Goal: Task Accomplishment & Management: Manage account settings

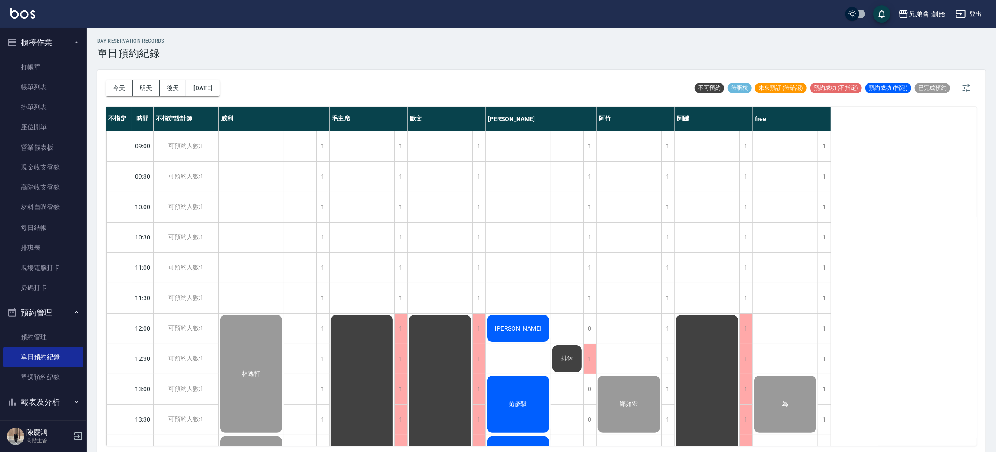
scroll to position [446, 0]
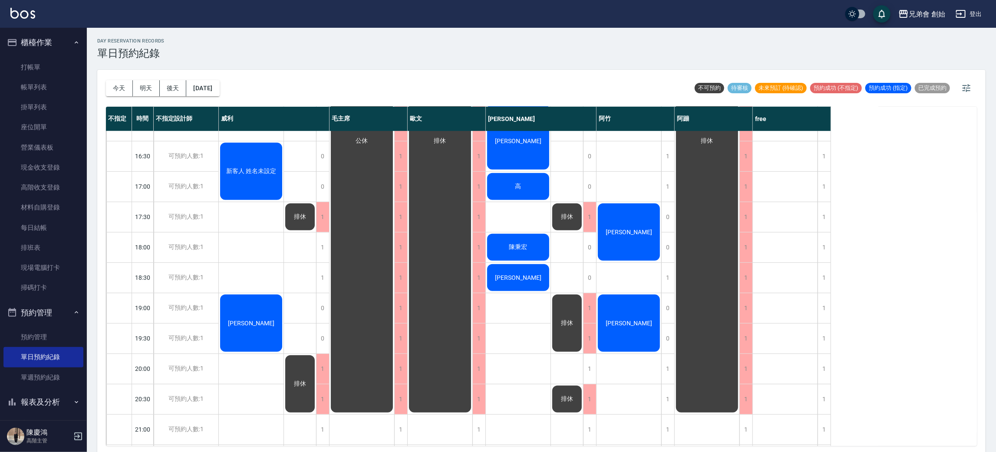
click at [527, 189] on div "高" at bounding box center [518, 187] width 65 height 30
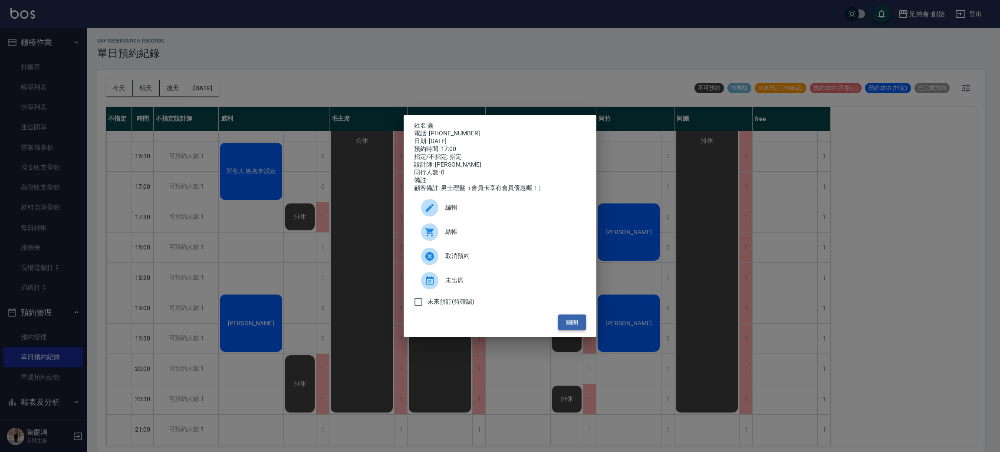
click at [574, 324] on button "關閉" at bounding box center [572, 323] width 28 height 16
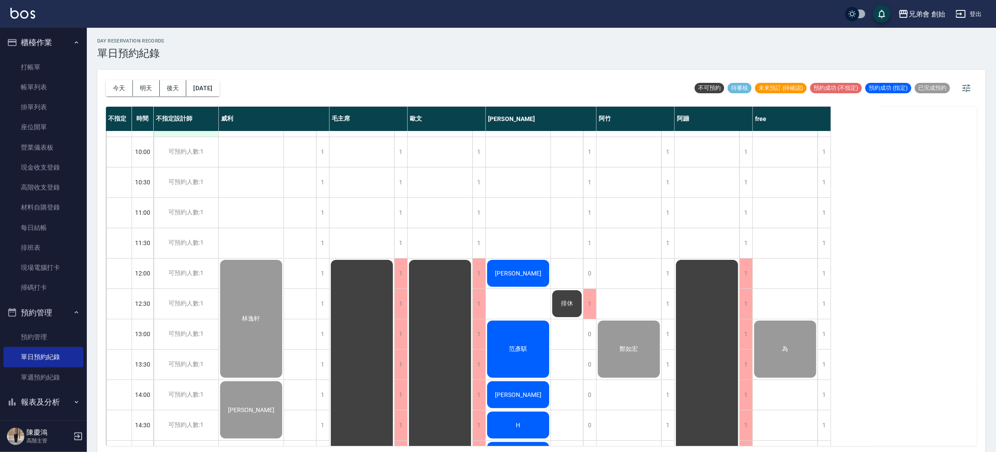
scroll to position [0, 0]
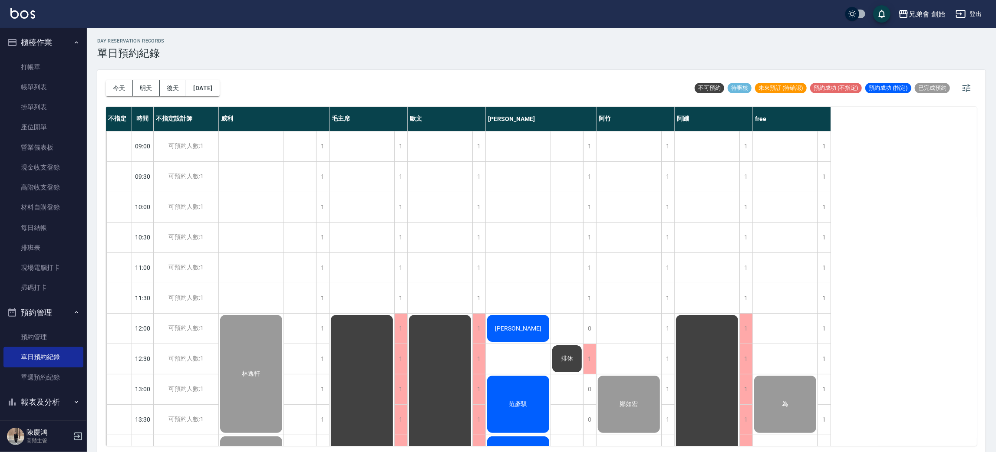
drag, startPoint x: 119, startPoint y: 90, endPoint x: 145, endPoint y: 97, distance: 27.1
click at [119, 90] on button "今天" at bounding box center [119, 88] width 27 height 16
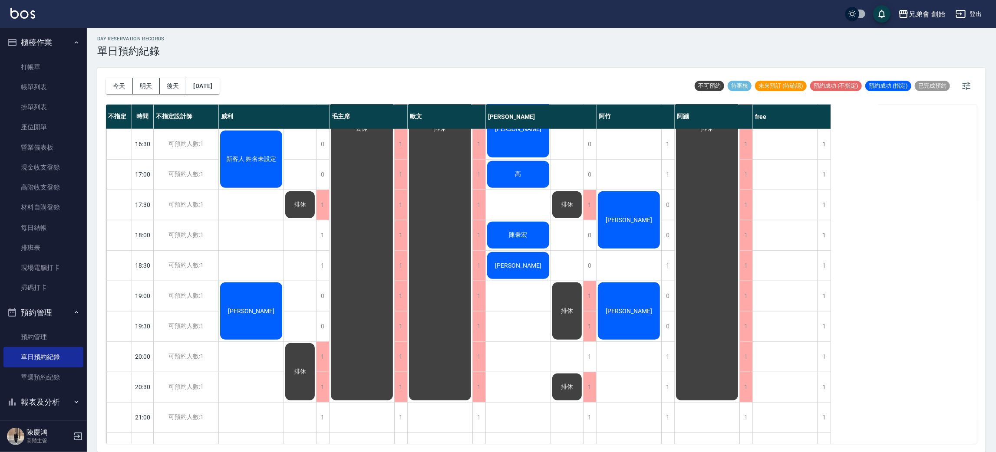
scroll to position [130, 0]
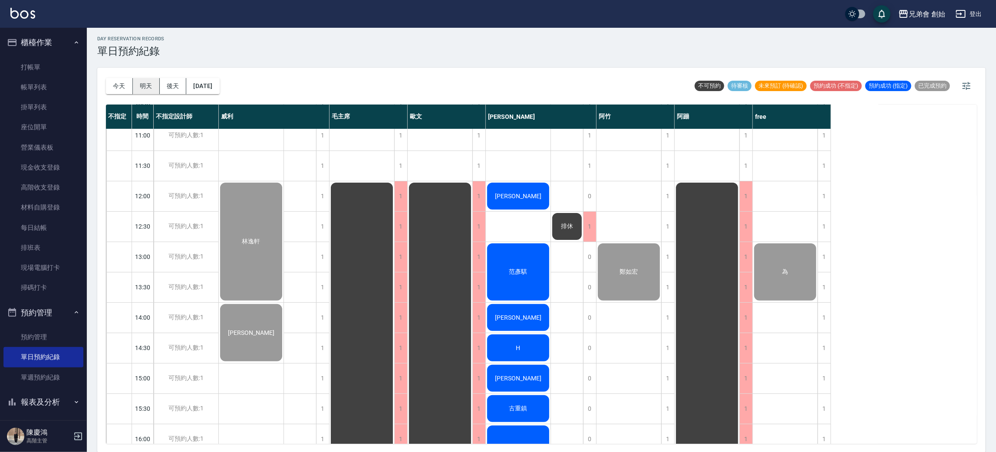
click at [145, 86] on button "明天" at bounding box center [146, 86] width 27 height 16
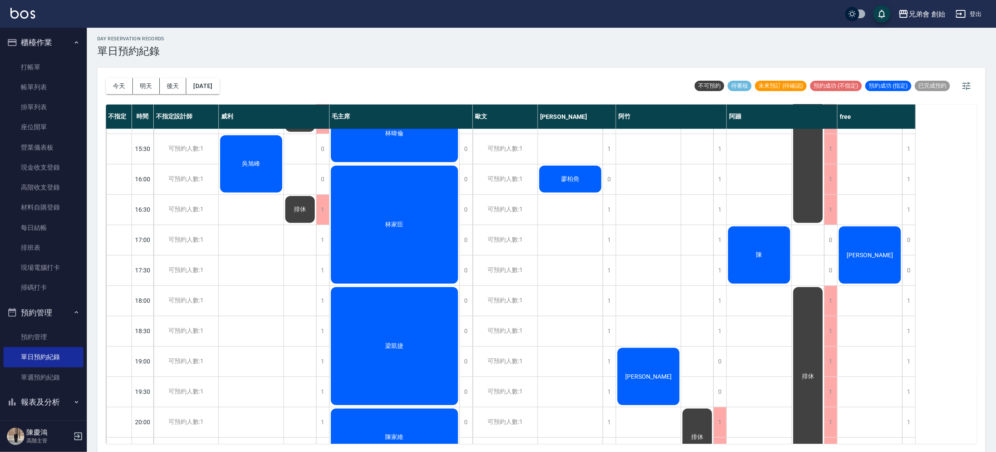
scroll to position [325, 0]
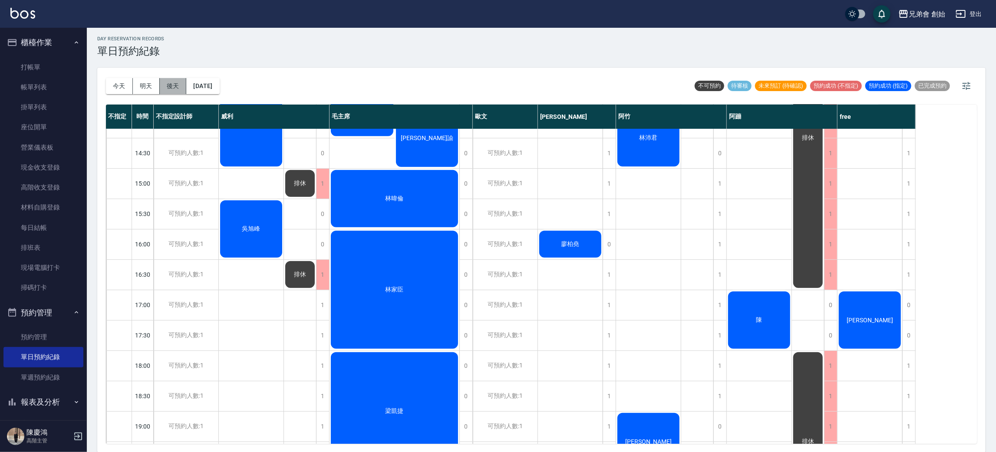
click at [179, 80] on button "後天" at bounding box center [173, 86] width 27 height 16
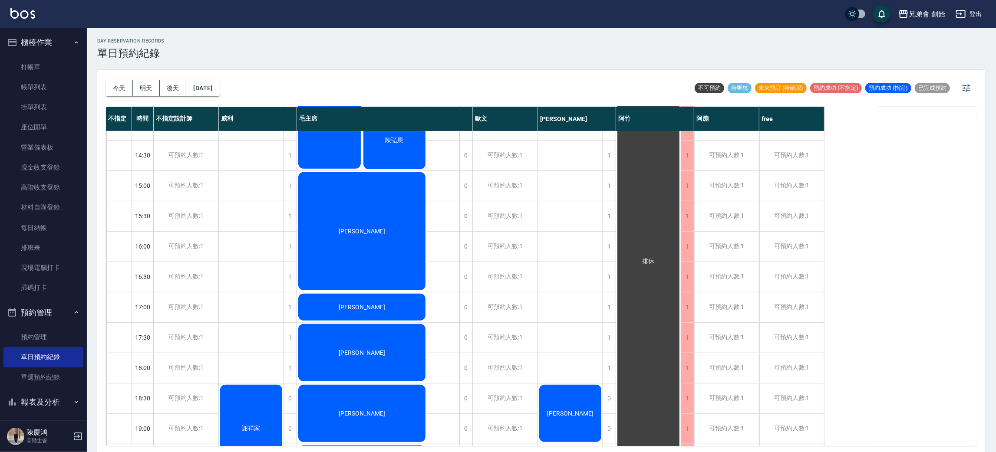
scroll to position [456, 0]
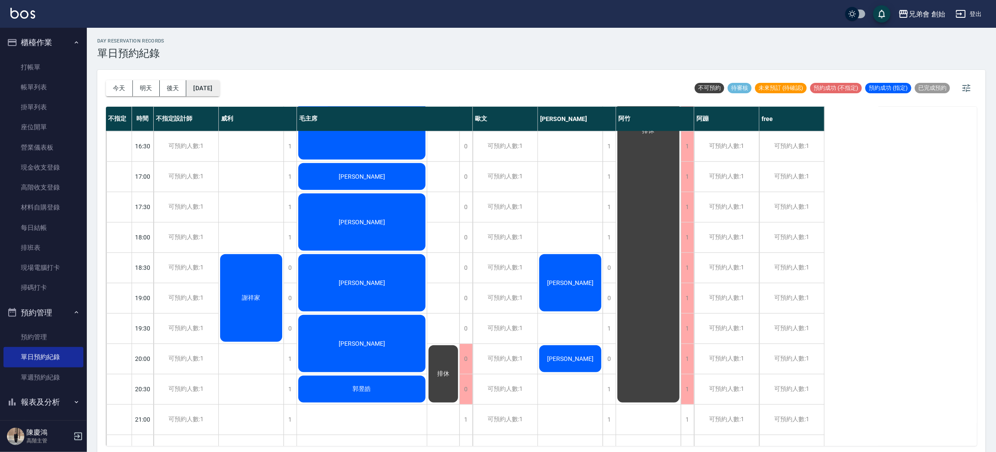
click at [219, 85] on button "2025/09/11" at bounding box center [202, 88] width 33 height 16
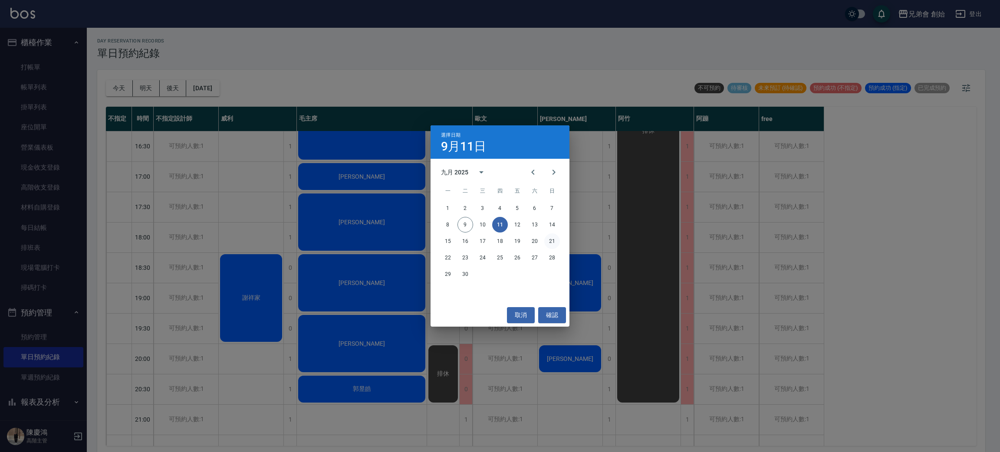
click at [555, 236] on button "21" at bounding box center [553, 242] width 16 height 16
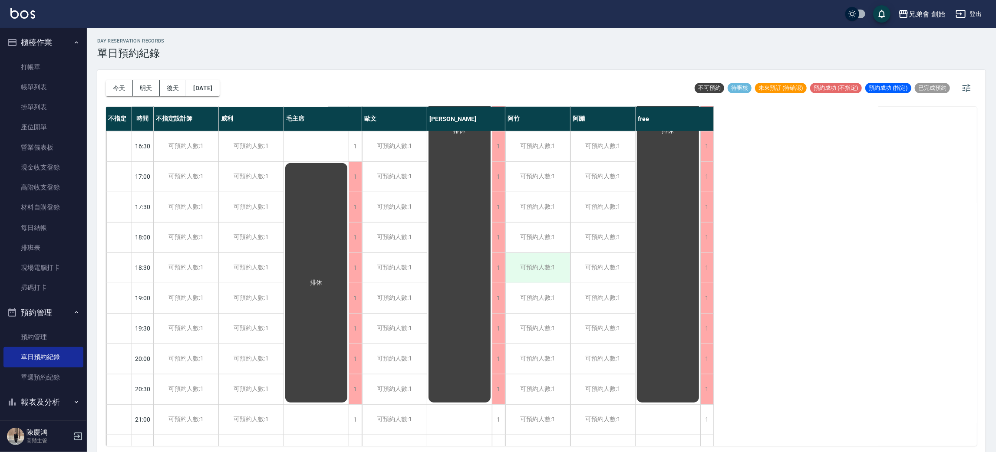
click at [554, 259] on div "可預約人數:1" at bounding box center [537, 268] width 65 height 30
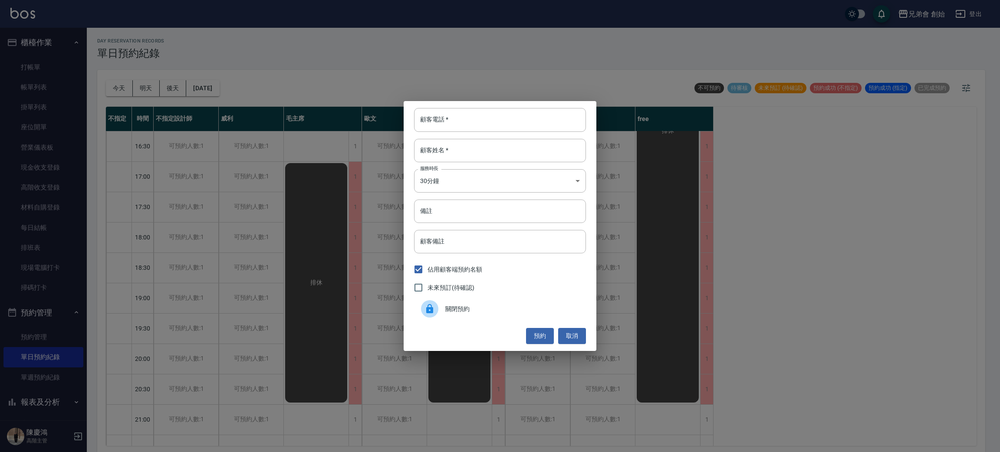
click at [480, 15] on div "顧客電話   * 顧客電話   * 顧客姓名   * 顧客姓名   * 服務時長 30分鐘 1 服務時長 備註 備註 顧客備註 顧客備註 佔用顧客端預約名額 …" at bounding box center [500, 226] width 1000 height 452
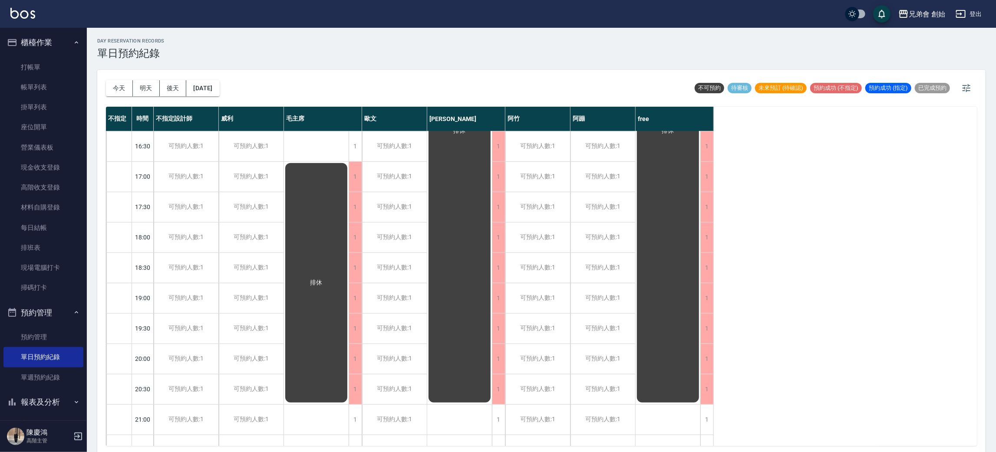
scroll to position [195, 0]
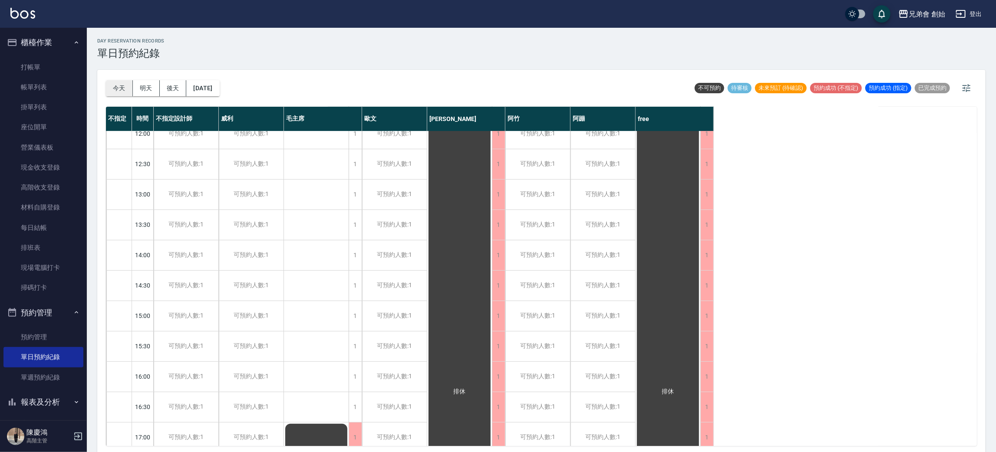
click at [114, 88] on button "今天" at bounding box center [119, 88] width 27 height 16
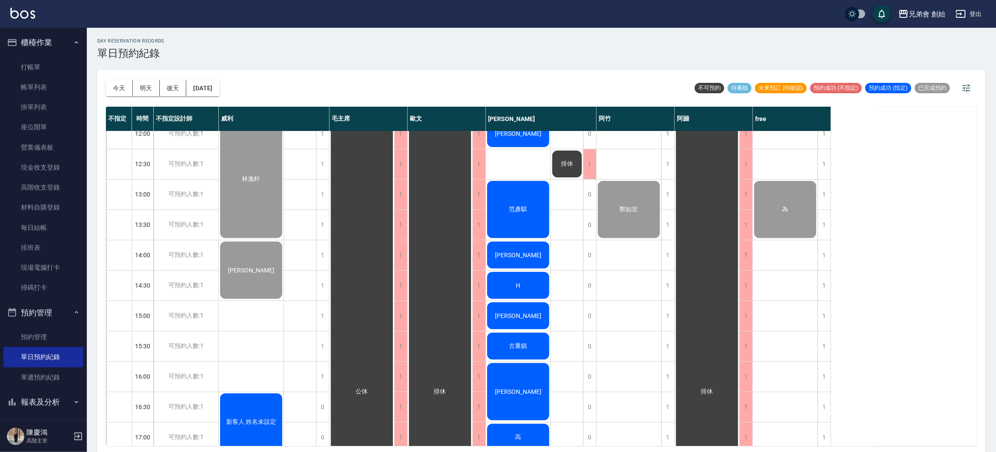
click at [333, 56] on div "day Reservation records 單日預約紀錄" at bounding box center [541, 48] width 888 height 21
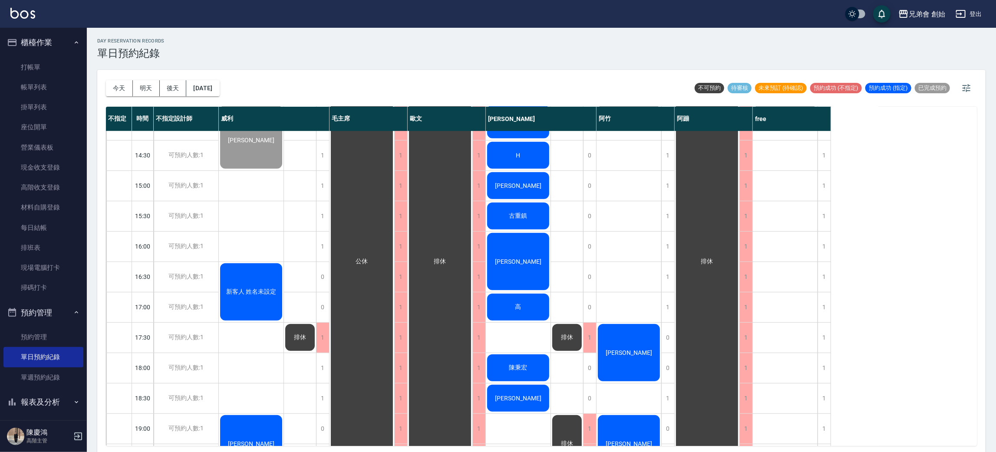
click at [253, 231] on div "林逸軒 呂文傑 新客人 姓名未設定 林國籠" at bounding box center [251, 246] width 65 height 881
click at [250, 284] on div "新客人 姓名未設定" at bounding box center [251, 292] width 65 height 60
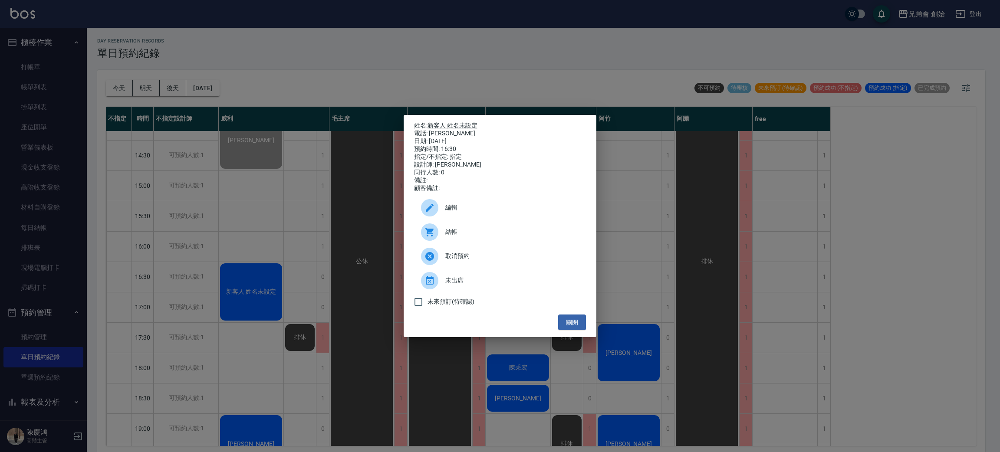
click at [458, 233] on span "結帳" at bounding box center [513, 232] width 134 height 9
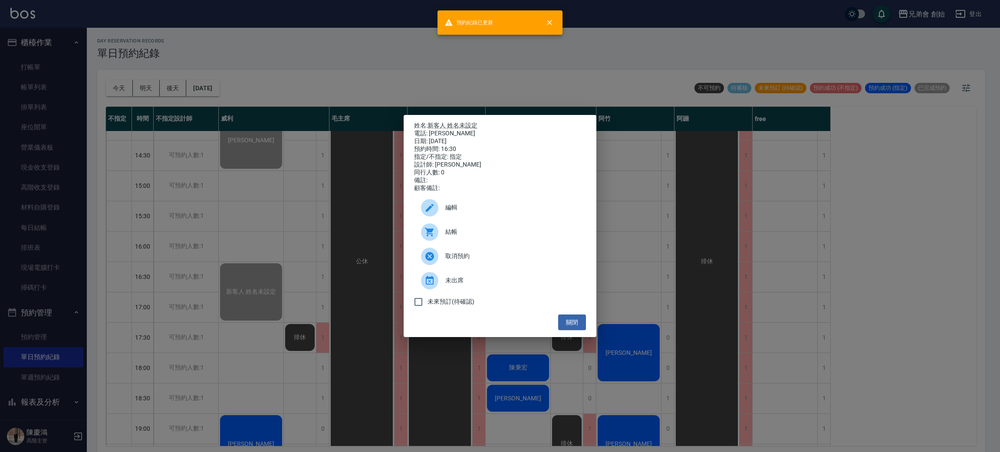
click at [382, 85] on div "姓名: 新客人 姓名未設定 電話: 蔡嘉峰 日期: 2025/09/09 預約時間: 16:30 指定/不指定: 指定 設計師: 威利 同行人數: 0 備註:…" at bounding box center [500, 226] width 1000 height 452
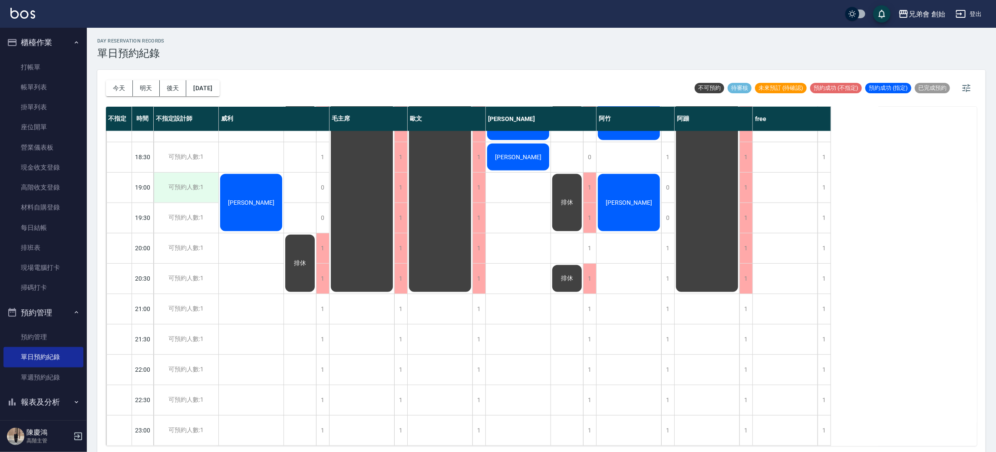
scroll to position [446, 0]
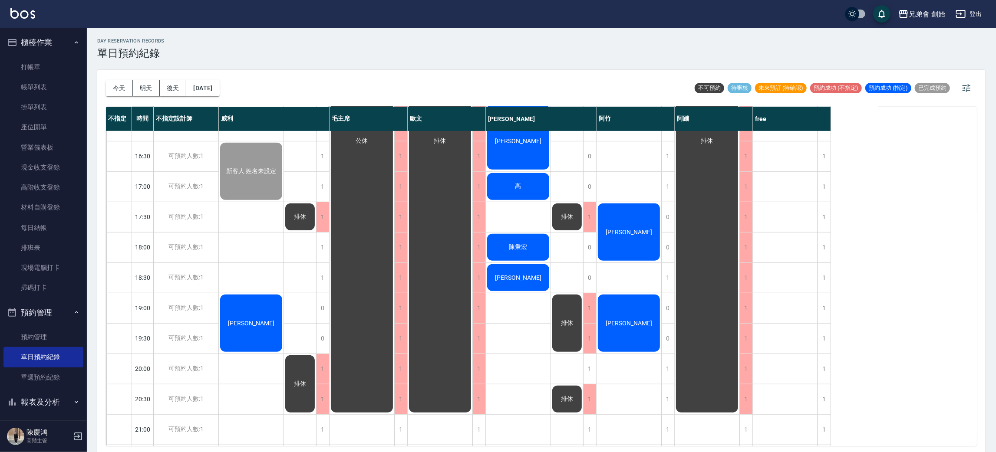
click at [250, 264] on div "林逸軒 呂文傑 新客人 姓名未設定 林國籠" at bounding box center [251, 125] width 65 height 881
click at [219, 92] on button "[DATE]" at bounding box center [202, 88] width 33 height 16
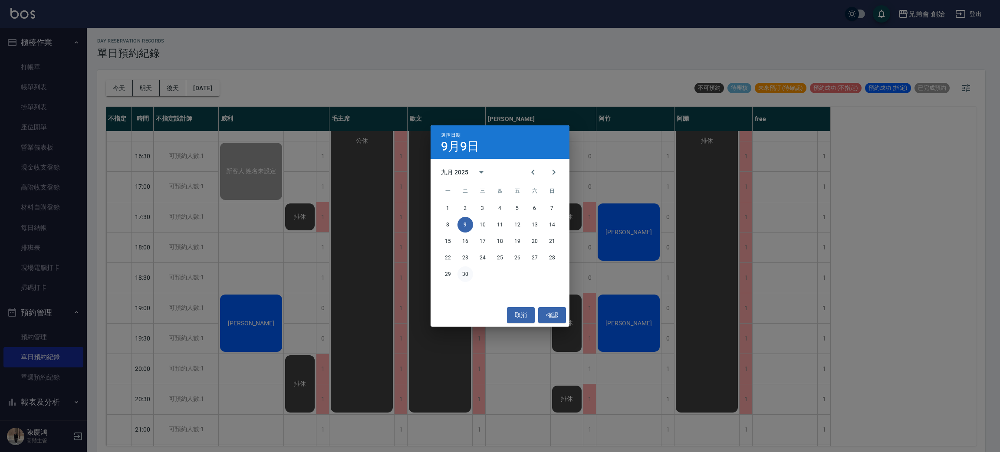
click at [470, 277] on button "30" at bounding box center [466, 275] width 16 height 16
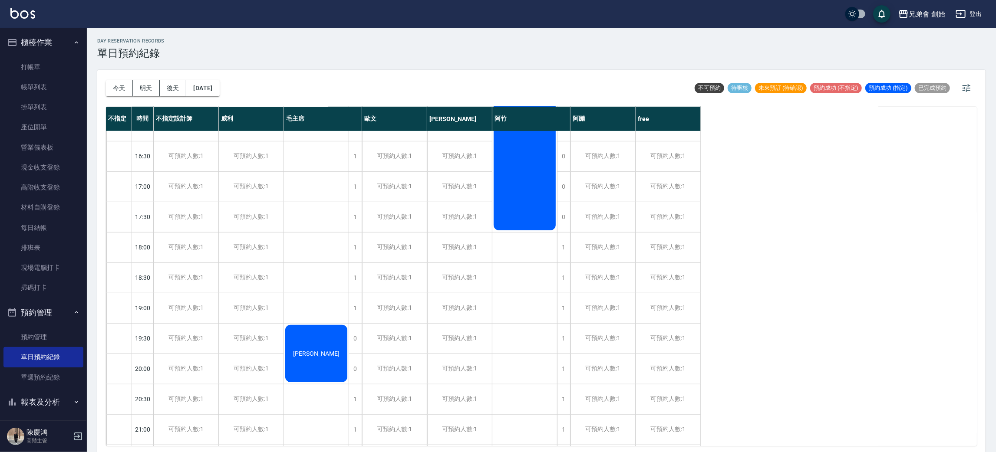
click at [395, 79] on div "今天 明天 後天 2025/09/30 不可預約 待審核 未來預訂 (待確認) 預約成功 (不指定) 預約成功 (指定) 已完成預約" at bounding box center [541, 88] width 871 height 37
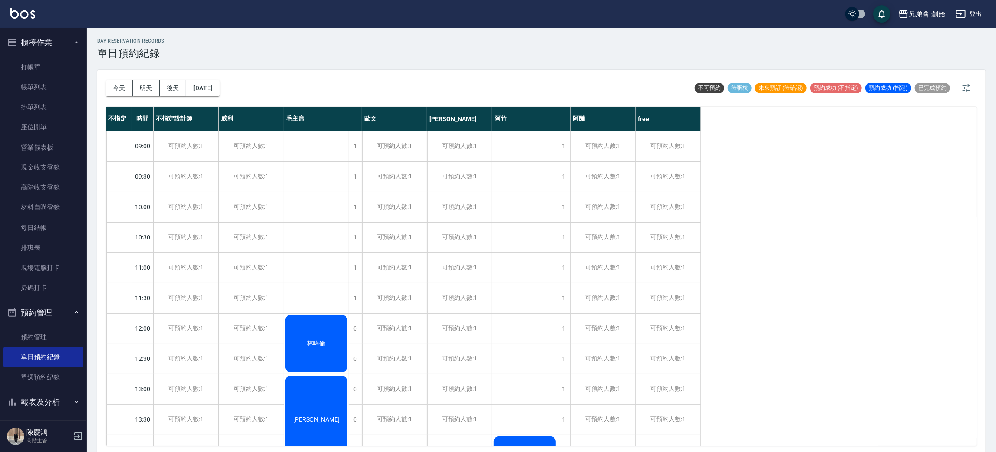
scroll to position [195, 0]
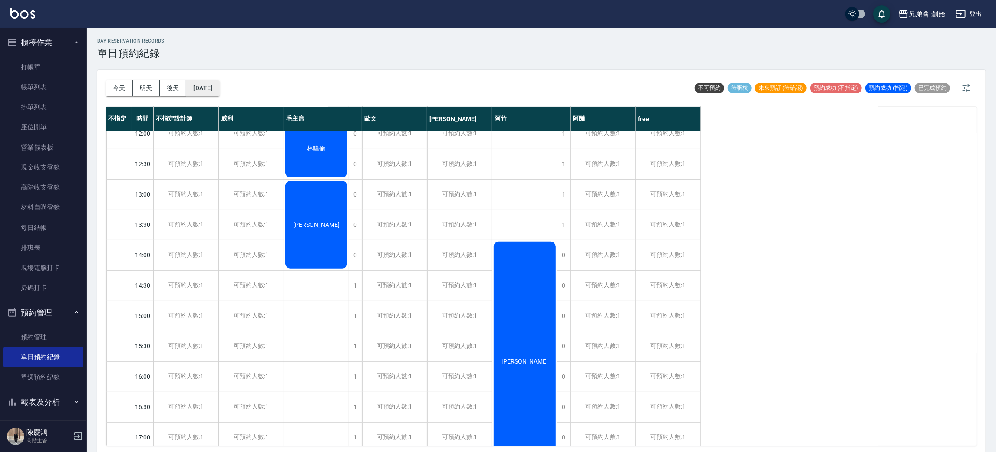
click at [211, 81] on button "2025/09/30" at bounding box center [202, 88] width 33 height 16
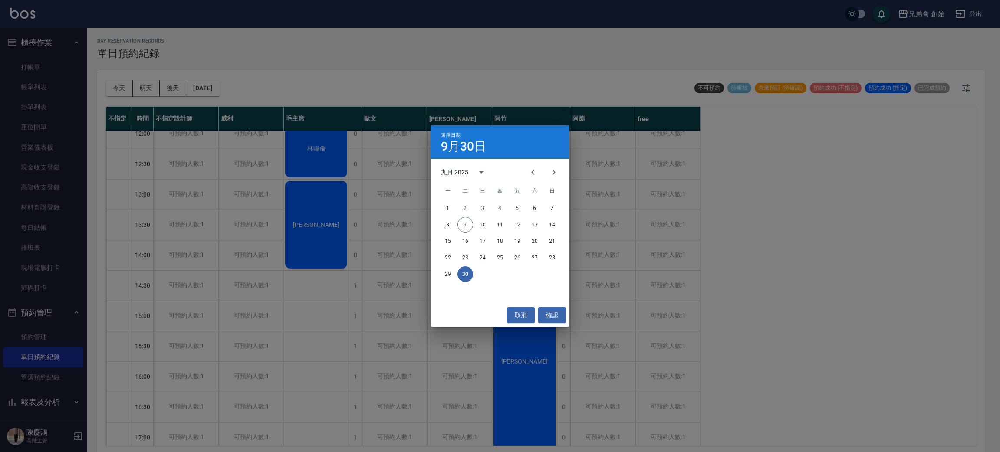
click at [375, 76] on div "選擇日期 9月30日 九月 2025 一 二 三 四 五 六 日 1 2 3 4 5 6 7 8 9 10 11 12 13 14 15 16 17 18 1…" at bounding box center [500, 226] width 1000 height 452
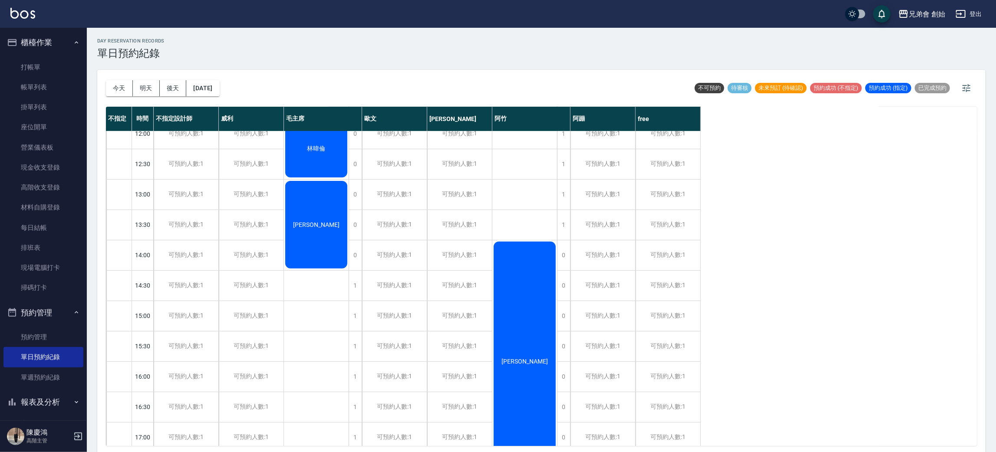
click at [544, 167] on div "林冠穎" at bounding box center [524, 376] width 65 height 881
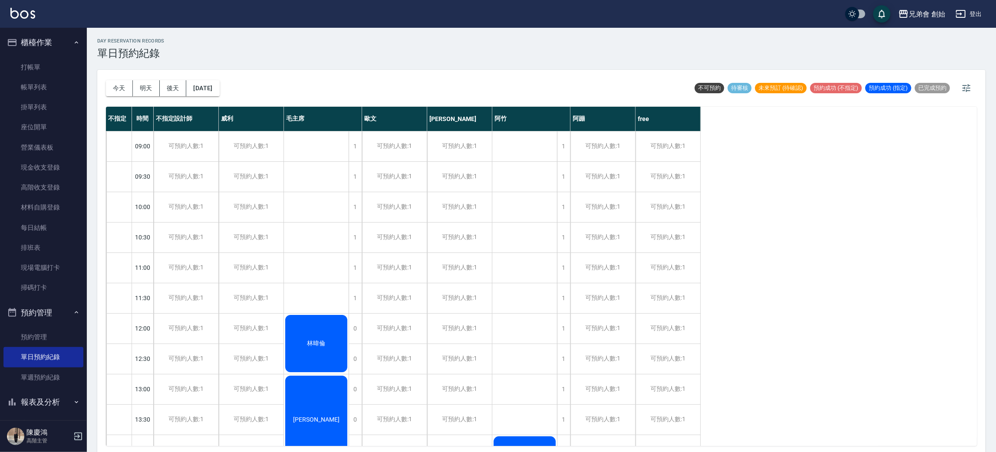
click at [444, 112] on div "[PERSON_NAME]" at bounding box center [459, 119] width 65 height 24
click at [449, 119] on div "[PERSON_NAME]" at bounding box center [459, 119] width 65 height 24
click at [964, 89] on icon "button" at bounding box center [966, 88] width 10 height 10
click at [729, 48] on div "day Reservation records 單日預約紀錄" at bounding box center [541, 48] width 888 height 21
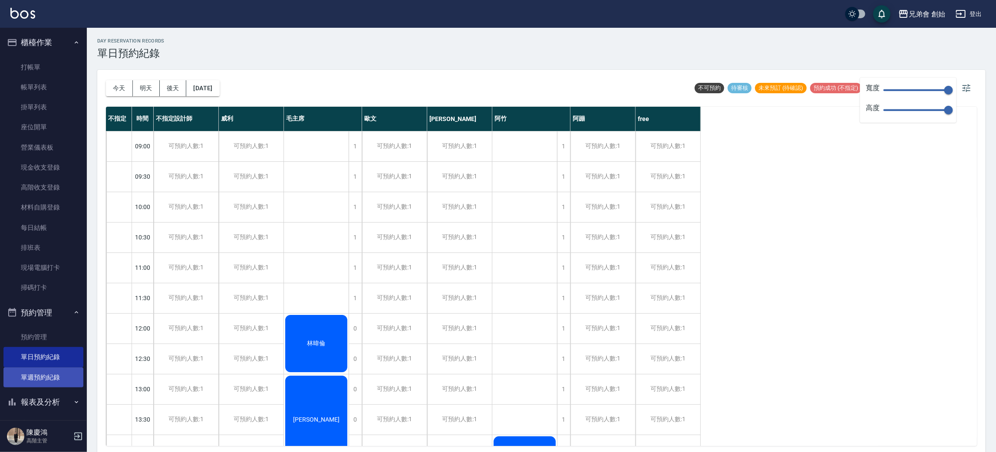
drag, startPoint x: 37, startPoint y: 372, endPoint x: 59, endPoint y: 373, distance: 21.3
click at [37, 372] on link "單週預約紀錄" at bounding box center [43, 378] width 80 height 20
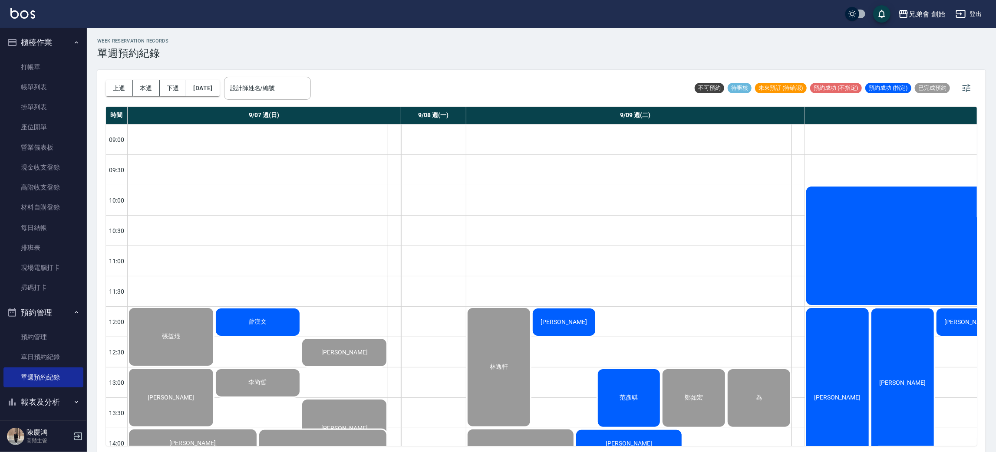
click at [256, 80] on div "設計師姓名/編號 設計師姓名/編號" at bounding box center [267, 88] width 87 height 23
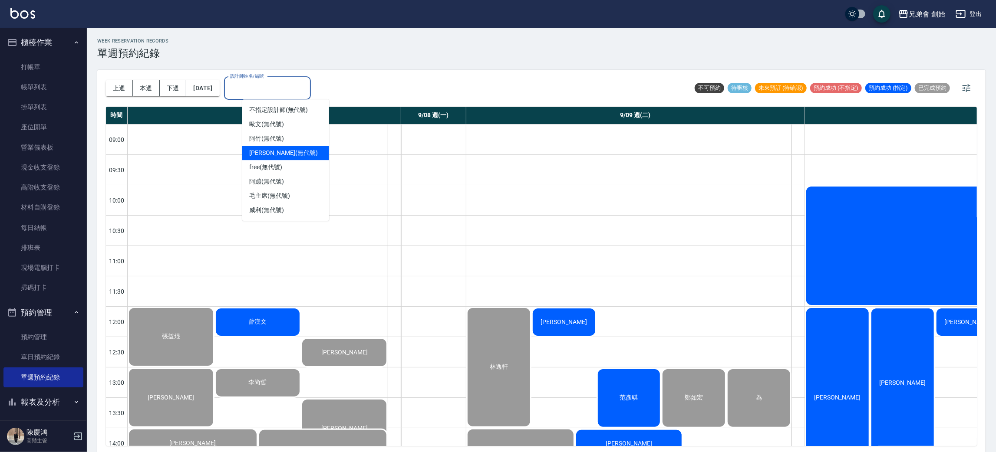
click at [290, 155] on div "潘潘 (無代號)" at bounding box center [285, 153] width 87 height 14
type input "潘潘(無代號)"
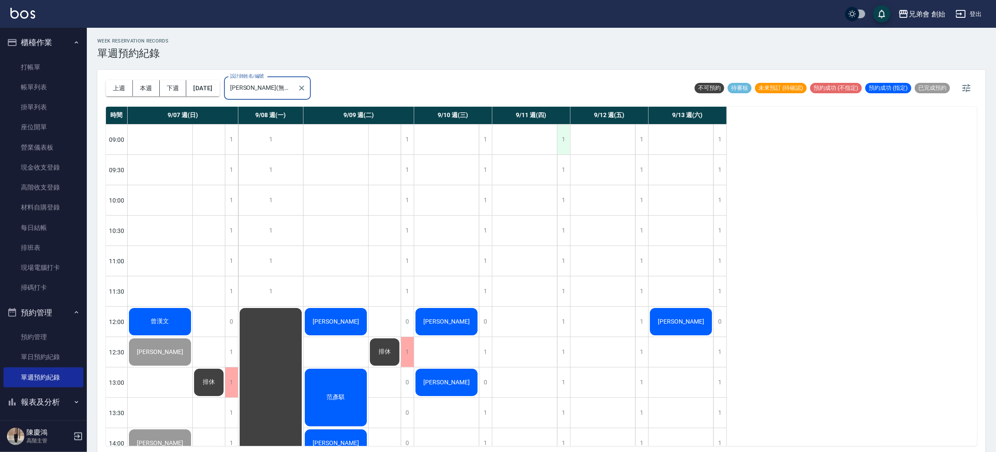
click at [564, 149] on div "1" at bounding box center [563, 140] width 13 height 30
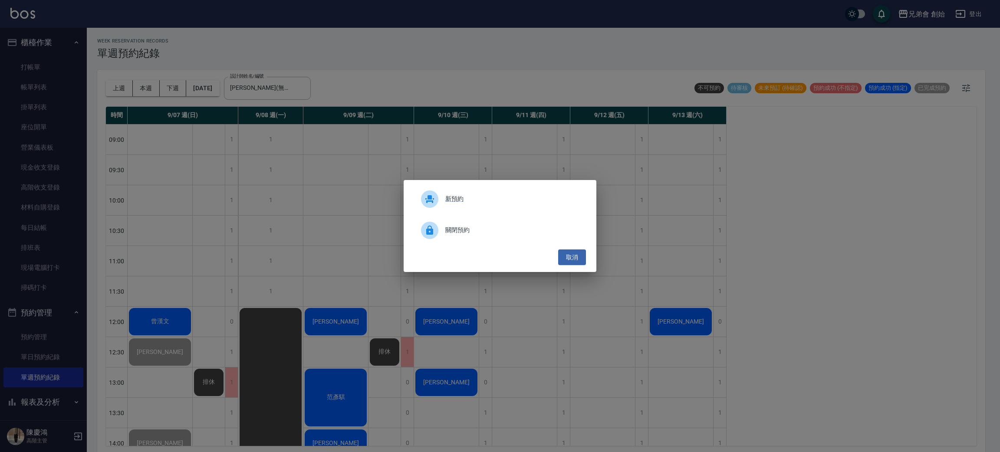
drag, startPoint x: 957, startPoint y: 149, endPoint x: 953, endPoint y: 75, distance: 73.9
click at [957, 135] on div "新預約 關閉預約 取消" at bounding box center [500, 226] width 1000 height 452
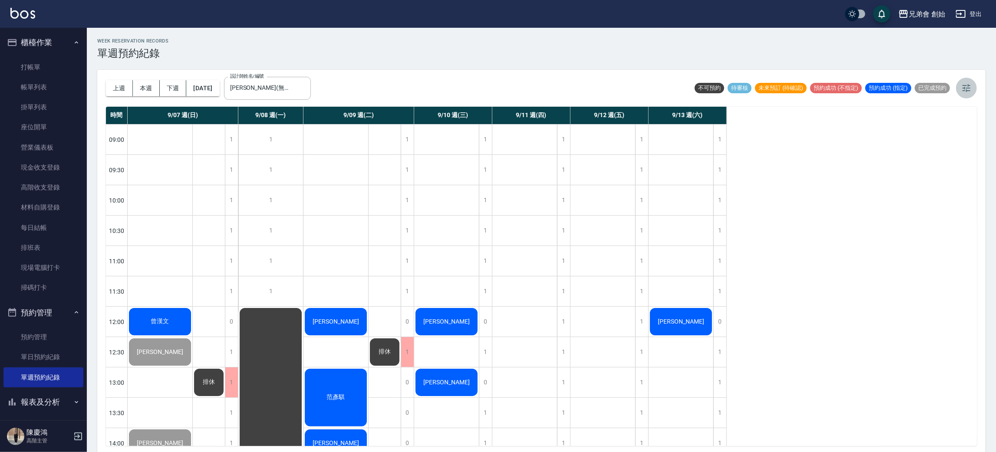
click at [965, 88] on icon "button" at bounding box center [966, 88] width 10 height 10
drag, startPoint x: 842, startPoint y: 211, endPoint x: 816, endPoint y: 199, distance: 28.8
click at [841, 211] on div "時間 9/07 週(日) 9/08 週(一) 9/09 週(二) 9/10 週(三) 9/11 週(四) 9/12 週(五) 9/13 週(六) 09:00 …" at bounding box center [541, 277] width 871 height 340
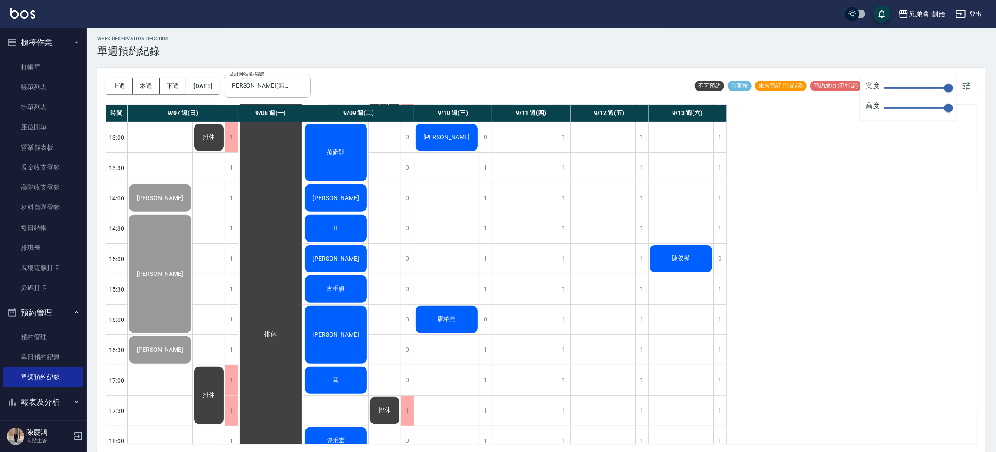
scroll to position [178, 0]
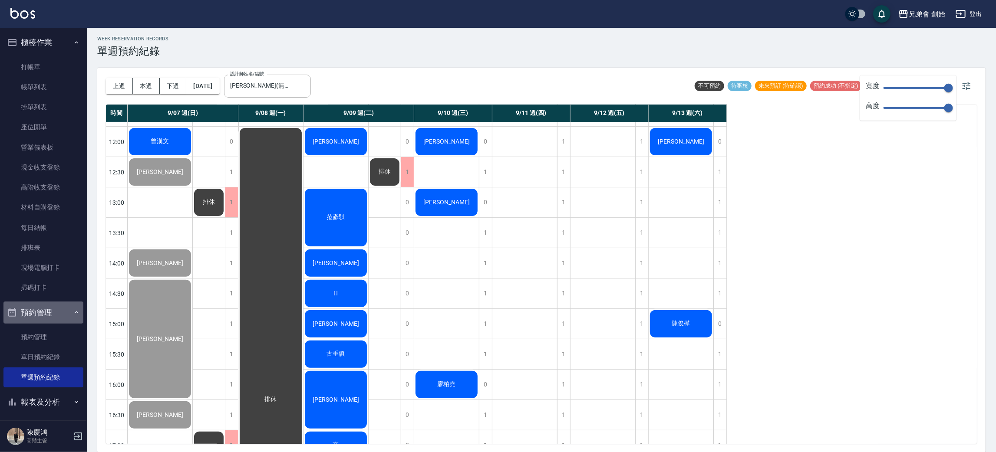
click at [67, 310] on button "預約管理" at bounding box center [43, 313] width 80 height 23
click at [66, 353] on link "單日預約紀錄" at bounding box center [43, 357] width 80 height 20
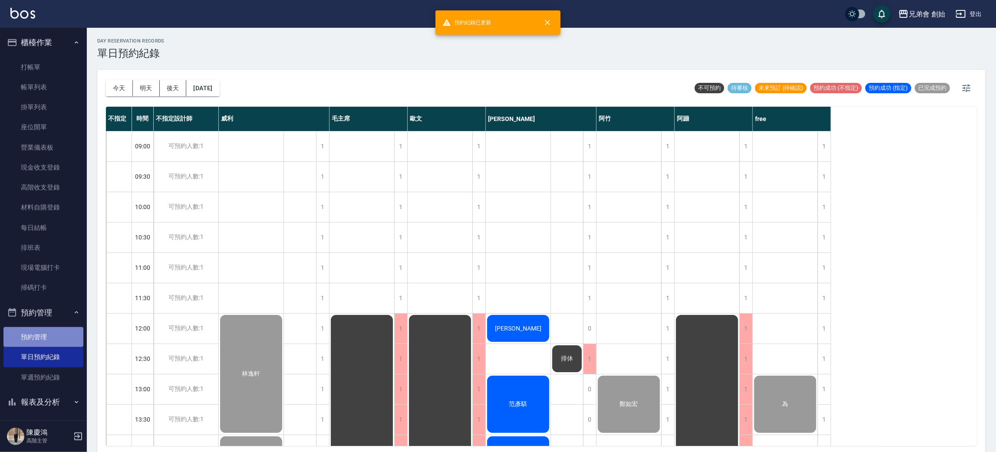
click at [63, 340] on link "預約管理" at bounding box center [43, 337] width 80 height 20
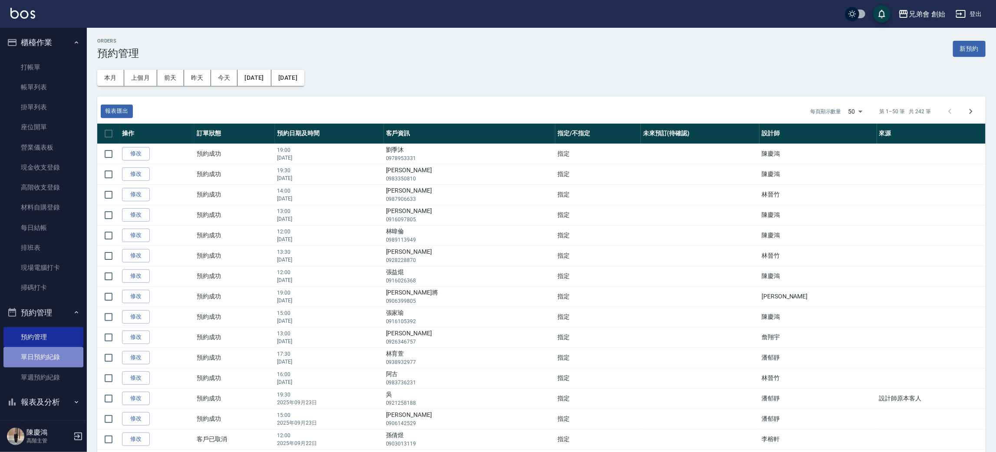
click at [62, 359] on link "單日預約紀錄" at bounding box center [43, 357] width 80 height 20
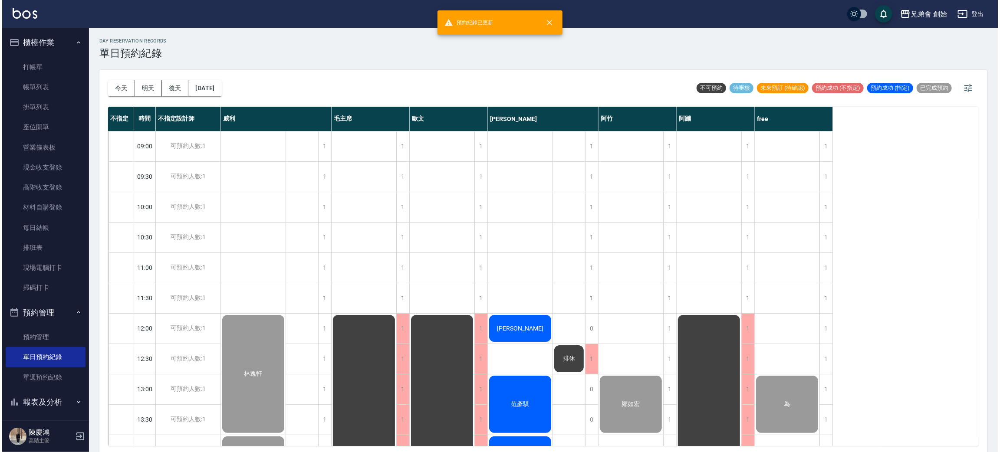
scroll to position [195, 0]
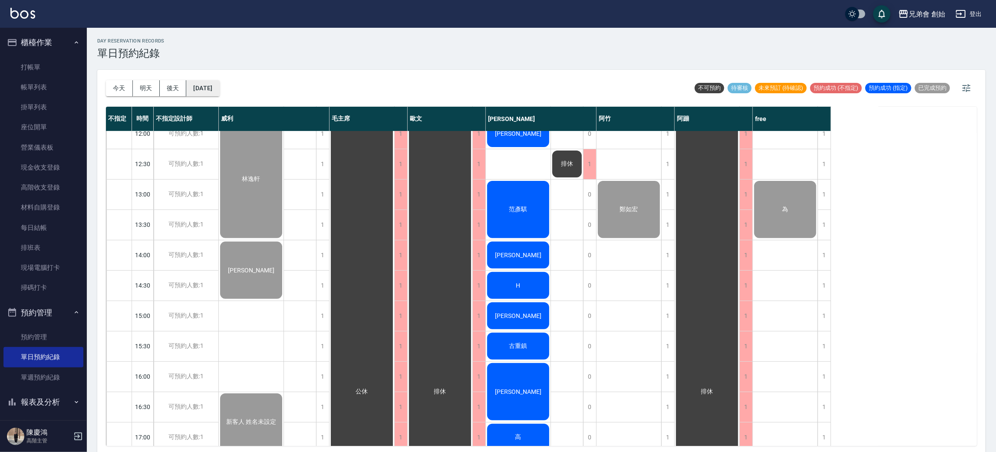
click at [219, 83] on button "[DATE]" at bounding box center [202, 88] width 33 height 16
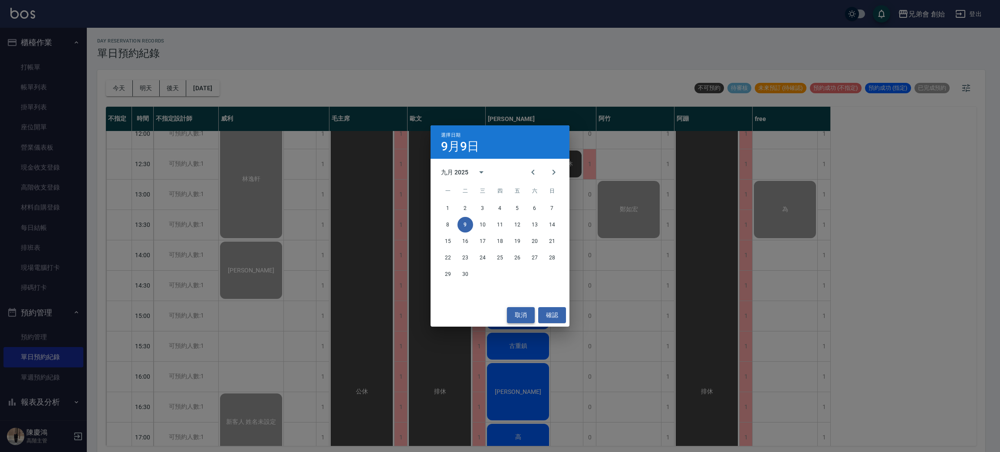
click at [522, 317] on button "取消" at bounding box center [521, 315] width 28 height 16
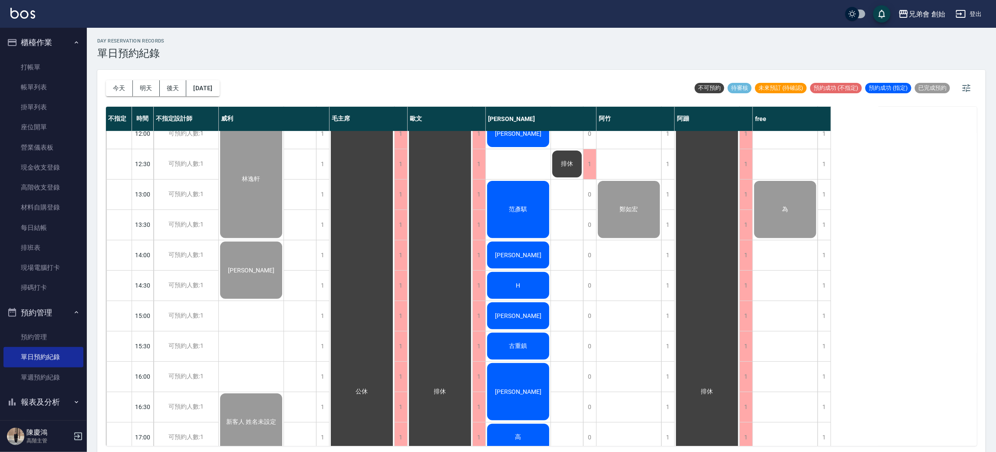
click at [73, 311] on icon "button" at bounding box center [76, 312] width 7 height 7
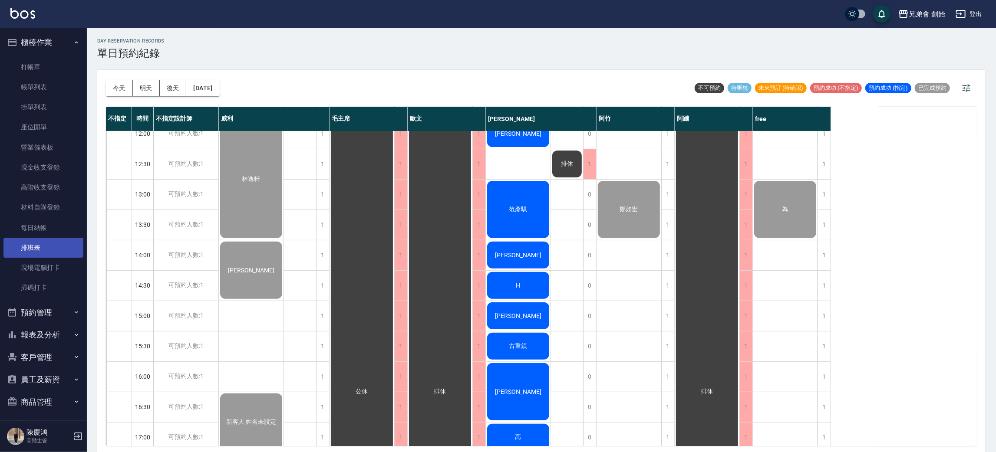
click at [53, 244] on link "排班表" at bounding box center [43, 248] width 80 height 20
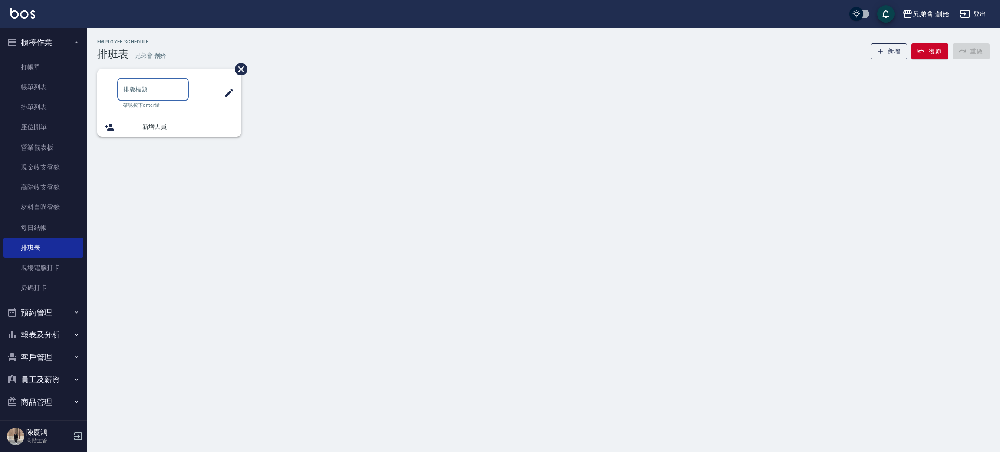
click at [150, 91] on input "text" at bounding box center [153, 89] width 72 height 23
click at [49, 314] on button "預約管理" at bounding box center [43, 313] width 80 height 23
click at [67, 327] on ul "預約管理 單日預約紀錄 單週預約紀錄" at bounding box center [43, 357] width 80 height 67
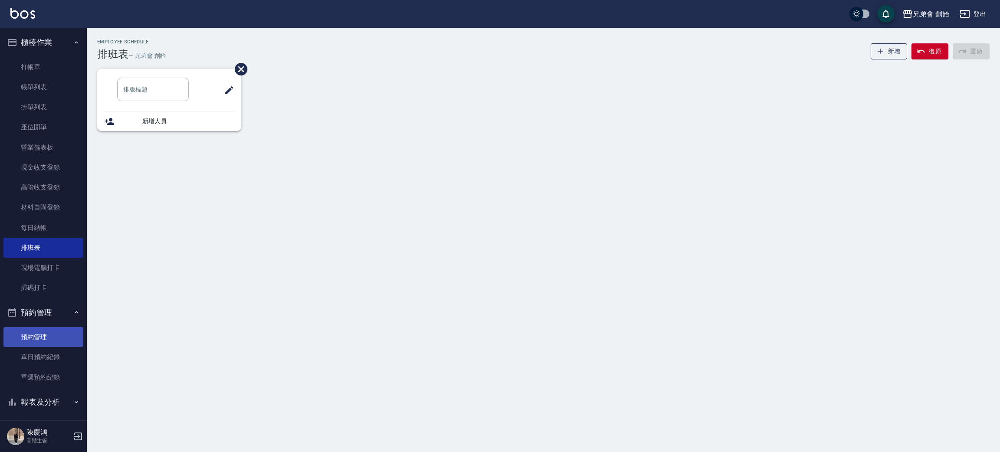
click at [63, 331] on link "預約管理" at bounding box center [43, 337] width 80 height 20
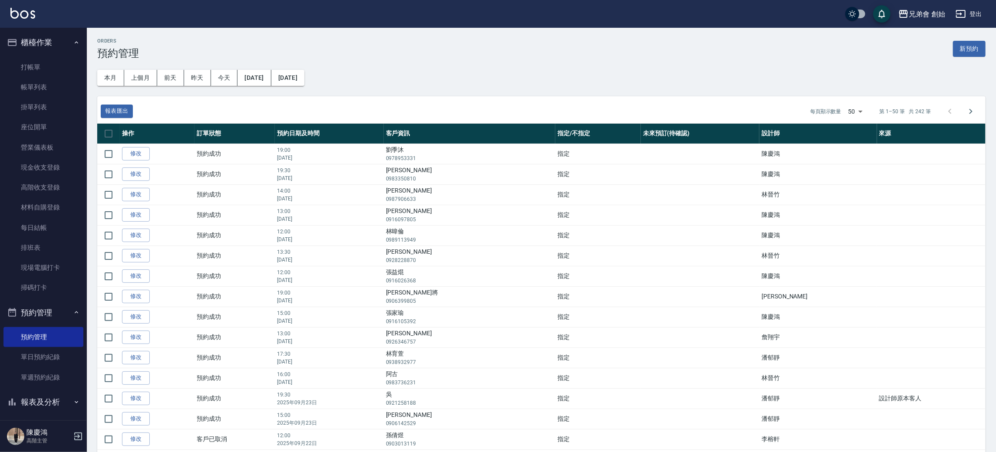
scroll to position [158, 0]
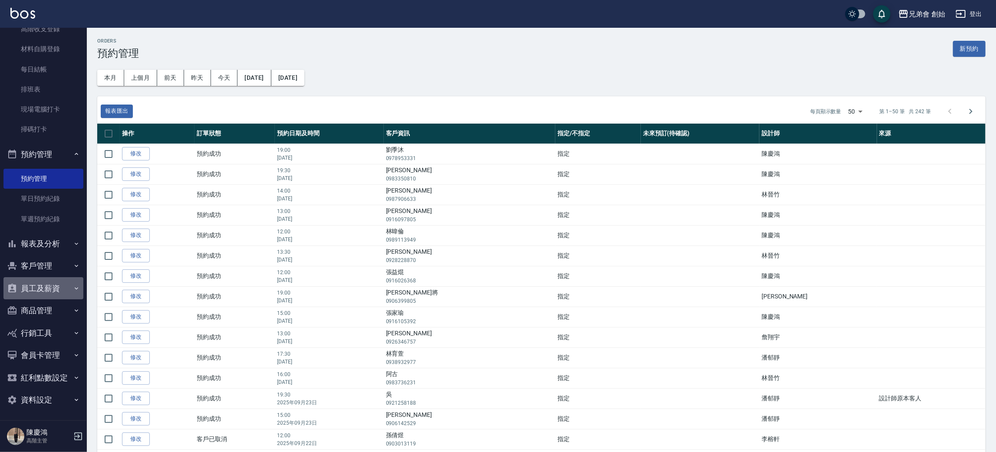
click at [53, 282] on button "員工及薪資" at bounding box center [43, 288] width 80 height 23
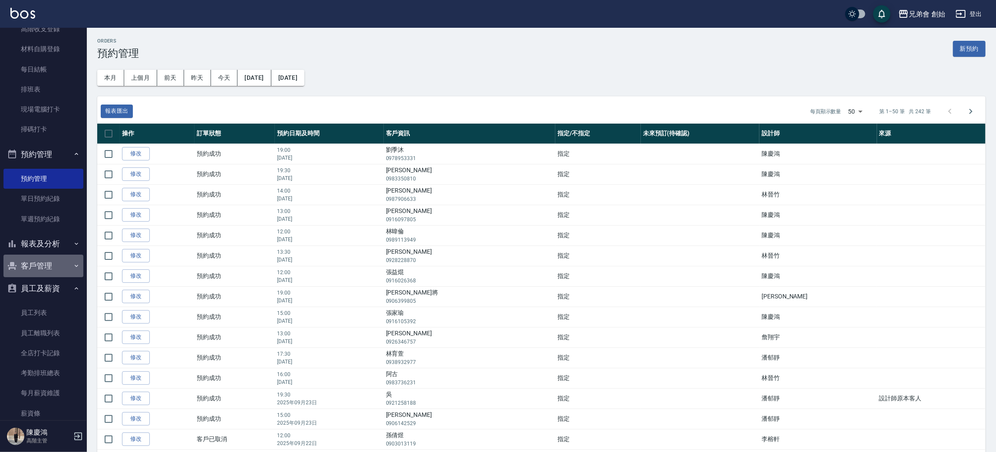
click at [56, 271] on button "客戶管理" at bounding box center [43, 266] width 80 height 23
click at [57, 288] on button "員工及薪資" at bounding box center [43, 288] width 80 height 23
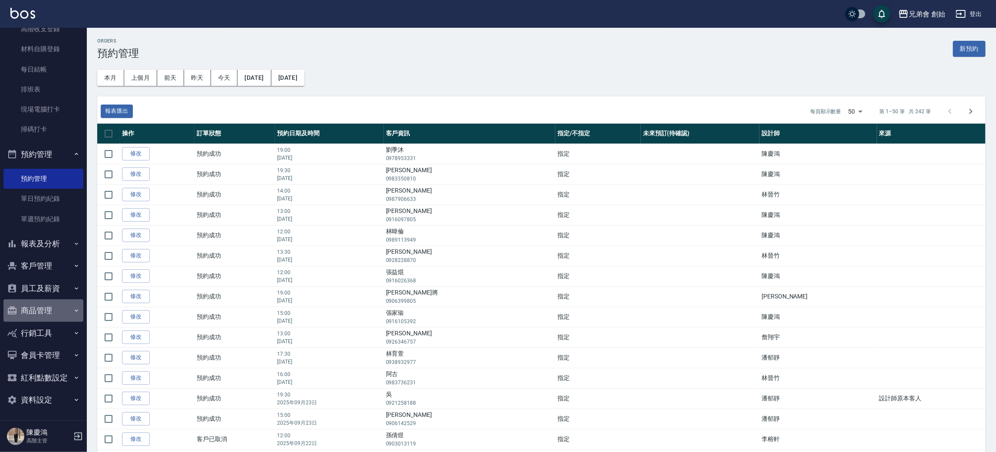
click at [59, 307] on button "商品管理" at bounding box center [43, 311] width 80 height 23
click at [58, 310] on button "商品管理" at bounding box center [43, 311] width 80 height 23
click at [53, 243] on button "報表及分析" at bounding box center [43, 244] width 80 height 23
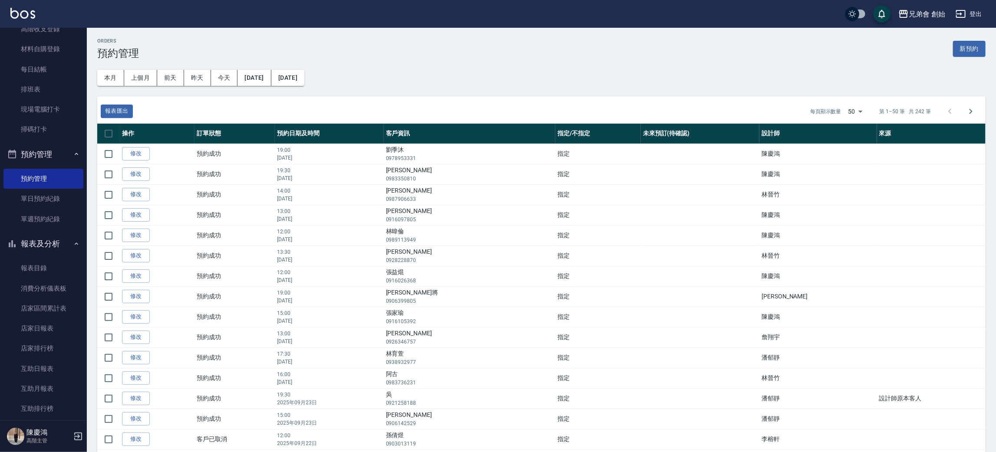
click at [53, 248] on button "報表及分析" at bounding box center [43, 244] width 80 height 23
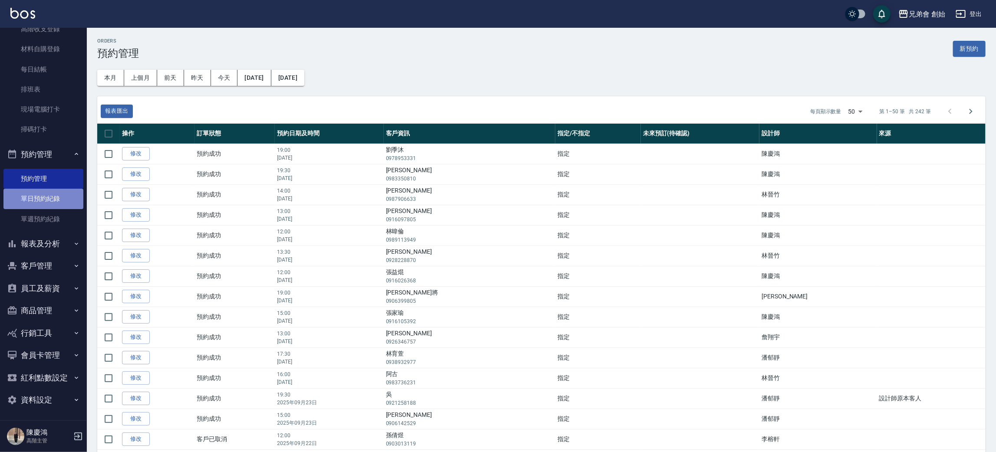
click at [59, 199] on link "單日預約紀錄" at bounding box center [43, 199] width 80 height 20
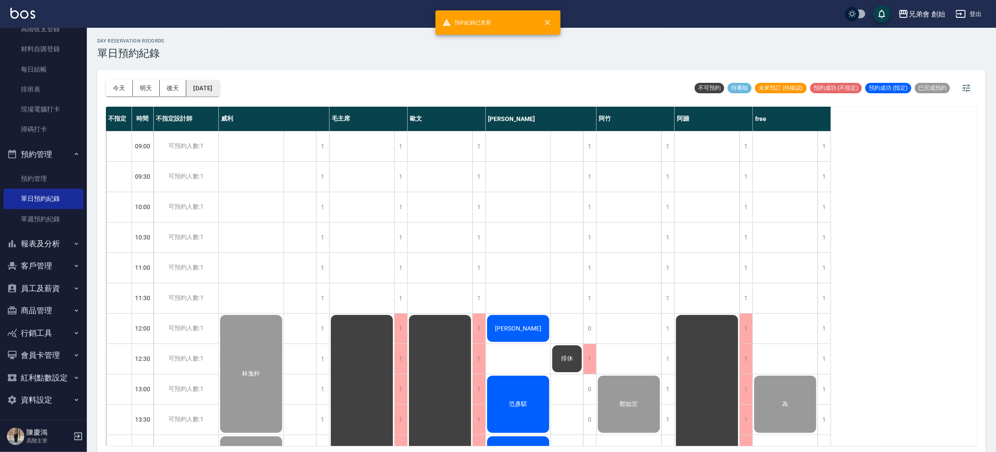
click at [199, 90] on button "[DATE]" at bounding box center [202, 88] width 33 height 16
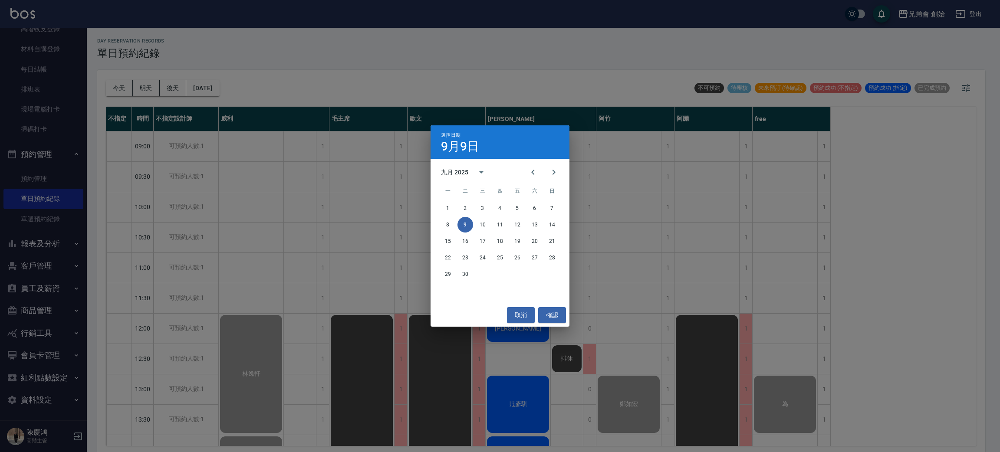
click at [456, 275] on div "29 30" at bounding box center [500, 275] width 139 height 16
click at [462, 273] on button "30" at bounding box center [466, 275] width 16 height 16
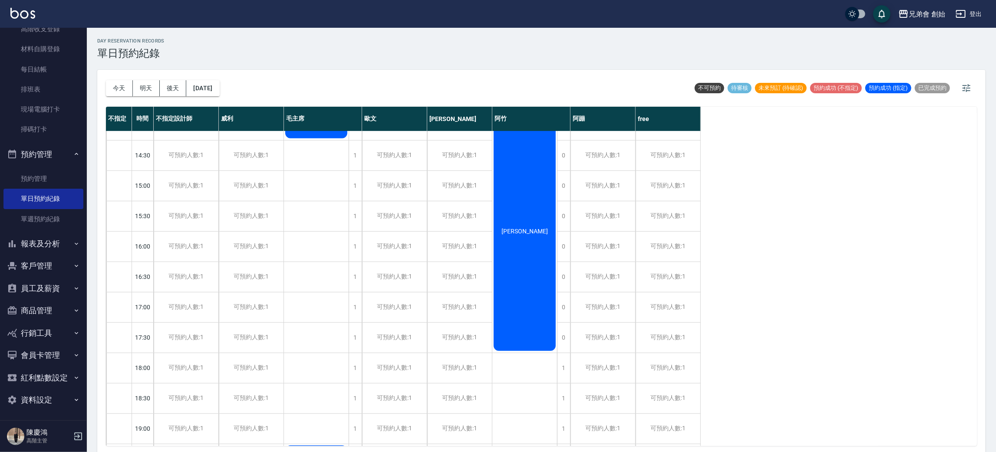
scroll to position [130, 0]
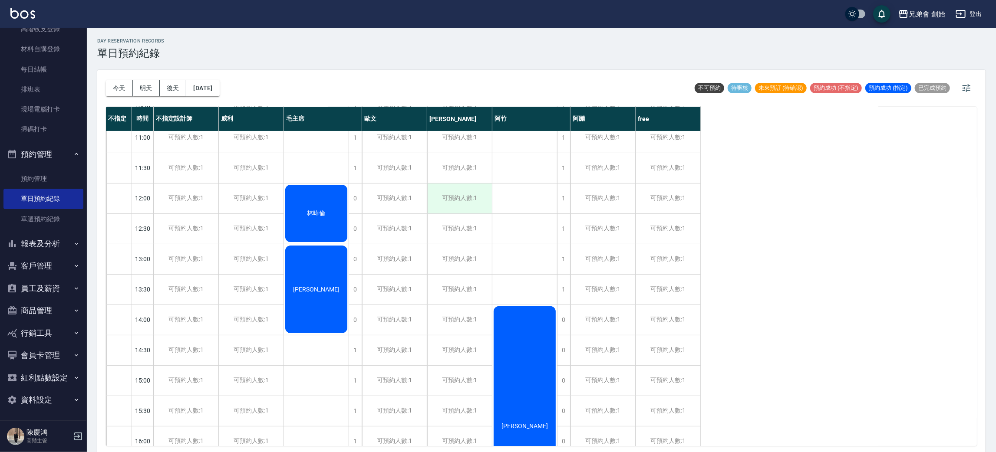
click at [455, 191] on div "可預約人數:1" at bounding box center [459, 199] width 65 height 30
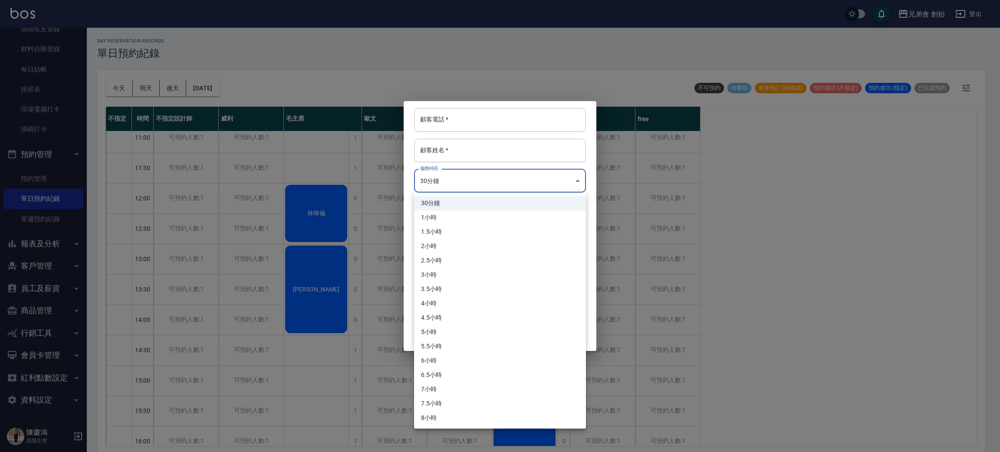
click at [476, 184] on body "兄弟會 創始 登出 櫃檯作業 打帳單 帳單列表 掛單列表 座位開單 營業儀表板 現金收支登錄 高階收支登錄 材料自購登錄 每日結帳 排班表 現場電腦打卡 掃碼…" at bounding box center [500, 227] width 1000 height 455
click at [463, 419] on li "8小時" at bounding box center [500, 418] width 172 height 14
type input "16"
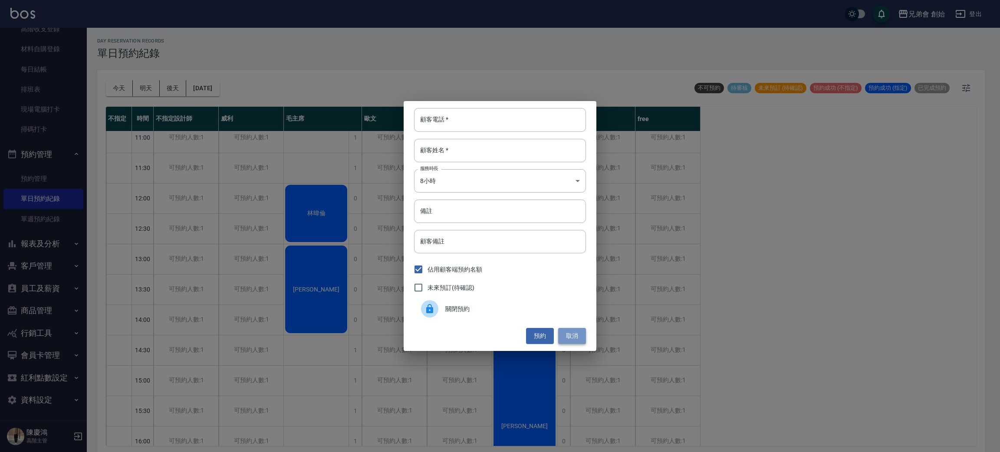
click at [573, 337] on button "取消" at bounding box center [572, 336] width 28 height 16
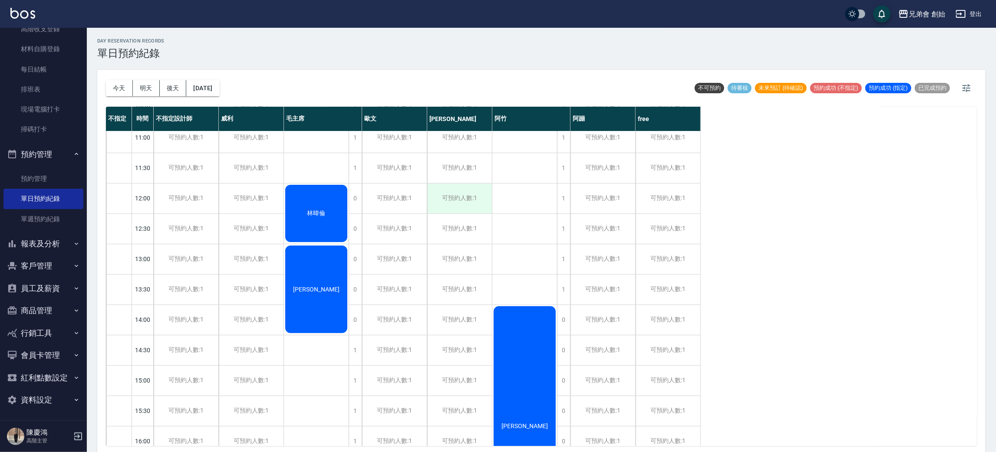
click at [468, 197] on div "可預約人數:1" at bounding box center [459, 199] width 65 height 30
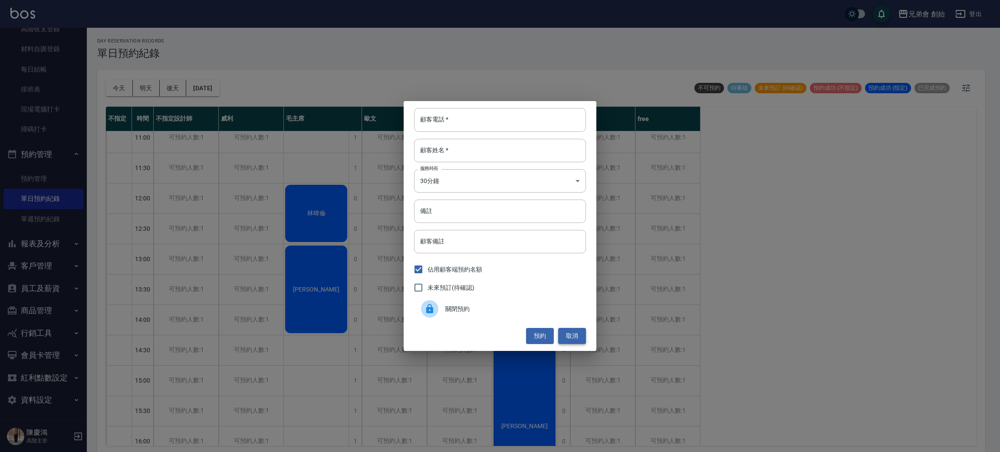
click at [574, 334] on button "取消" at bounding box center [572, 336] width 28 height 16
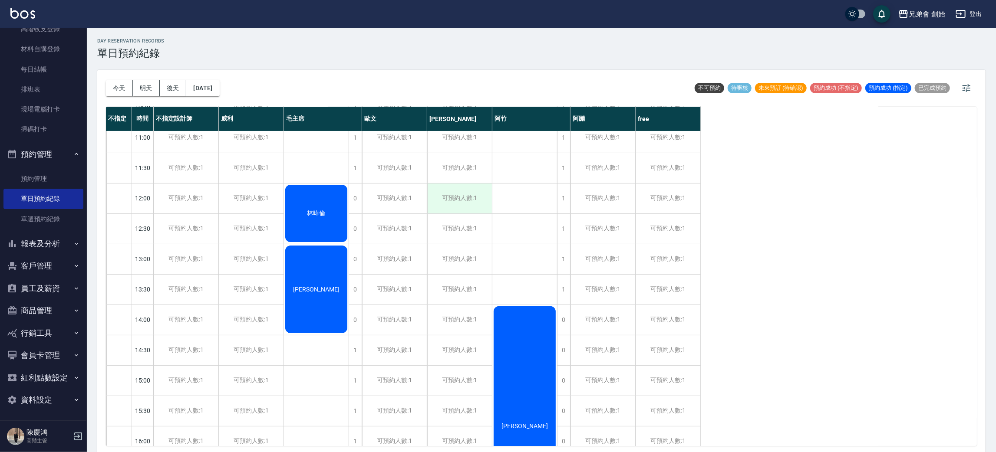
click at [448, 203] on div "可預約人數:1" at bounding box center [459, 199] width 65 height 30
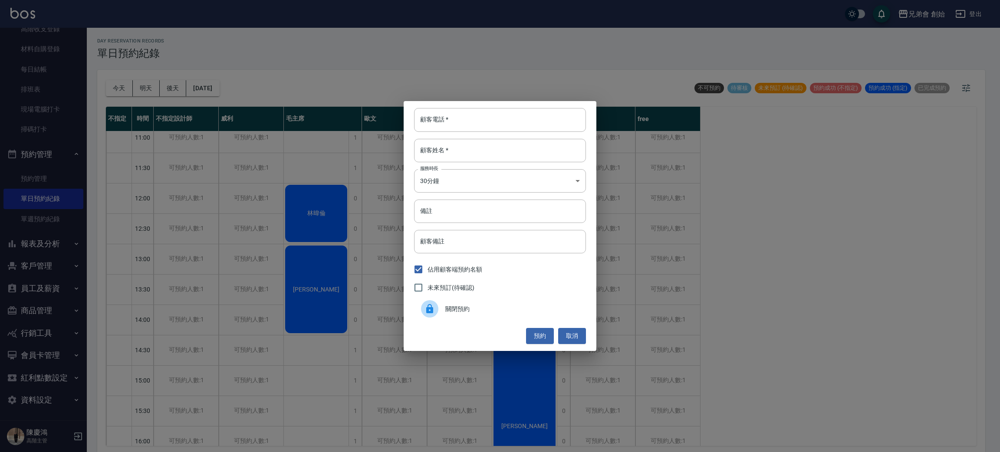
click at [474, 306] on span "關閉預約" at bounding box center [513, 309] width 134 height 9
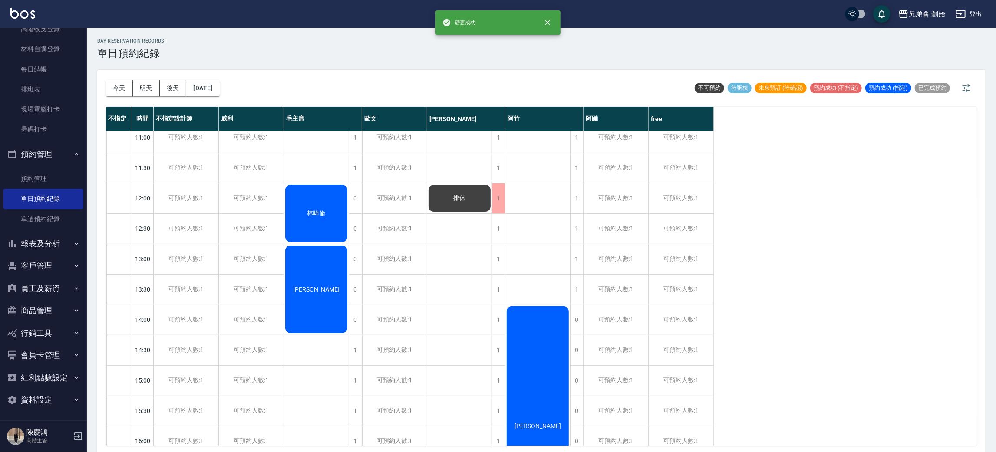
click at [478, 201] on div "排休" at bounding box center [459, 199] width 65 height 30
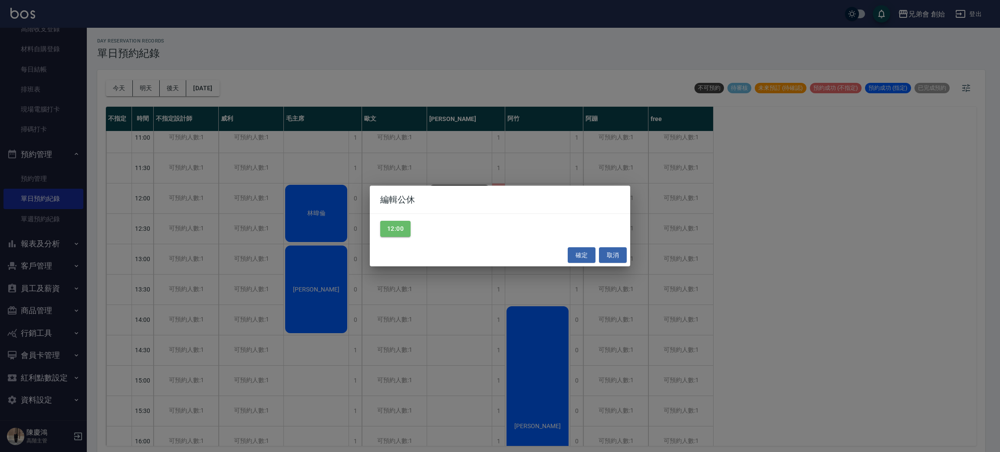
drag, startPoint x: 439, startPoint y: 239, endPoint x: 601, endPoint y: 257, distance: 163.4
click at [441, 239] on div "12:00" at bounding box center [500, 229] width 261 height 30
click at [606, 255] on button "取消" at bounding box center [613, 256] width 28 height 16
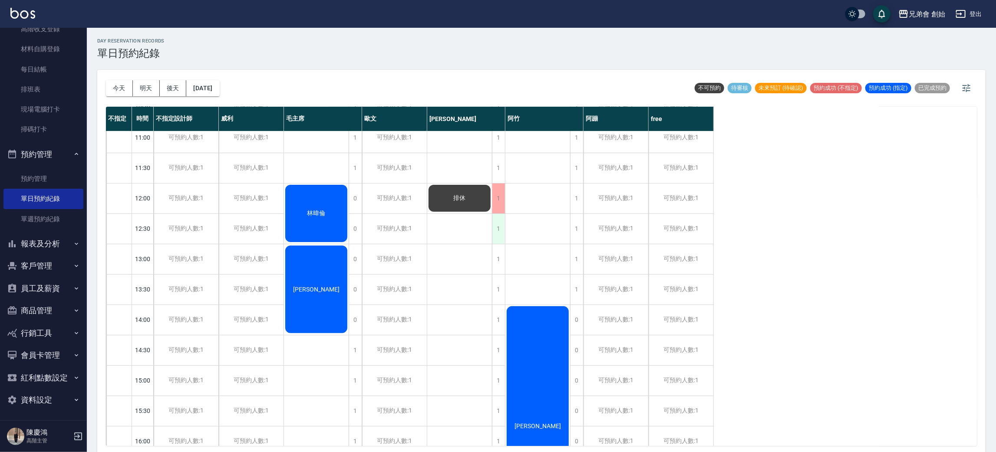
click at [494, 230] on div "1" at bounding box center [498, 229] width 13 height 30
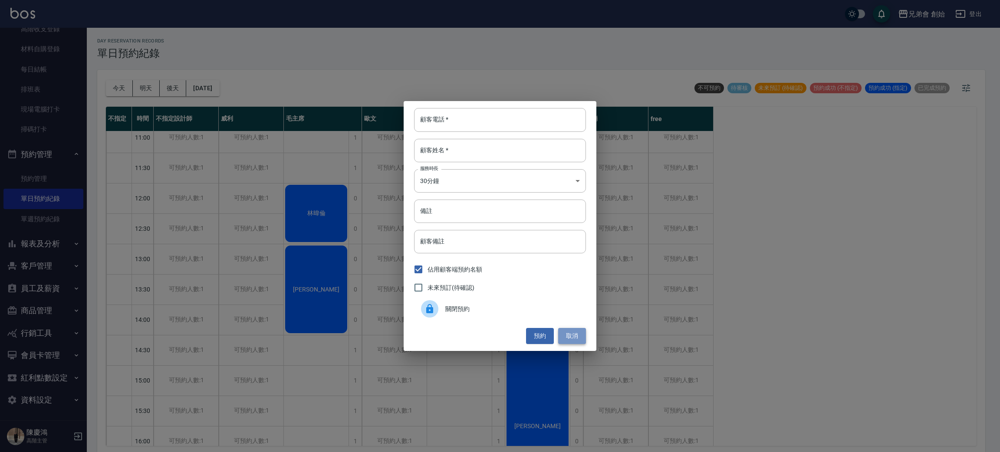
drag, startPoint x: 568, startPoint y: 333, endPoint x: 746, endPoint y: 155, distance: 252.7
click at [568, 332] on button "取消" at bounding box center [572, 336] width 28 height 16
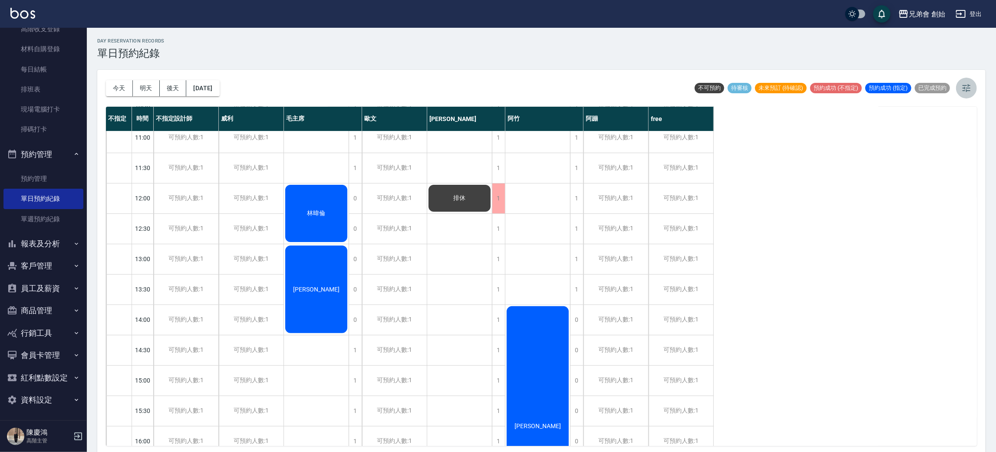
click at [965, 96] on button "button" at bounding box center [966, 88] width 21 height 21
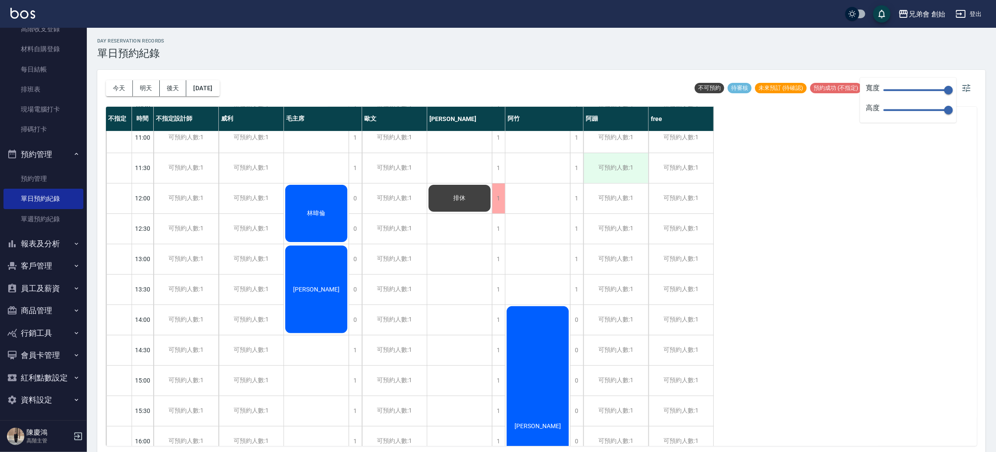
drag, startPoint x: 816, startPoint y: 188, endPoint x: 594, endPoint y: 162, distance: 223.4
click at [816, 189] on div "不指定 時間 不指定設計師 威利 毛主席 歐文 潘潘 阿竹 阿蹦 free 09:00 09:30 10:00 10:30 11:00 11:30 12:00…" at bounding box center [541, 277] width 871 height 340
click at [469, 201] on div "排休" at bounding box center [459, 199] width 65 height 30
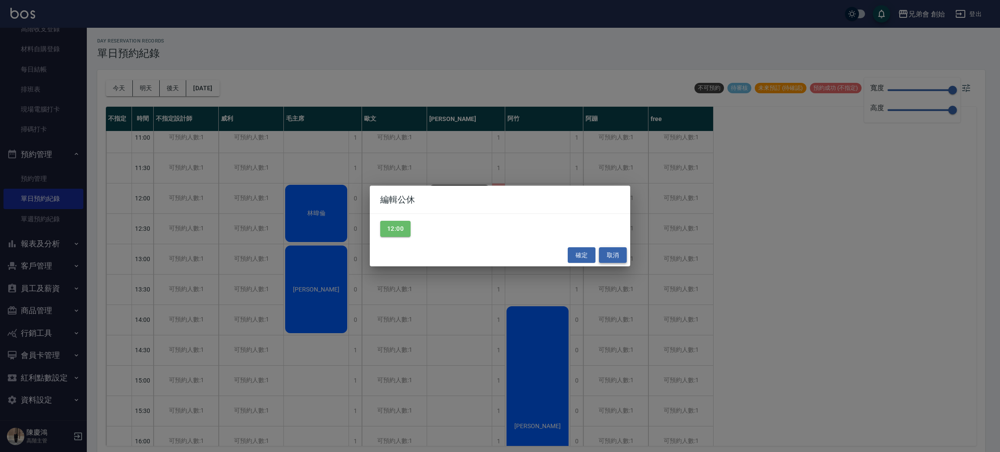
click at [611, 256] on button "取消" at bounding box center [613, 256] width 28 height 16
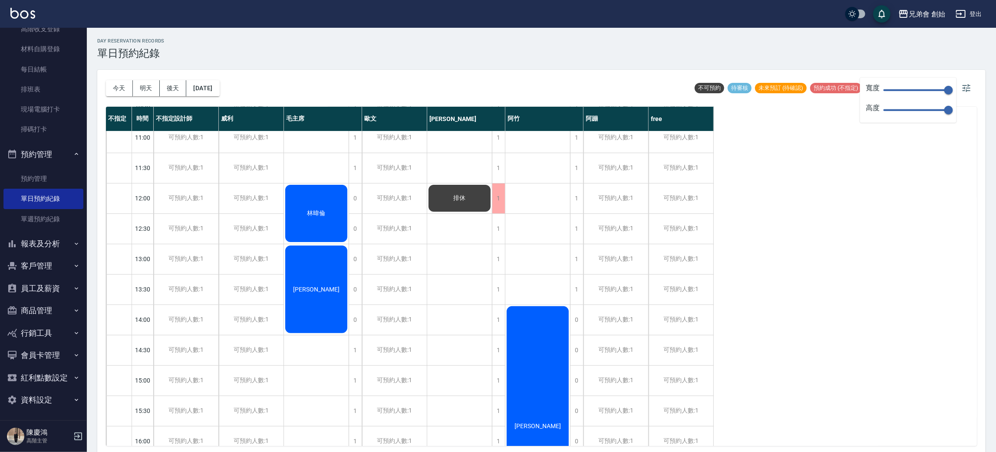
click at [475, 202] on div "排休" at bounding box center [459, 199] width 65 height 30
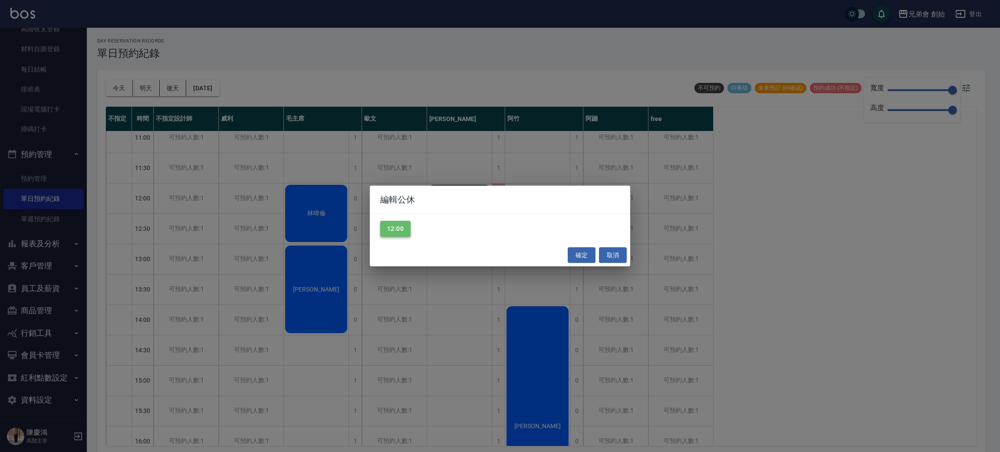
click at [398, 228] on button "12:00" at bounding box center [395, 229] width 30 height 16
click at [582, 253] on button "確定" at bounding box center [582, 256] width 28 height 16
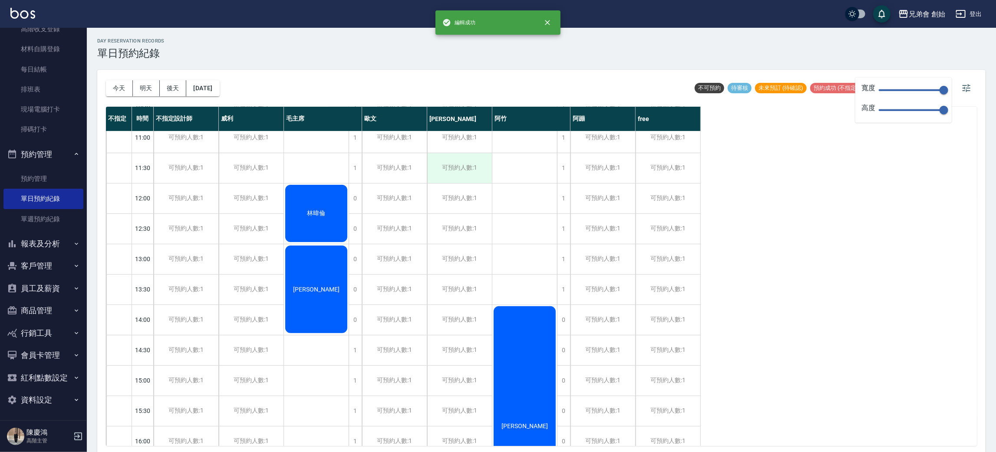
click at [461, 153] on div "可預約人數:1" at bounding box center [459, 168] width 65 height 30
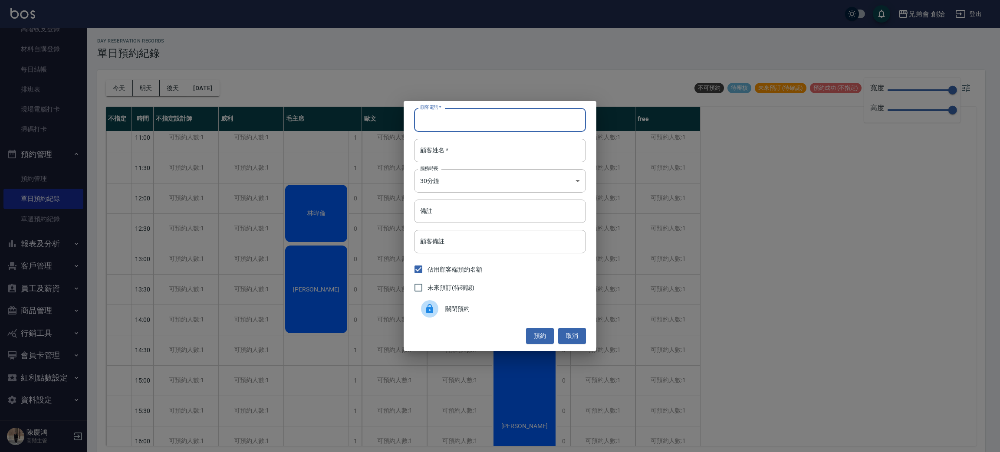
click at [462, 113] on input "顧客電話   *" at bounding box center [500, 119] width 172 height 23
click at [458, 155] on input "顧客姓名   *" at bounding box center [500, 150] width 172 height 23
click at [454, 118] on input "顧客電話   *" at bounding box center [500, 119] width 172 height 23
click at [471, 150] on input "顧客姓名   *" at bounding box center [500, 150] width 172 height 23
click at [474, 119] on input "顧客電話   *" at bounding box center [500, 119] width 172 height 23
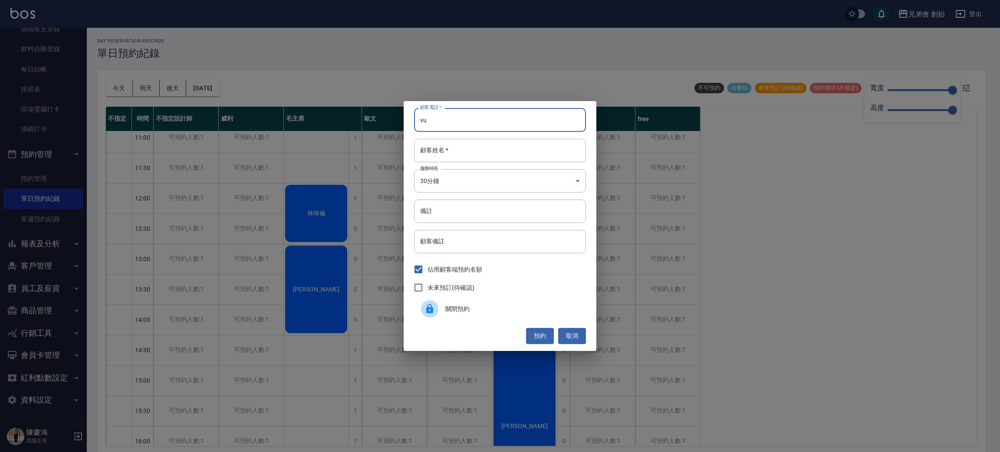
type input "v"
type input "休"
type input "假"
click at [465, 195] on div "顧客電話   * 休 顧客電話   * 顧客姓名   * 假 顧客姓名   * 服務時長 30分鐘 1 服務時長 備註 備註 顧客備註 顧客備註 佔用顧客端預…" at bounding box center [500, 226] width 193 height 250
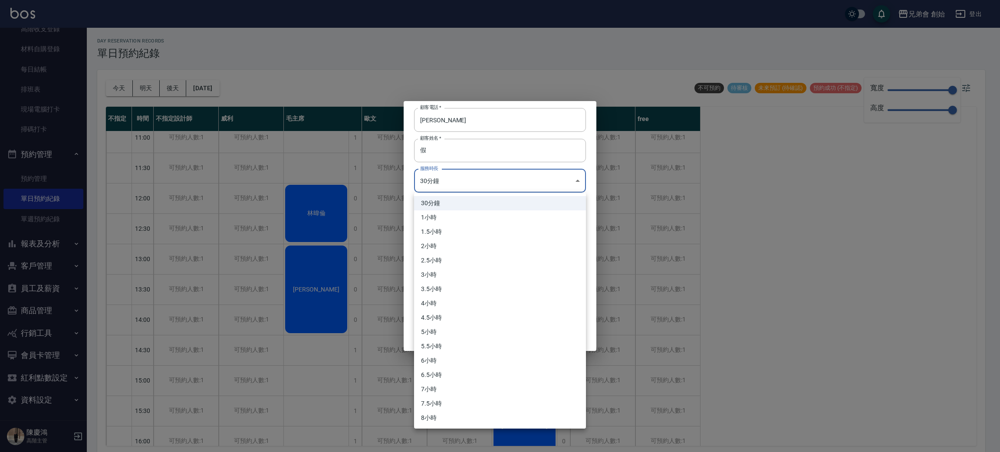
click at [478, 187] on body "兄弟會 創始 登出 櫃檯作業 打帳單 帳單列表 掛單列表 座位開單 營業儀表板 現金收支登錄 高階收支登錄 材料自購登錄 每日結帳 排班表 現場電腦打卡 掃碼…" at bounding box center [500, 227] width 1000 height 455
click at [459, 420] on li "8小時" at bounding box center [500, 418] width 172 height 14
type input "16"
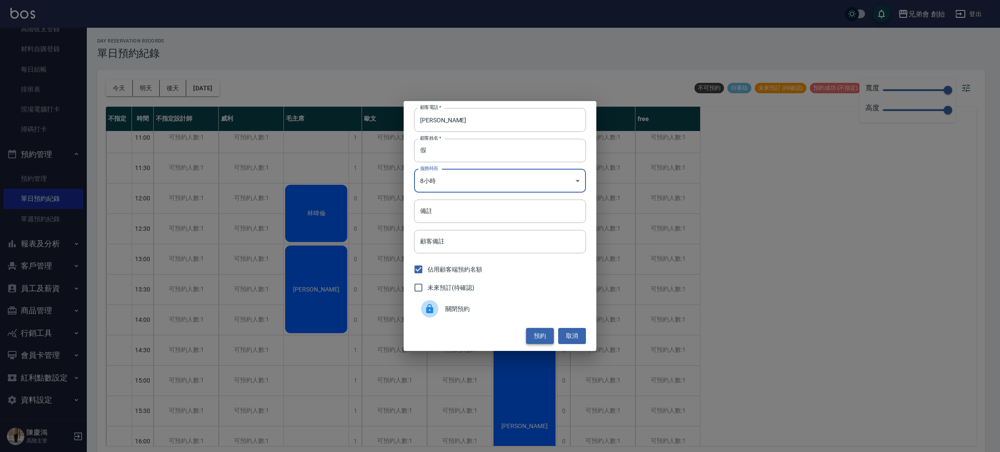
click at [547, 337] on button "預約" at bounding box center [540, 336] width 28 height 16
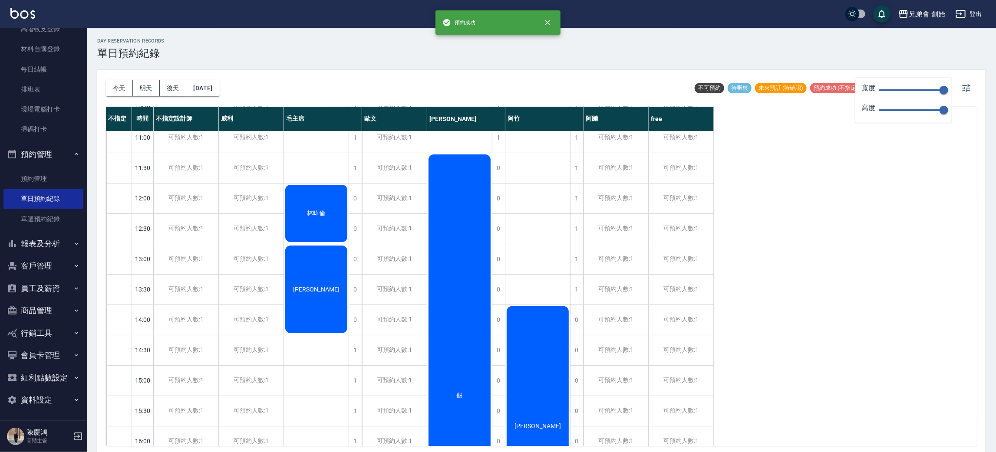
click at [802, 221] on div "不指定 時間 不指定設計師 威利 毛主席 歐文 潘潘 阿竹 阿蹦 free 09:00 09:30 10:00 10:30 11:00 11:30 12:00…" at bounding box center [541, 277] width 871 height 340
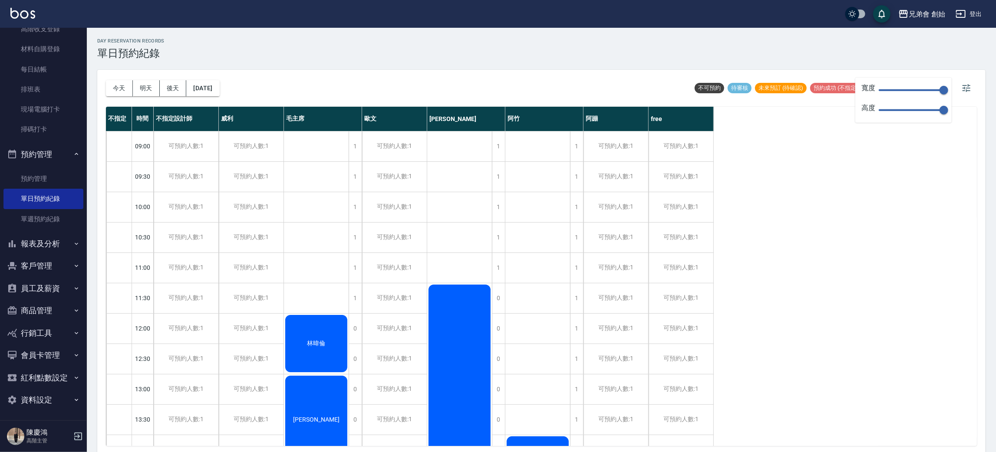
scroll to position [65, 0]
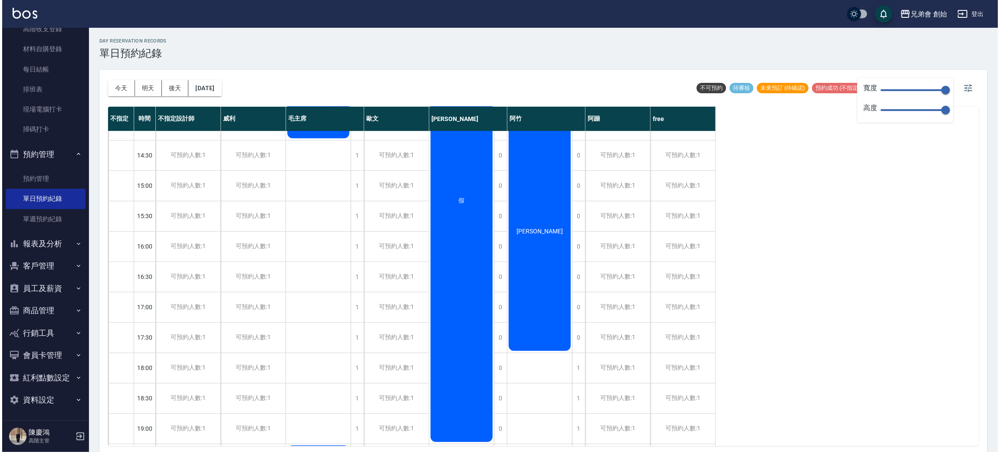
scroll to position [130, 0]
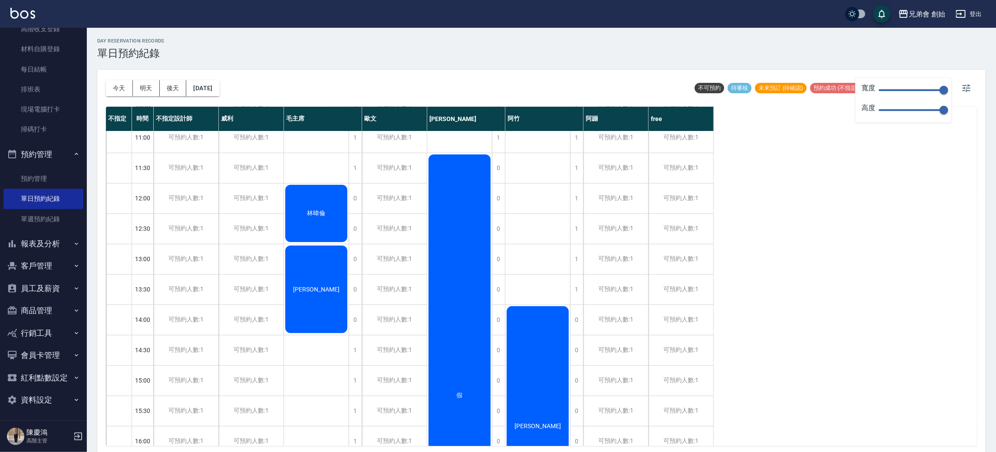
click at [458, 239] on div "假" at bounding box center [459, 395] width 65 height 485
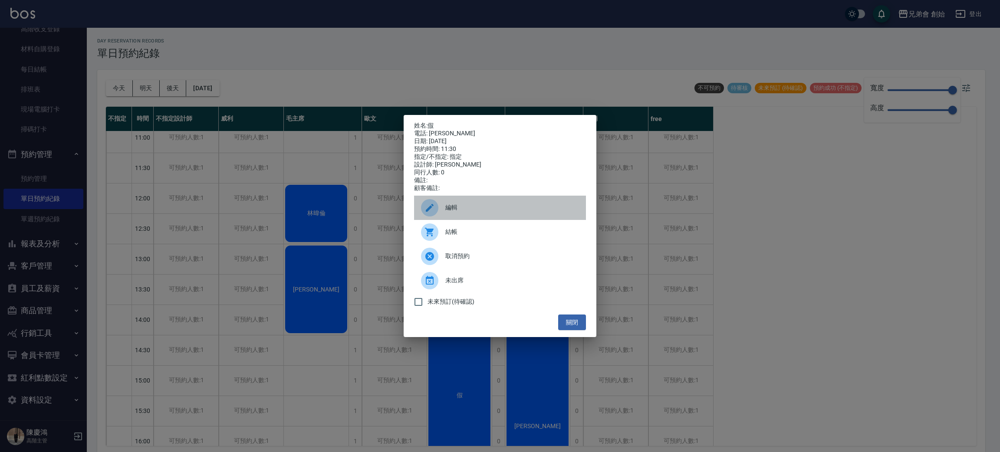
click at [459, 201] on div "編輯" at bounding box center [500, 208] width 172 height 24
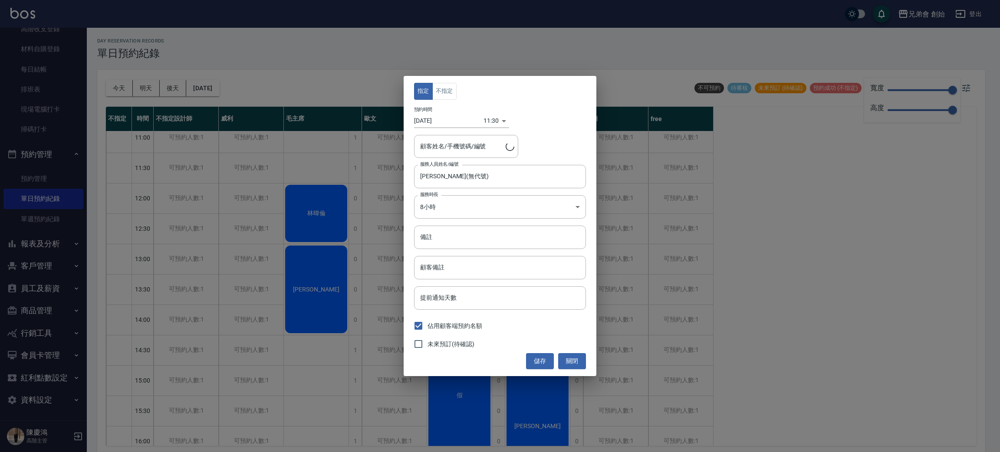
type input "假/休"
click at [500, 212] on body "兄弟會 創始 登出 櫃檯作業 打帳單 帳單列表 掛單列表 座位開單 營業儀表板 現金收支登錄 高階收支登錄 材料自購登錄 每日結帳 排班表 現場電腦打卡 掃碼…" at bounding box center [500, 227] width 1000 height 455
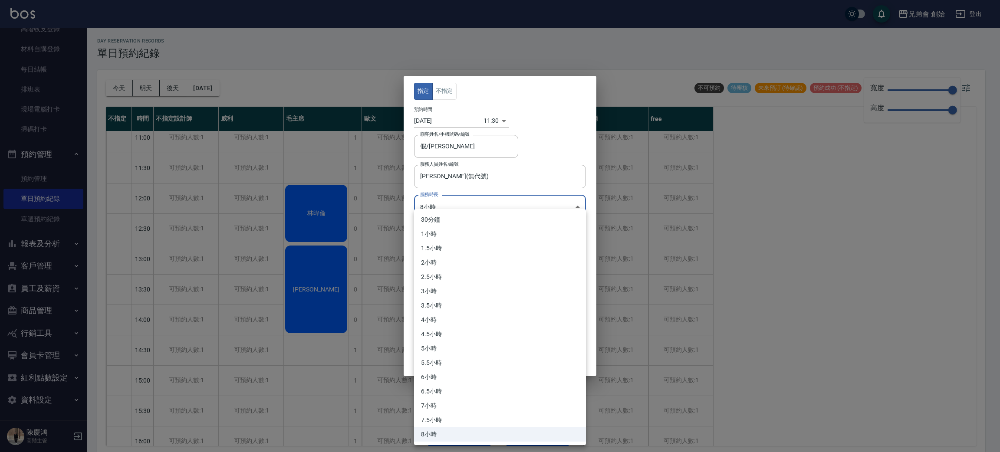
click at [572, 118] on div at bounding box center [500, 226] width 1000 height 452
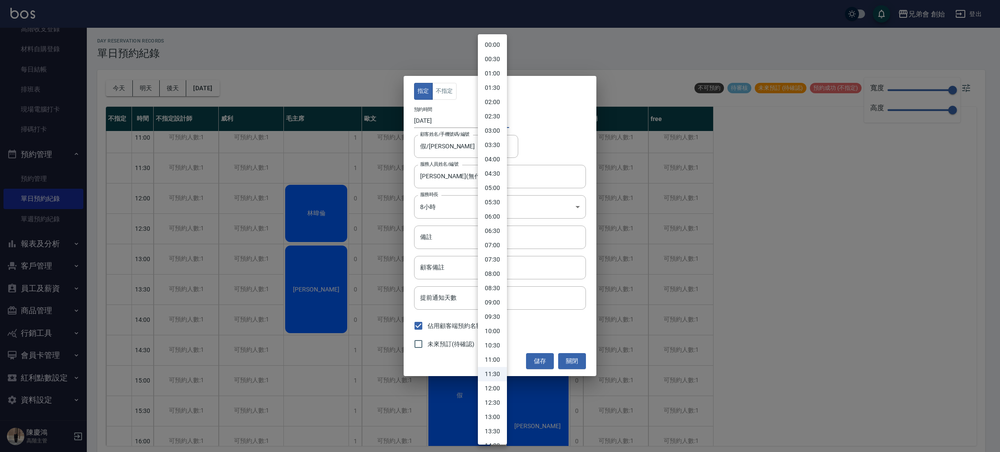
click at [492, 117] on body "兄弟會 創始 登出 櫃檯作業 打帳單 帳單列表 掛單列表 座位開單 營業儀表板 現金收支登錄 高階收支登錄 材料自購登錄 每日結帳 排班表 現場電腦打卡 掃碼…" at bounding box center [500, 227] width 1000 height 455
click at [505, 258] on li "12:00" at bounding box center [492, 258] width 29 height 14
type input "1759204800000"
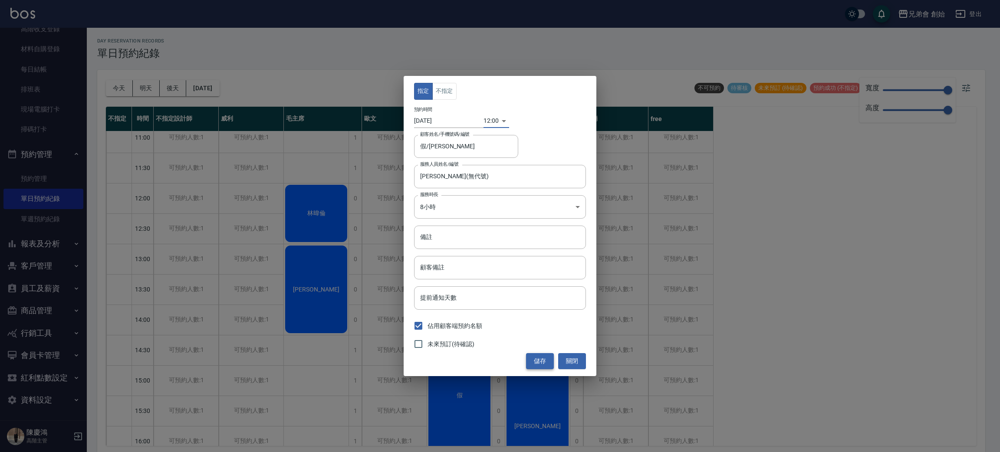
click at [548, 361] on button "儲存" at bounding box center [540, 361] width 28 height 16
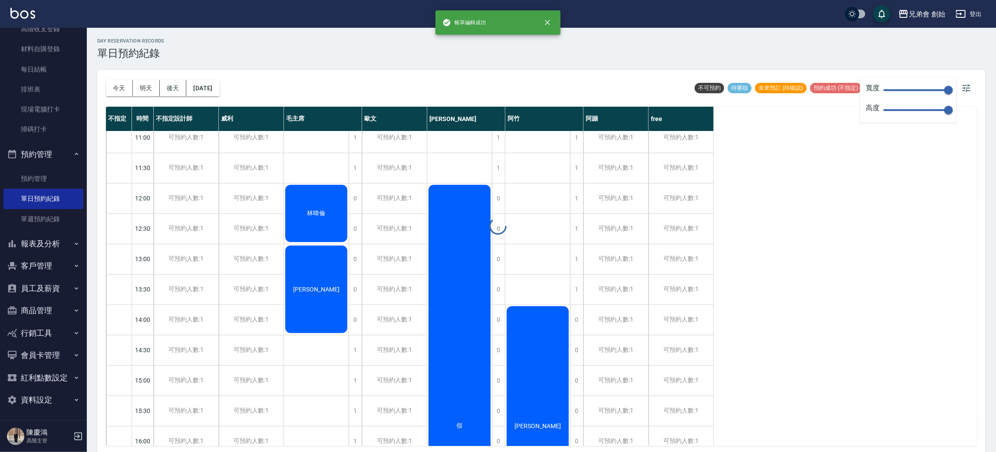
click at [903, 311] on div at bounding box center [498, 226] width 996 height 452
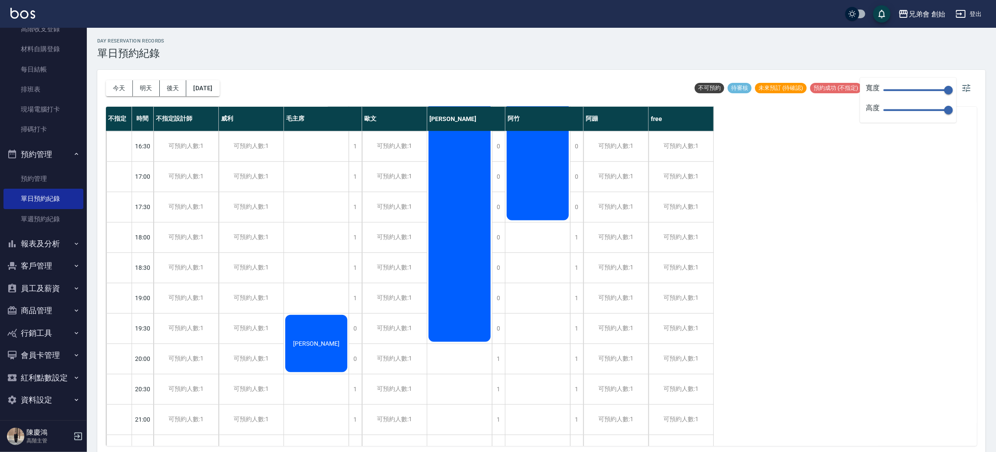
scroll to position [521, 0]
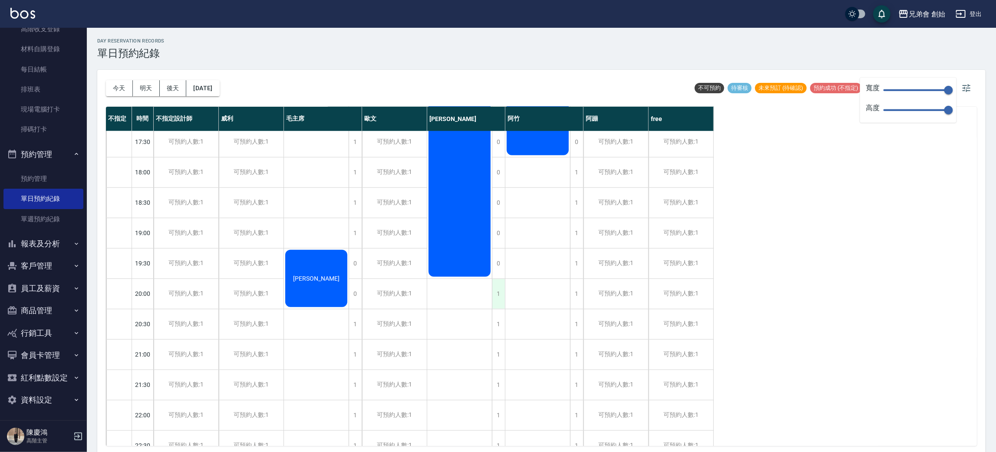
click at [501, 295] on div "1" at bounding box center [498, 294] width 13 height 30
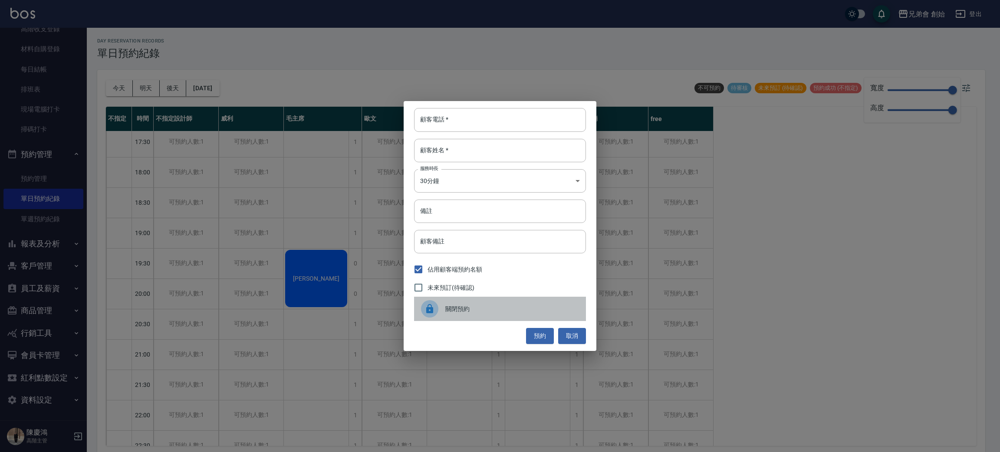
click at [503, 307] on span "關閉預約" at bounding box center [513, 309] width 134 height 9
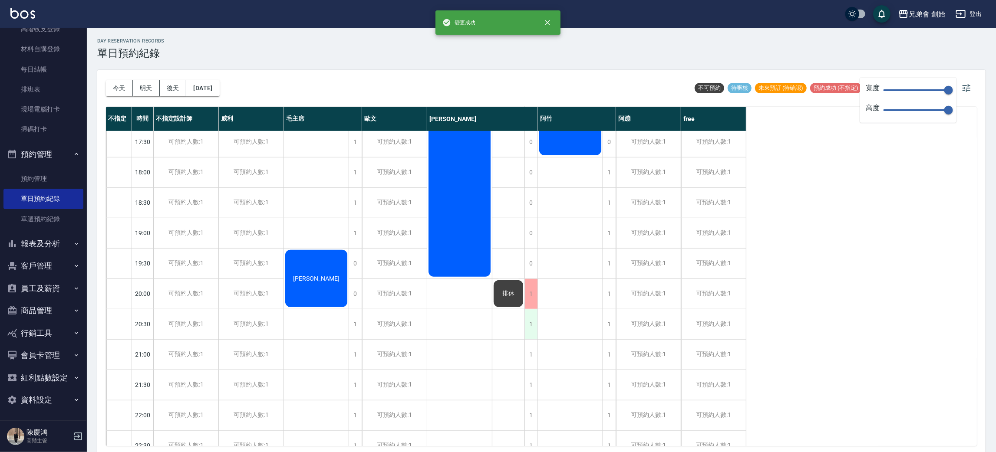
click at [527, 325] on div "1" at bounding box center [531, 325] width 13 height 30
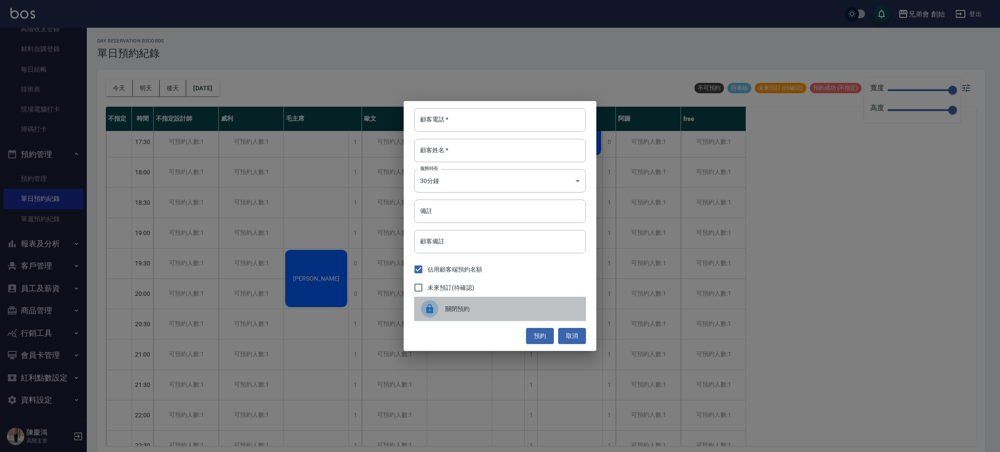
click at [475, 313] on span "關閉預約" at bounding box center [513, 309] width 134 height 9
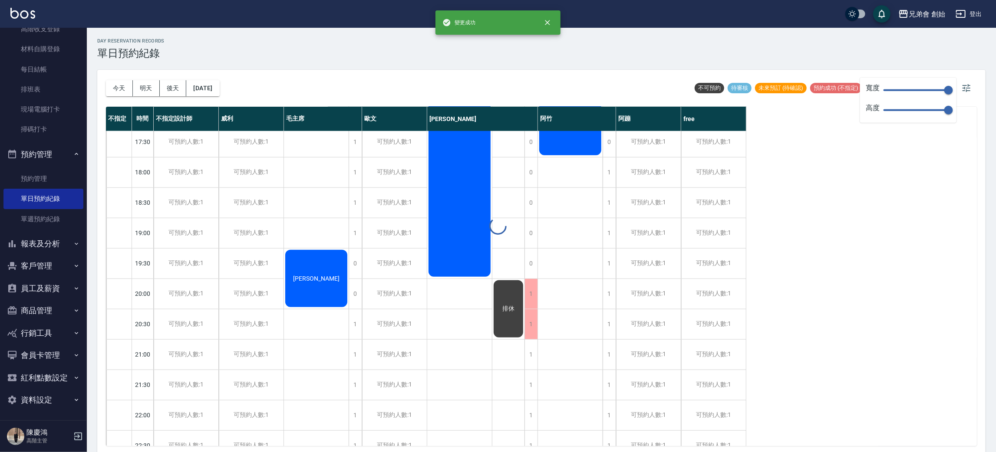
click at [959, 283] on div "day Reservation records 單日預約紀錄 今天 明天 後天 2025/09/30 不可預約 待審核 未來預訂 (待確認) 預約成功 (不指…" at bounding box center [541, 241] width 909 height 427
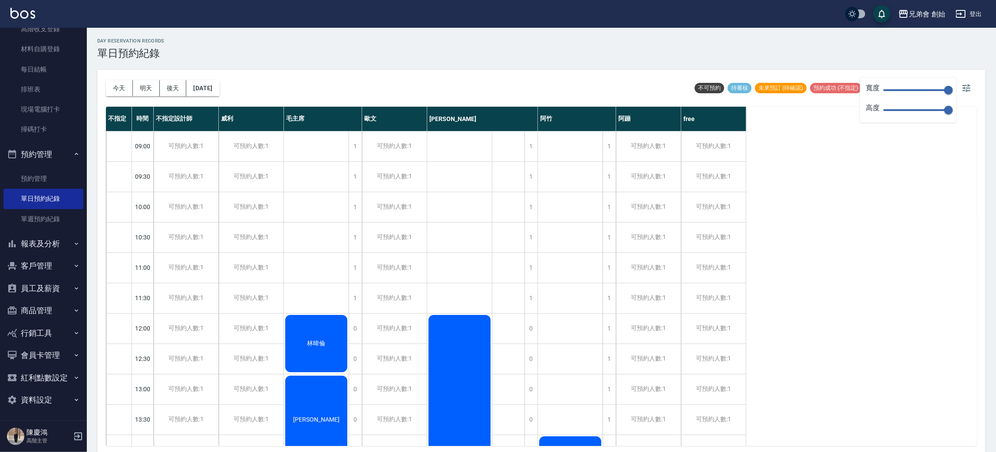
scroll to position [65, 0]
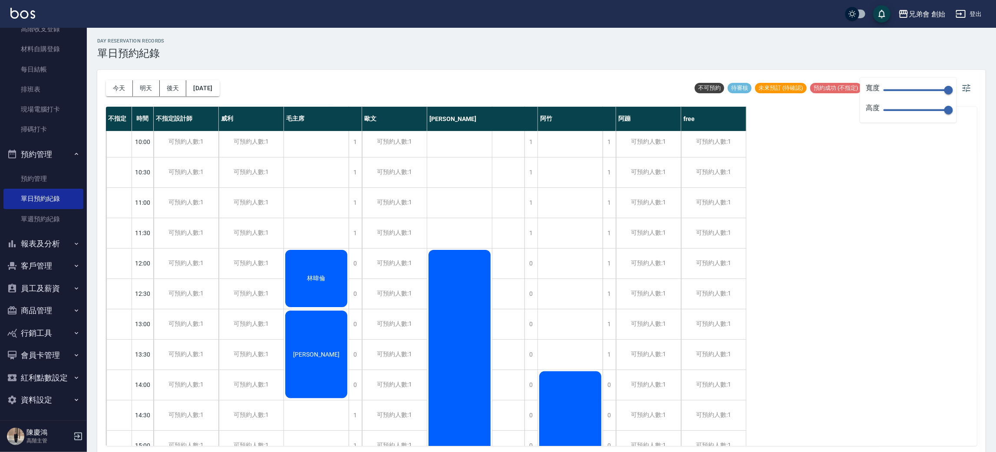
drag, startPoint x: 366, startPoint y: 61, endPoint x: 326, endPoint y: 62, distance: 40.0
click at [366, 60] on div "day Reservation records 單日預約紀錄 今天 明天 後天 2025/09/30 不可預約 待審核 未來預訂 (待確認) 預約成功 (不指…" at bounding box center [541, 241] width 909 height 427
click at [219, 83] on button "2025/09/30" at bounding box center [202, 88] width 33 height 16
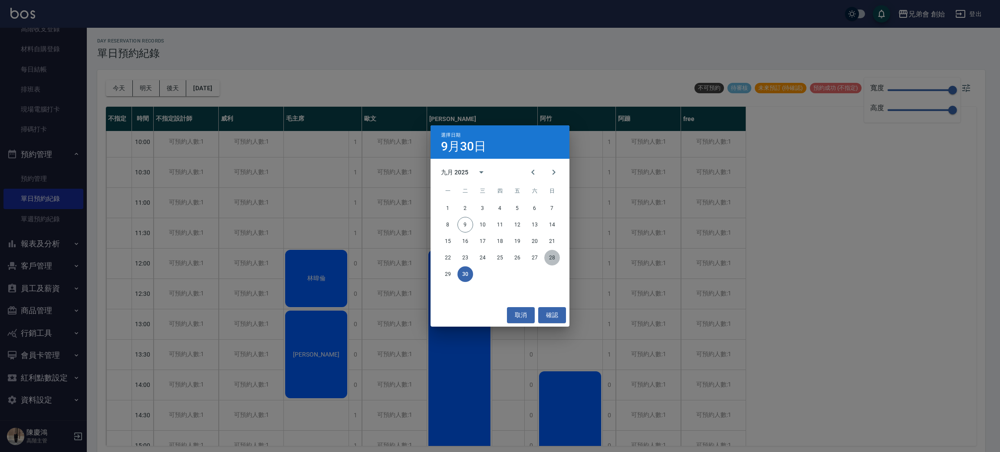
click at [551, 257] on button "28" at bounding box center [553, 258] width 16 height 16
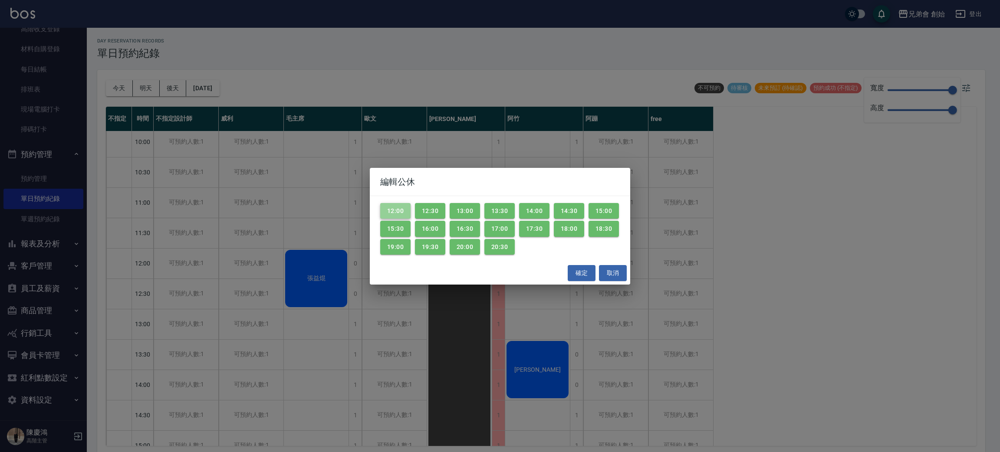
click at [393, 213] on button "12:00" at bounding box center [395, 211] width 30 height 16
click at [422, 212] on button "12:30" at bounding box center [430, 211] width 30 height 16
click at [459, 203] on button "13:00" at bounding box center [465, 211] width 30 height 16
click at [507, 208] on button "13:30" at bounding box center [500, 211] width 30 height 16
click at [526, 211] on button "14:00" at bounding box center [534, 211] width 30 height 16
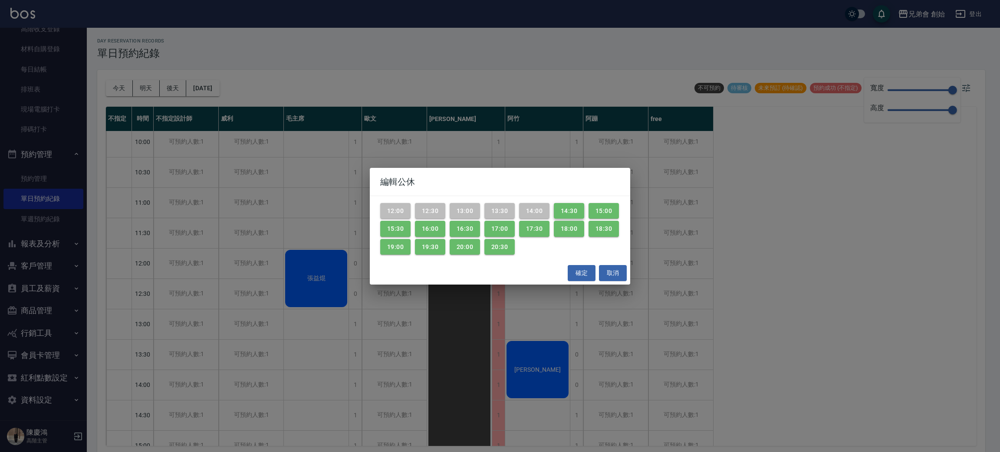
click at [575, 211] on button "14:30" at bounding box center [569, 211] width 30 height 16
click at [550, 234] on button "17:30" at bounding box center [534, 229] width 30 height 16
drag, startPoint x: 530, startPoint y: 228, endPoint x: 521, endPoint y: 228, distance: 9.6
click at [515, 228] on button "17:00" at bounding box center [500, 229] width 30 height 16
click at [480, 224] on button "16:30" at bounding box center [465, 229] width 30 height 16
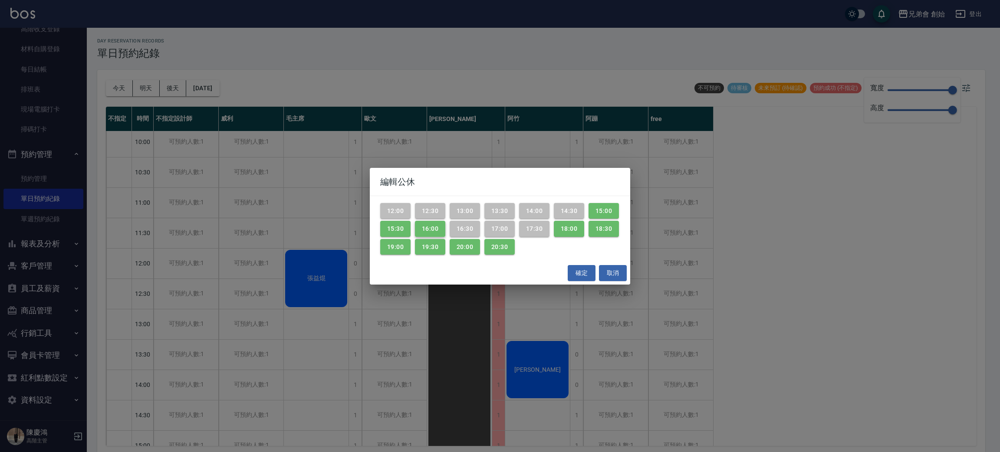
click at [446, 224] on button "16:00" at bounding box center [430, 229] width 30 height 16
click at [411, 225] on button "15:30" at bounding box center [395, 229] width 30 height 16
click at [589, 219] on button "15:00" at bounding box center [604, 211] width 30 height 16
drag, startPoint x: 390, startPoint y: 247, endPoint x: 442, endPoint y: 245, distance: 51.7
click at [554, 237] on button "18:00" at bounding box center [569, 229] width 30 height 16
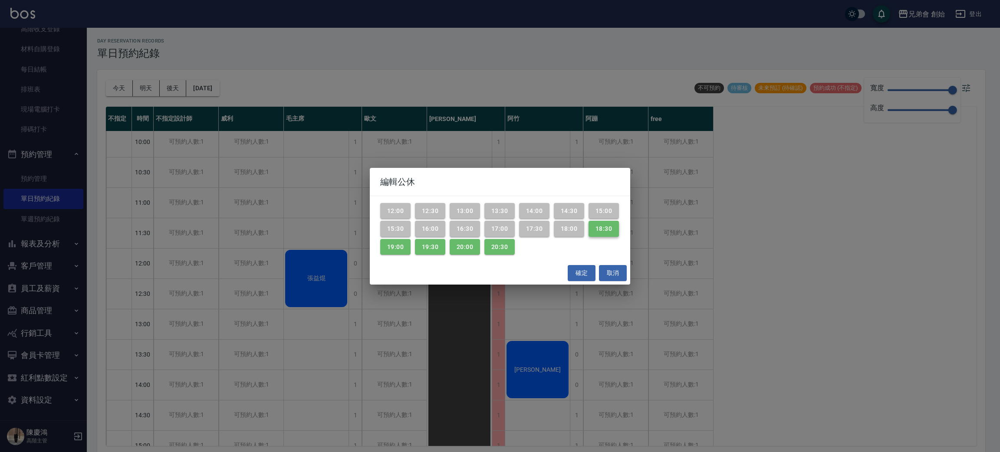
click at [589, 237] on button "18:30" at bounding box center [604, 229] width 30 height 16
click at [411, 246] on button "19:00" at bounding box center [395, 247] width 30 height 16
click at [446, 249] on button "19:30" at bounding box center [430, 247] width 30 height 16
click at [480, 245] on button "20:00" at bounding box center [465, 247] width 30 height 16
click at [515, 243] on button "20:30" at bounding box center [500, 247] width 30 height 16
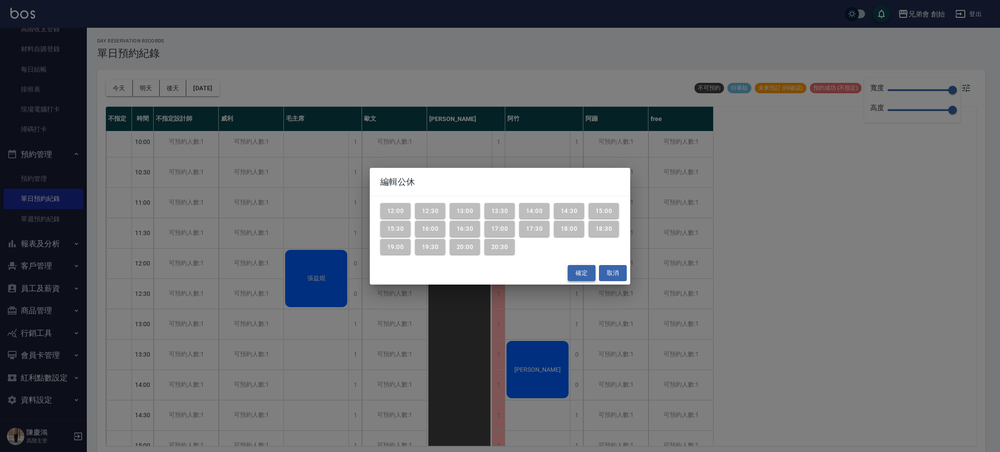
click at [585, 274] on button "確定" at bounding box center [582, 273] width 28 height 16
click at [784, 260] on div "編輯公休 12:00 12:30 13:00 13:30 14:00 14:30 15:00 15:30 16:00 16:30 17:00 17:30 18…" at bounding box center [500, 226] width 1000 height 452
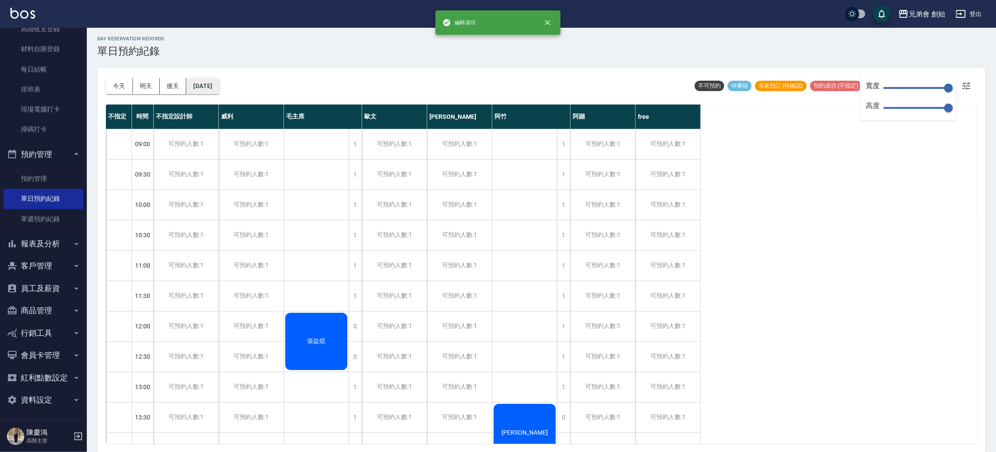
click at [210, 85] on button "2025/09/28" at bounding box center [202, 86] width 33 height 16
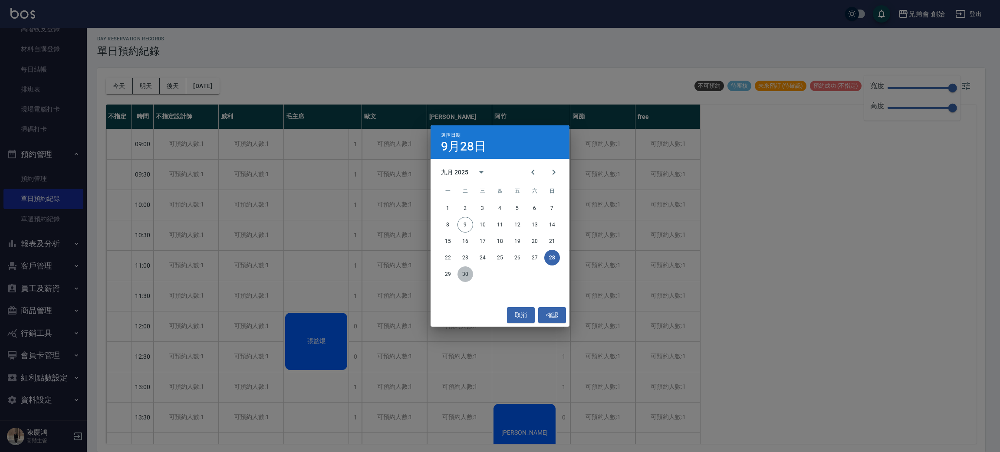
click at [465, 275] on button "30" at bounding box center [466, 275] width 16 height 16
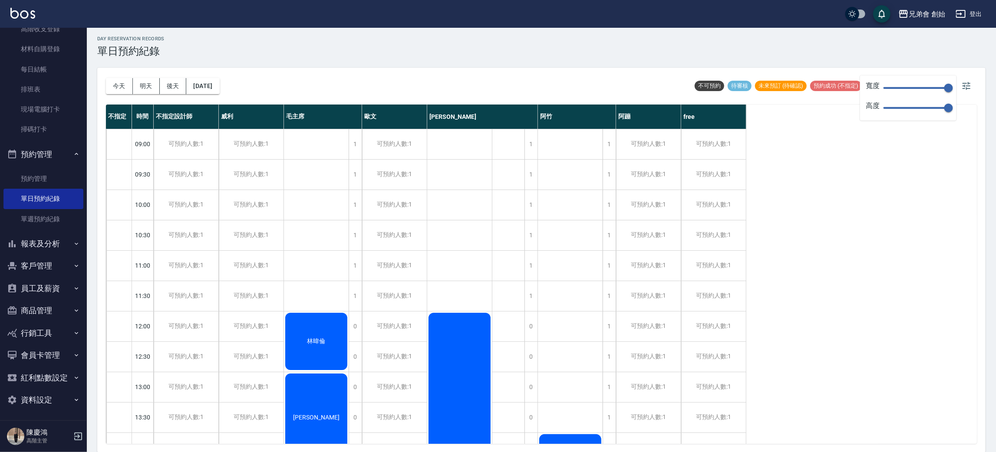
click at [771, 294] on div "不指定 時間 不指定設計師 威利 毛主席 歐文 潘潘 阿竹 阿蹦 free 09:00 09:30 10:00 10:30 11:00 11:30 12:00…" at bounding box center [541, 275] width 871 height 340
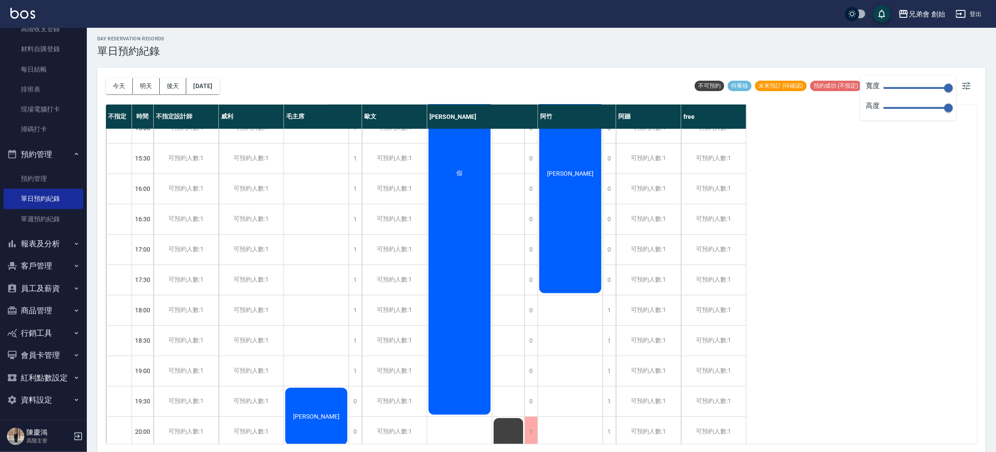
scroll to position [251, 0]
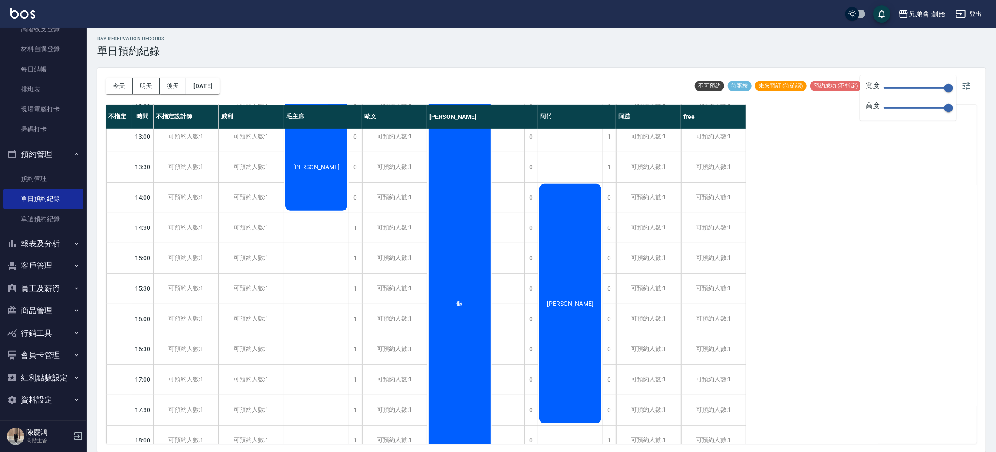
click at [449, 251] on div "假" at bounding box center [459, 303] width 65 height 485
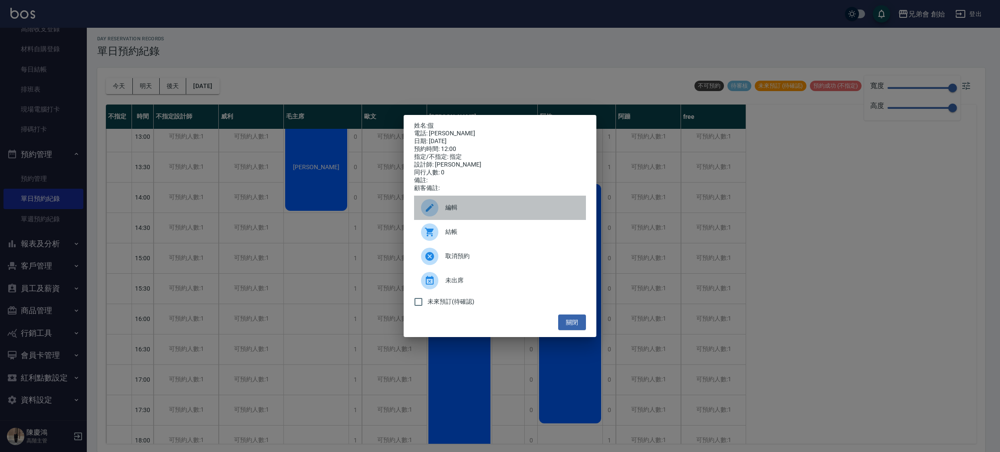
click at [478, 219] on div "編輯" at bounding box center [500, 208] width 172 height 24
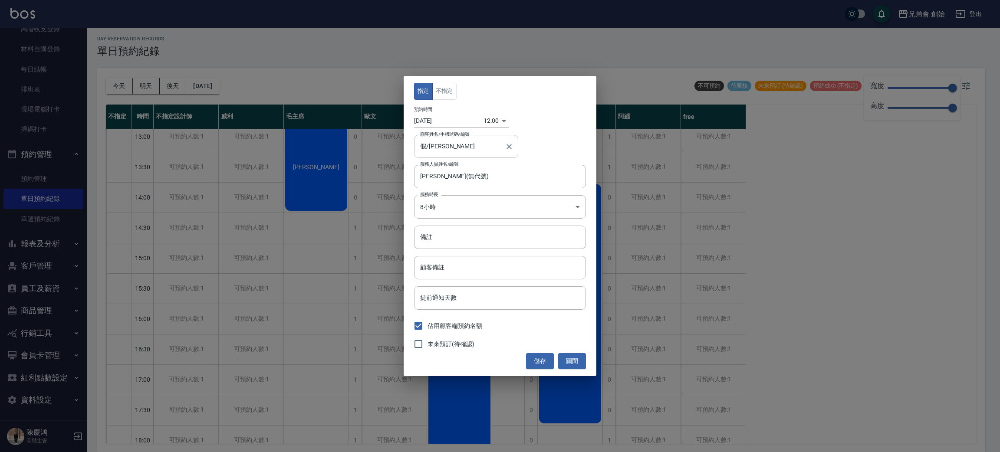
click at [446, 147] on input "假/休" at bounding box center [459, 146] width 83 height 15
drag, startPoint x: 446, startPoint y: 147, endPoint x: 403, endPoint y: 145, distance: 43.4
click at [403, 145] on div "指定 不指定 預約時間 2025/09/30 12:00 1759204800000 顧客姓名/手機號碼/編號 假/休 顧客姓名/手機號碼/編號 服務人員姓名…" at bounding box center [500, 226] width 1000 height 452
type input "假/休"
click at [444, 168] on span "假 / 休" at bounding box center [466, 169] width 104 height 14
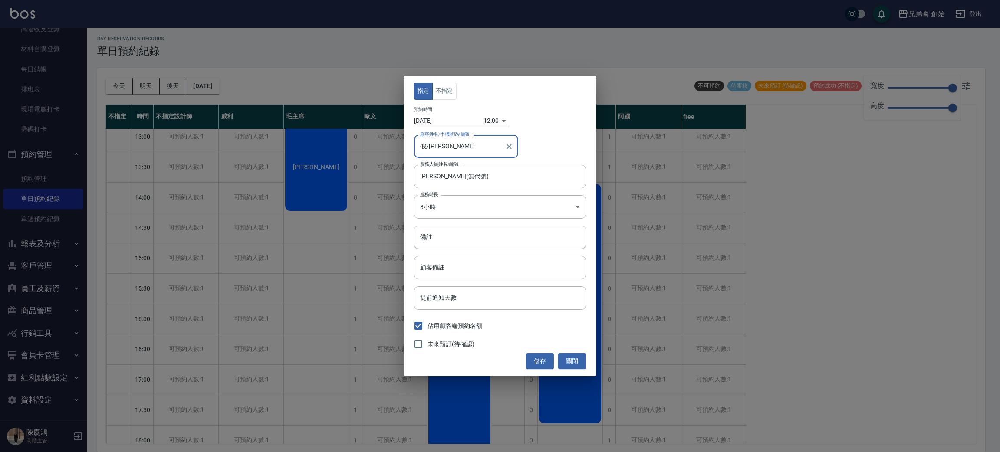
click at [552, 129] on div "指定 不指定 預約時間 2025/09/30 12:00 1759204800000 顧客姓名/手機號碼/編號 假/休 顧客姓名/手機號碼/編號 服務人員姓名…" at bounding box center [500, 226] width 193 height 300
click at [505, 148] on icon "Clear" at bounding box center [509, 146] width 9 height 9
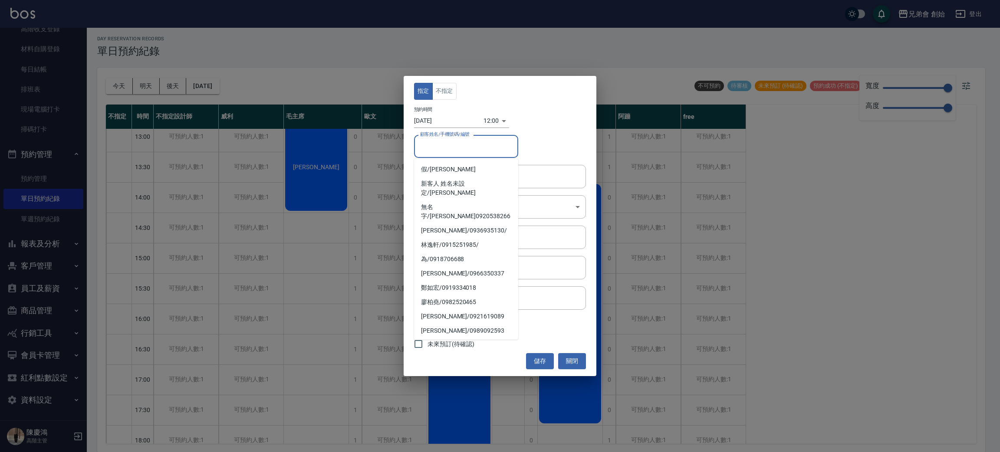
click at [505, 148] on input "顧客姓名/手機號碼/編號" at bounding box center [466, 146] width 96 height 15
click at [475, 169] on span "假 / 休" at bounding box center [466, 169] width 104 height 14
type input "假/休"
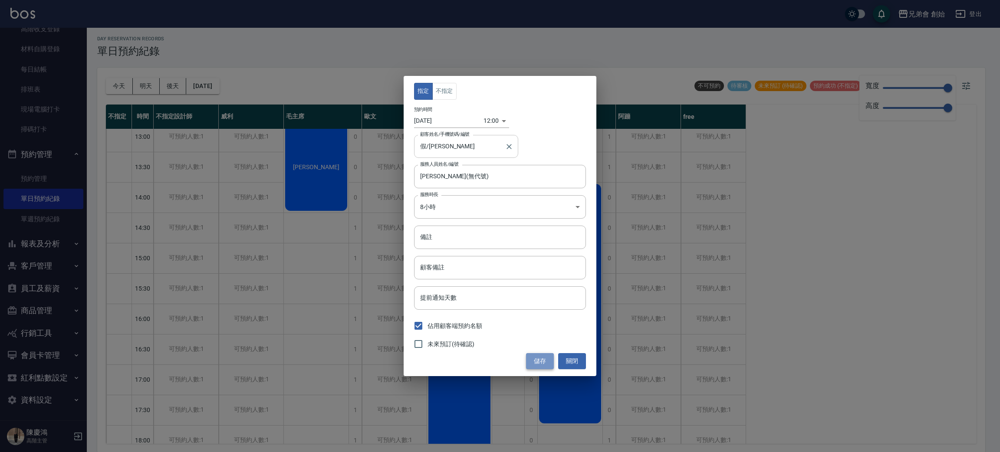
click at [544, 356] on button "儲存" at bounding box center [540, 361] width 28 height 16
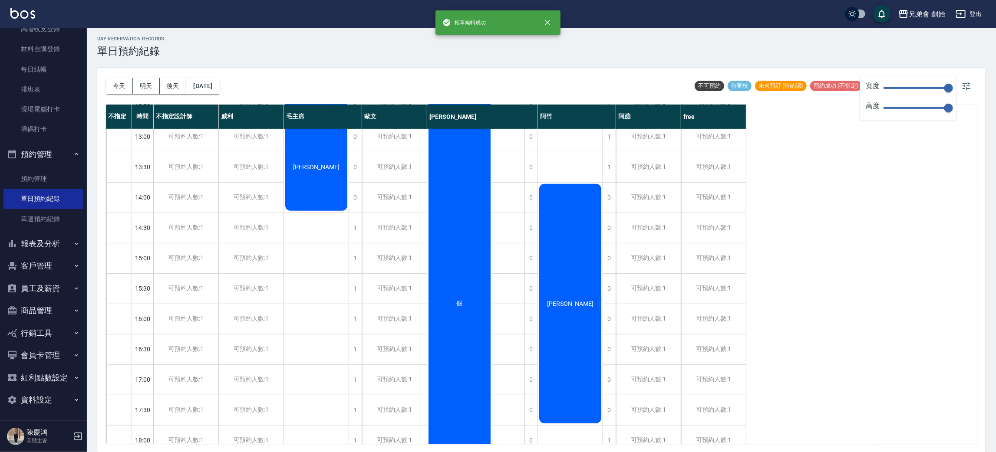
click at [503, 69] on div "今天 明天 後天 2025/09/30 不可預約 待審核 未來預訂 (待確認) 預約成功 (不指定) 預約成功 (指定) 已完成預約" at bounding box center [541, 86] width 871 height 37
click at [872, 243] on div "不指定 時間 不指定設計師 威利 毛主席 歐文 潘潘 阿竹 阿蹦 free 09:00 09:30 10:00 10:30 11:00 11:30 12:00…" at bounding box center [541, 275] width 871 height 340
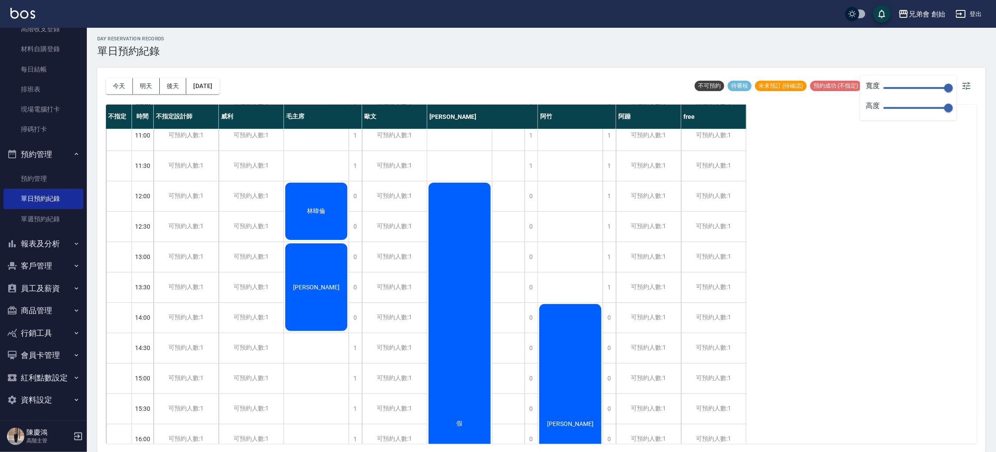
scroll to position [456, 0]
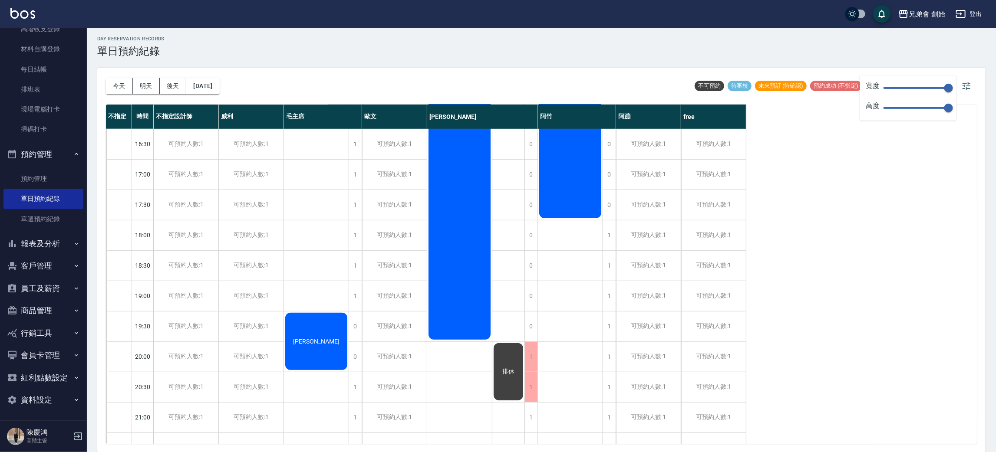
drag, startPoint x: 273, startPoint y: 41, endPoint x: 245, endPoint y: 26, distance: 31.5
click at [274, 41] on div "day Reservation records 單日預約紀錄" at bounding box center [541, 46] width 888 height 21
click at [43, 177] on link "預約管理" at bounding box center [43, 179] width 80 height 20
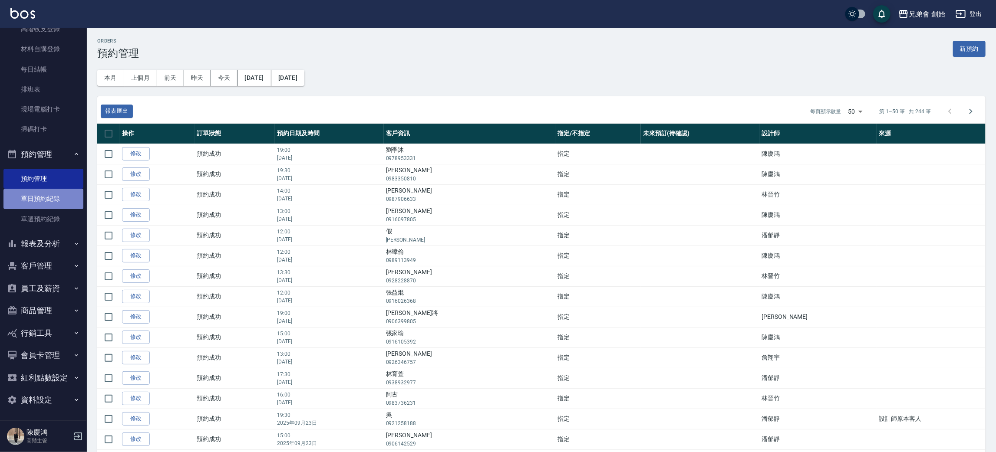
click at [53, 200] on link "單日預約紀錄" at bounding box center [43, 199] width 80 height 20
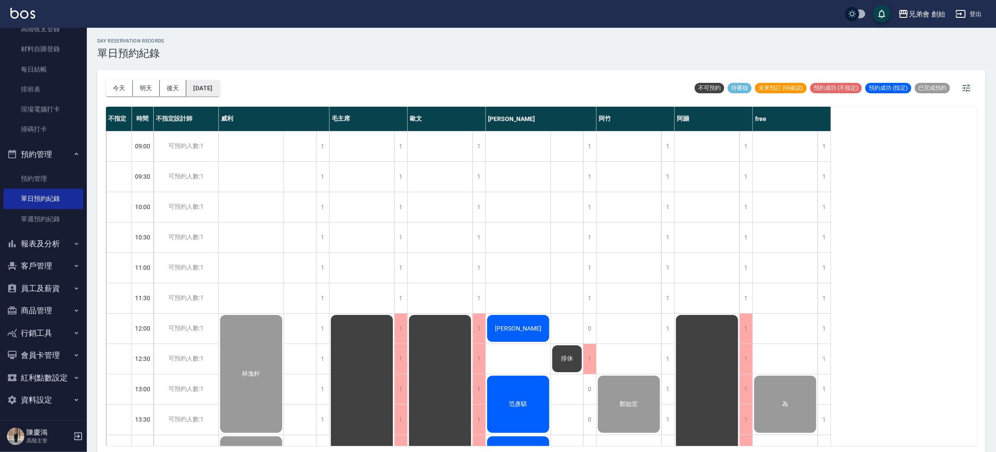
click at [219, 87] on button "[DATE]" at bounding box center [202, 88] width 33 height 16
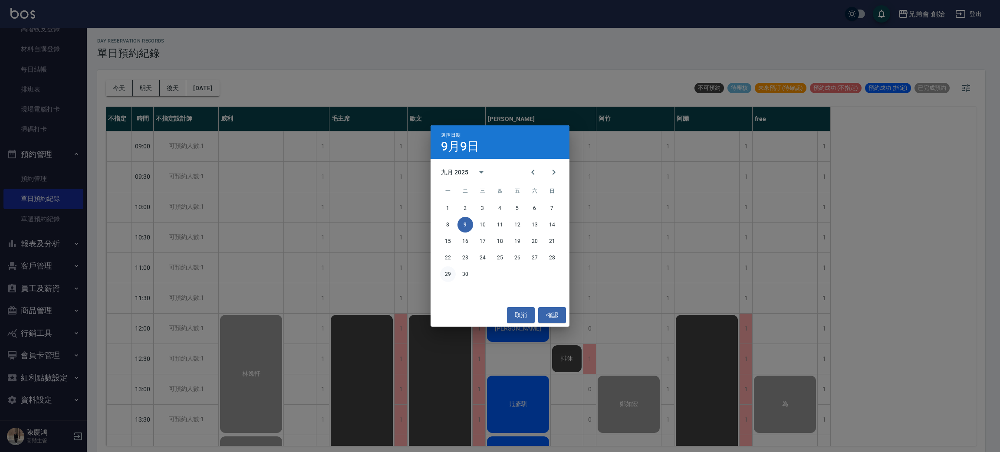
click at [447, 271] on button "29" at bounding box center [448, 275] width 16 height 16
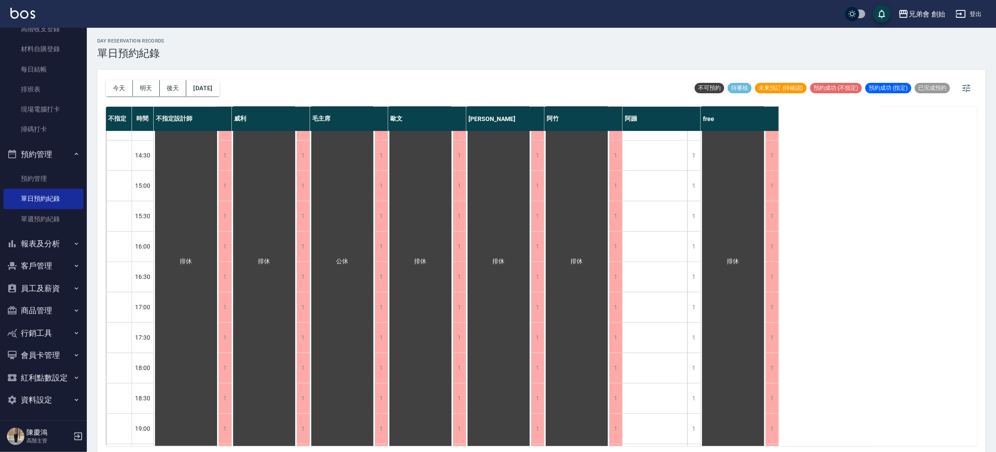
scroll to position [576, 0]
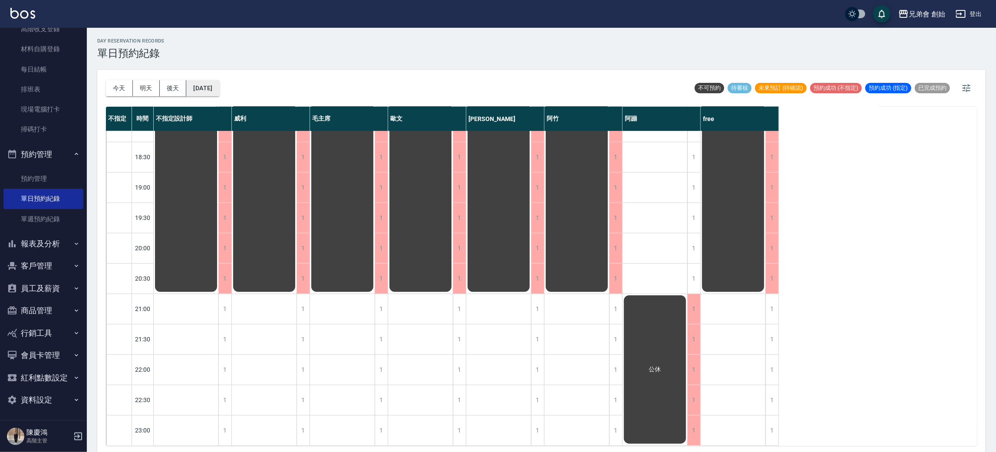
click at [218, 85] on button "2025/09/29" at bounding box center [202, 88] width 33 height 16
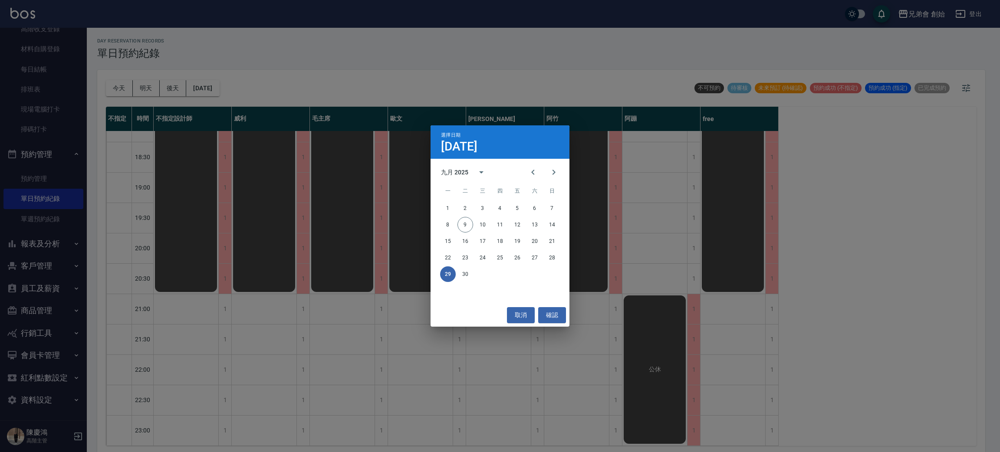
click at [504, 43] on div "選擇日期 9月29日 九月 2025 一 二 三 四 五 六 日 1 2 3 4 5 6 7 8 9 10 11 12 13 14 15 16 17 18 1…" at bounding box center [500, 226] width 1000 height 452
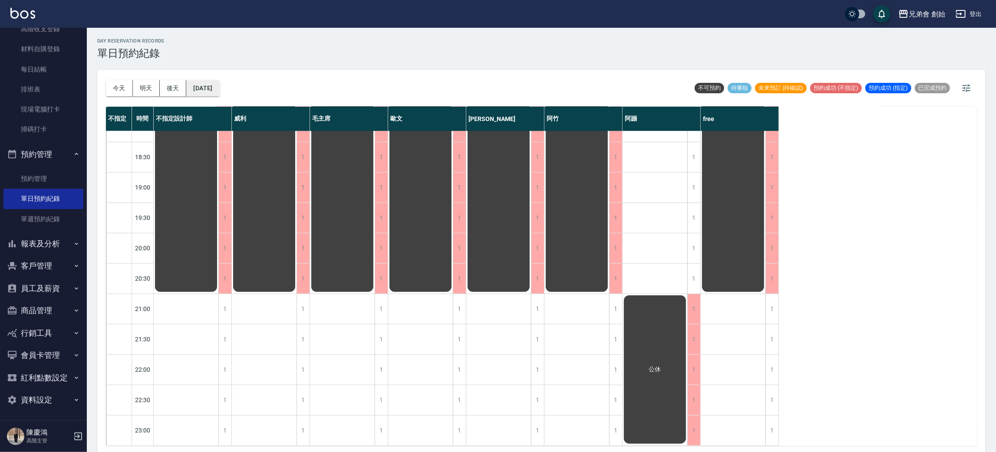
click at [219, 88] on button "2025/09/29" at bounding box center [202, 88] width 33 height 16
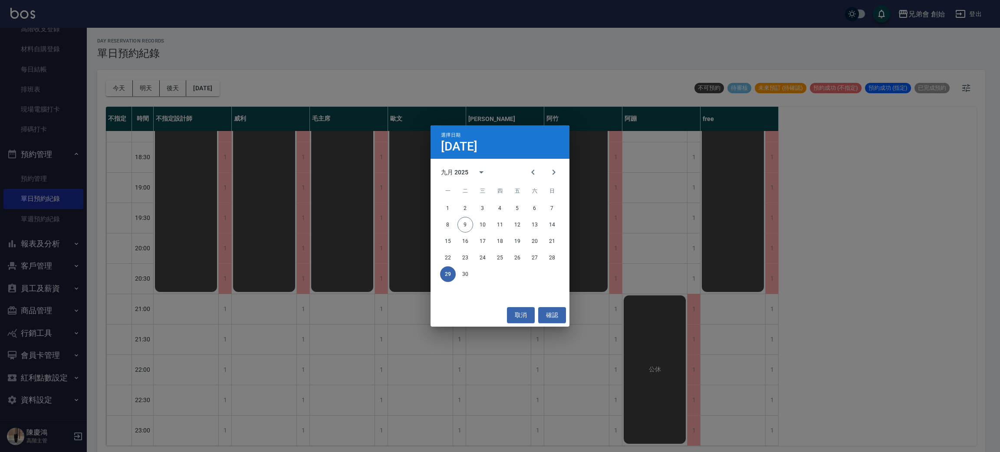
click at [455, 261] on div "22 23 24 25 26 27 28" at bounding box center [500, 258] width 139 height 16
click at [451, 257] on button "22" at bounding box center [448, 258] width 16 height 16
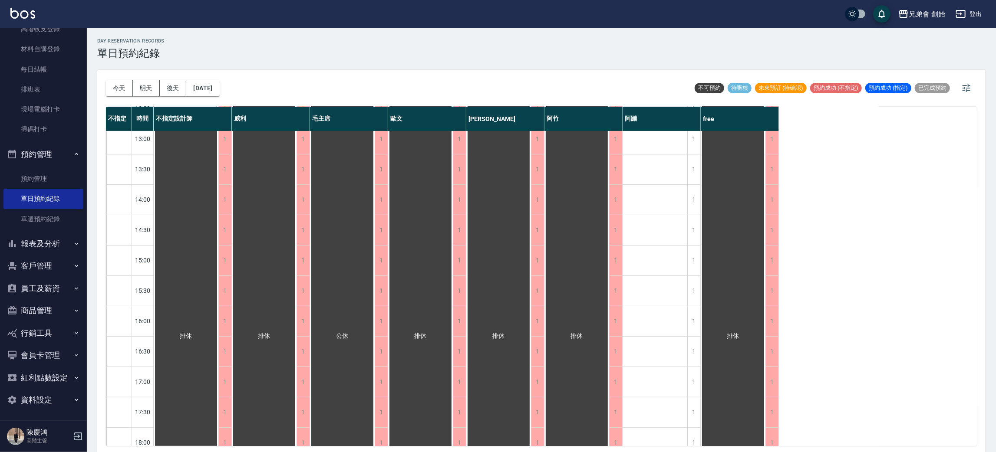
scroll to position [120, 0]
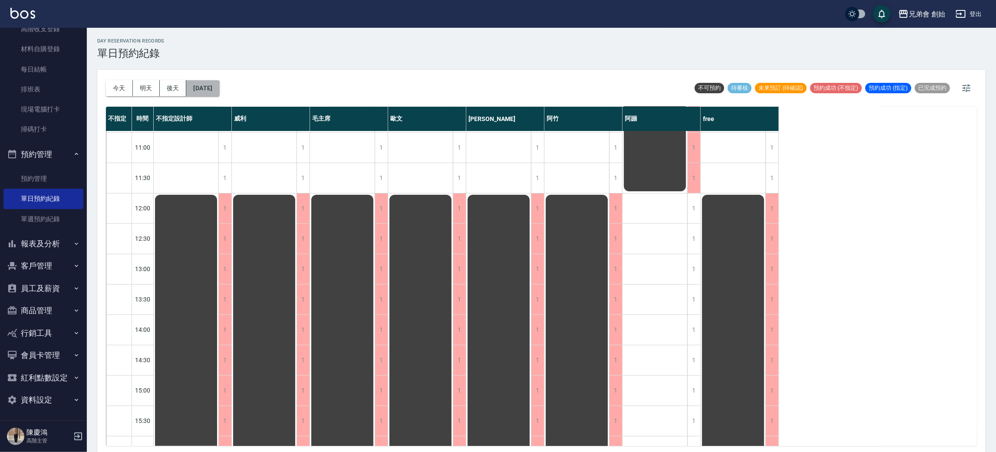
click at [219, 92] on button "2025/09/22" at bounding box center [202, 88] width 33 height 16
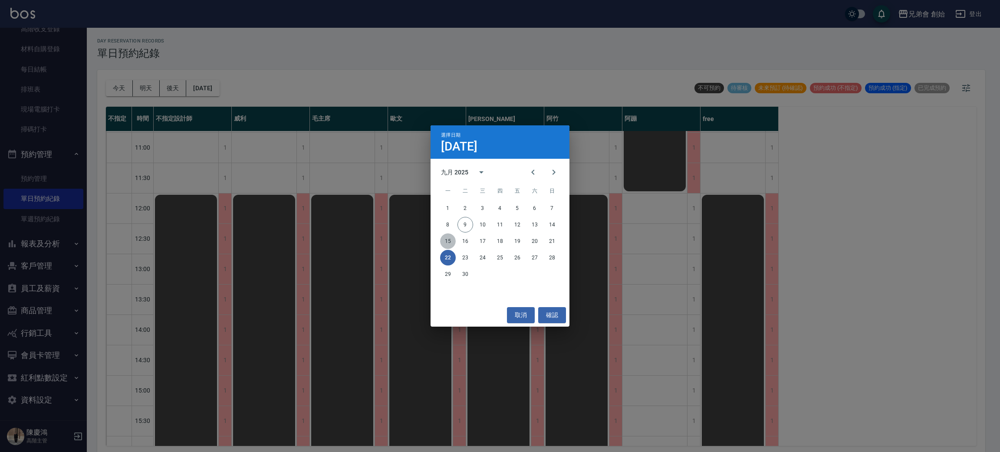
click at [451, 239] on button "15" at bounding box center [448, 242] width 16 height 16
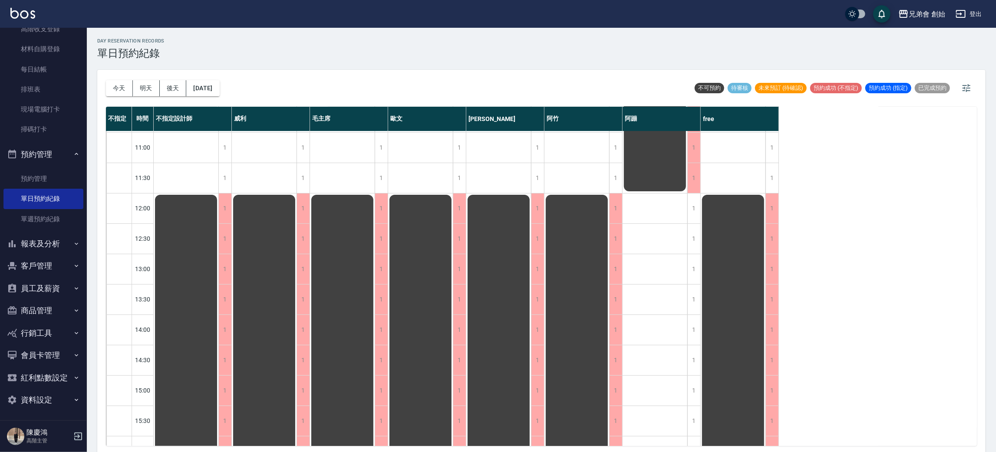
scroll to position [55, 0]
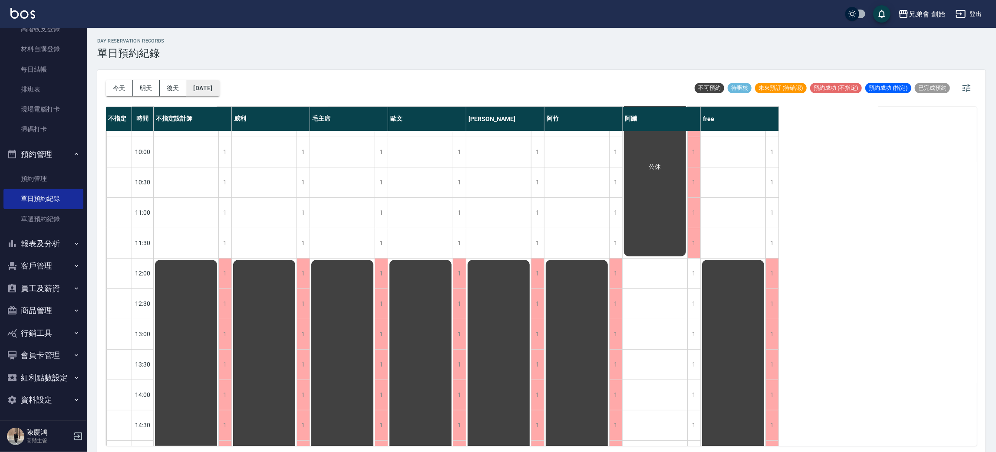
click at [211, 91] on button "2025/09/15" at bounding box center [202, 88] width 33 height 16
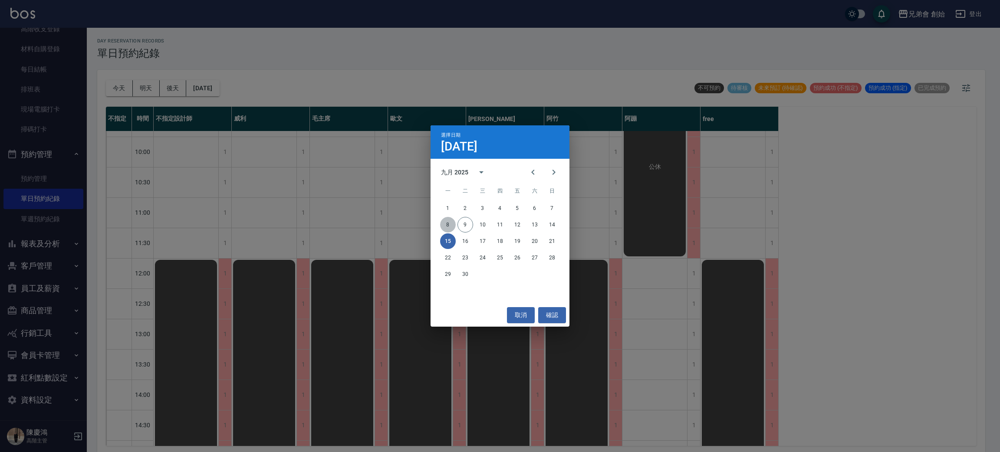
click at [449, 225] on button "8" at bounding box center [448, 225] width 16 height 16
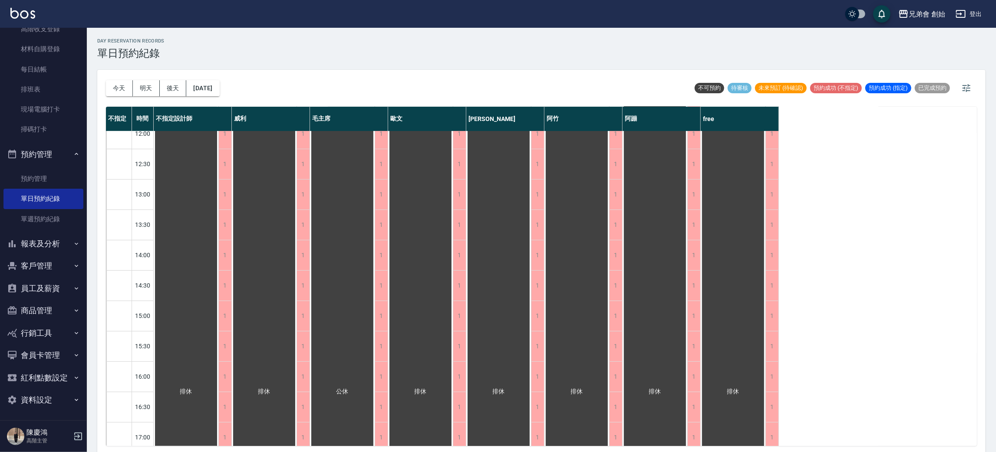
scroll to position [261, 0]
click at [219, 83] on button "2025/09/08" at bounding box center [202, 88] width 33 height 16
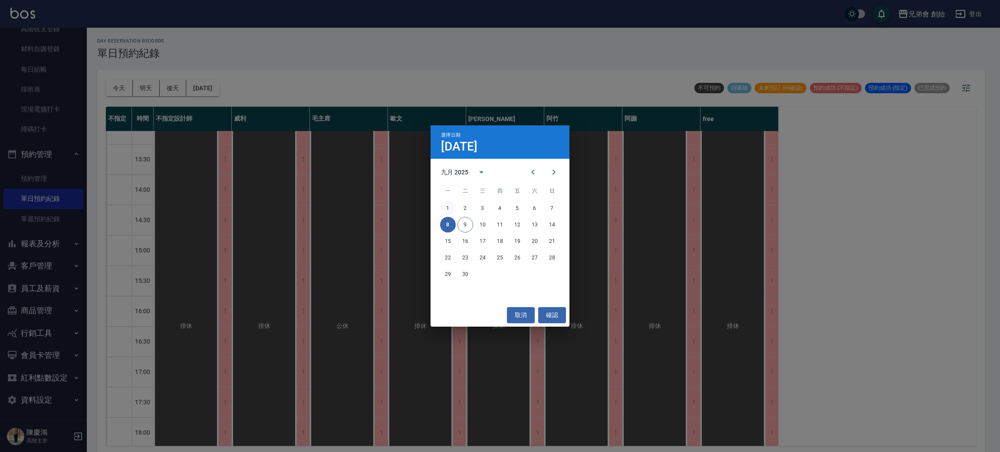
click at [452, 211] on button "1" at bounding box center [448, 209] width 16 height 16
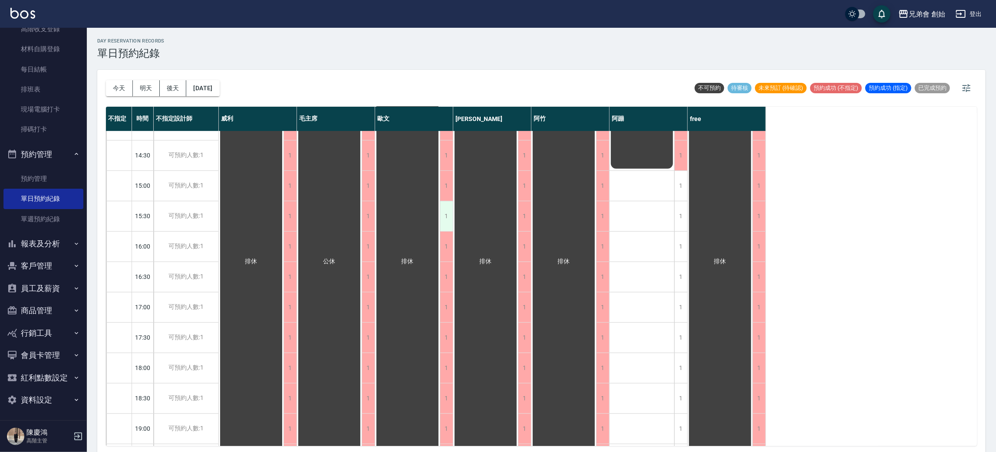
scroll to position [576, 0]
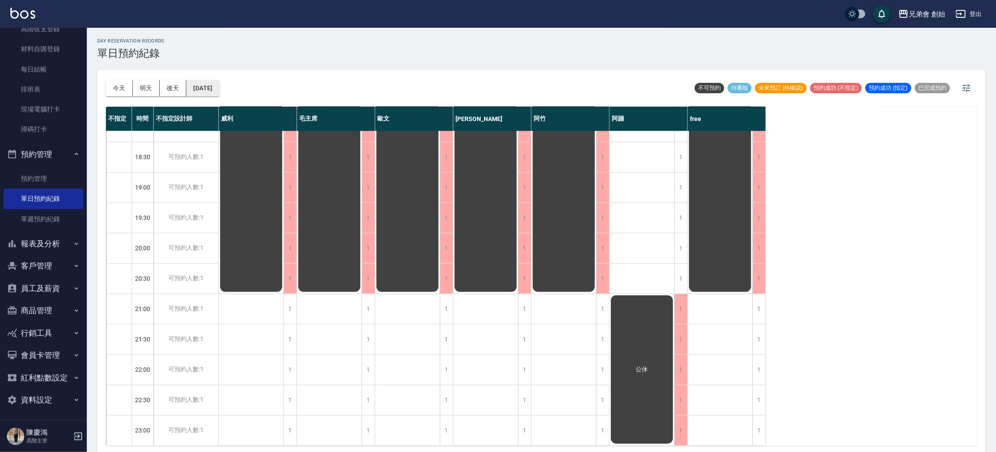
click at [218, 95] on button "2025/09/01" at bounding box center [202, 88] width 33 height 16
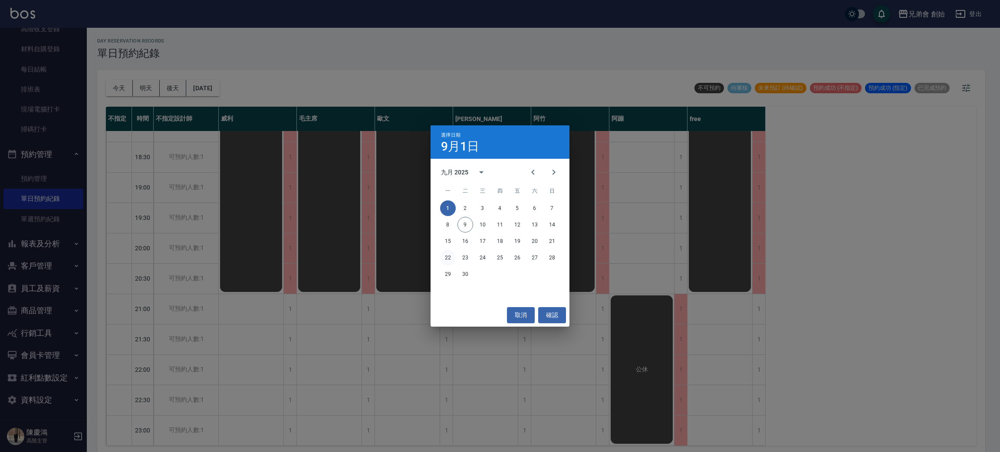
click at [449, 259] on button "22" at bounding box center [448, 258] width 16 height 16
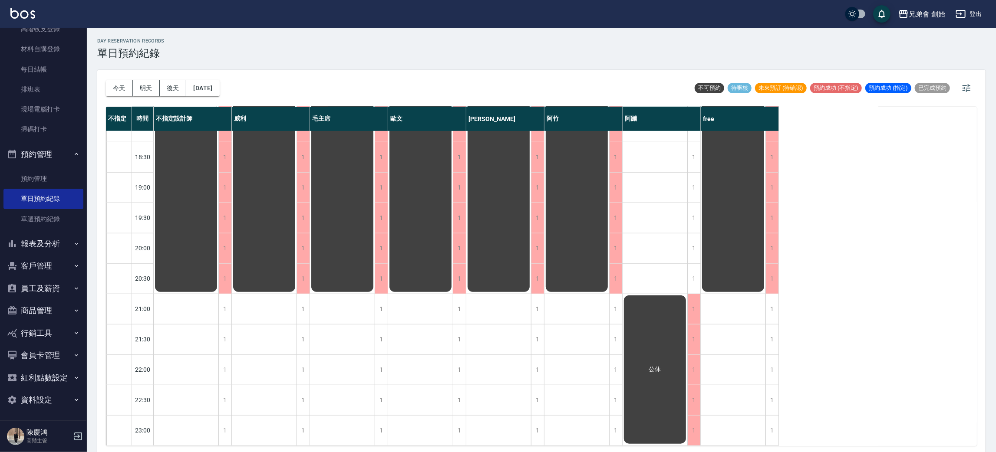
scroll to position [2, 0]
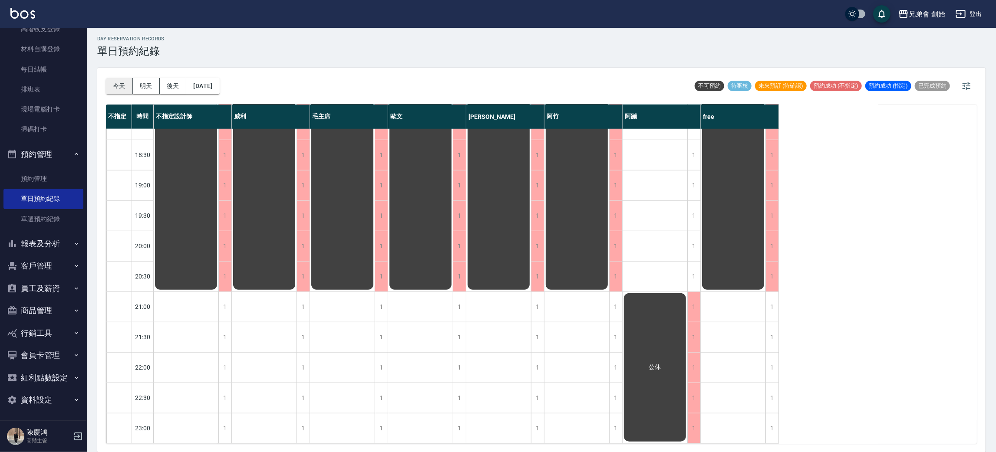
click at [131, 88] on button "今天" at bounding box center [119, 86] width 27 height 16
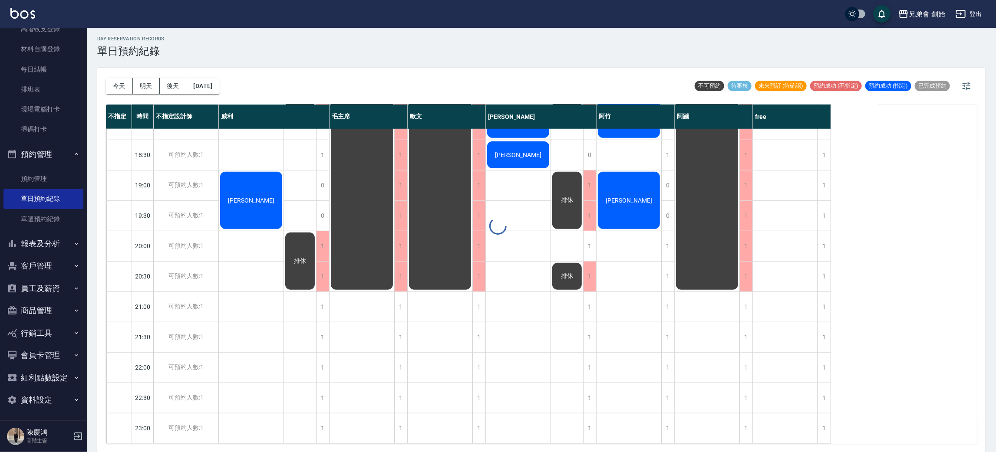
click at [554, 52] on div "day Reservation records 單日預約紀錄" at bounding box center [541, 46] width 888 height 21
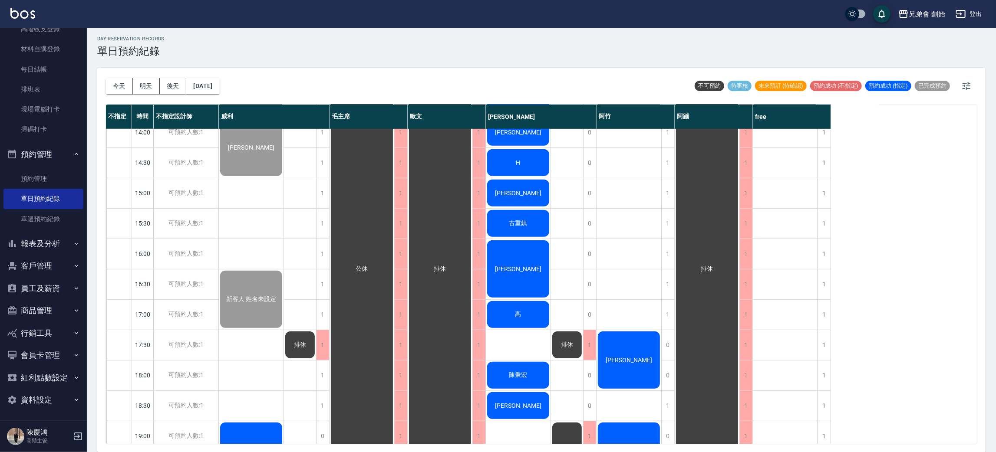
scroll to position [120, 0]
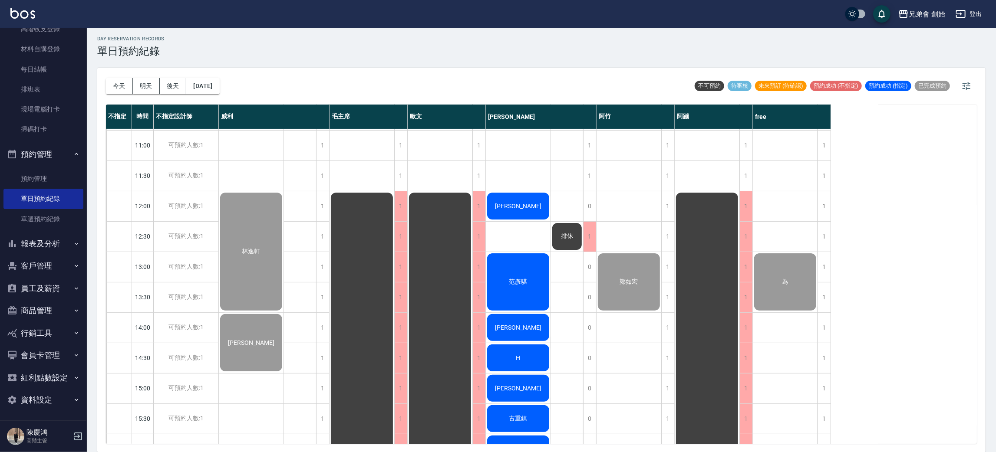
click at [492, 21] on div "兄弟會 創始 登出" at bounding box center [498, 14] width 996 height 28
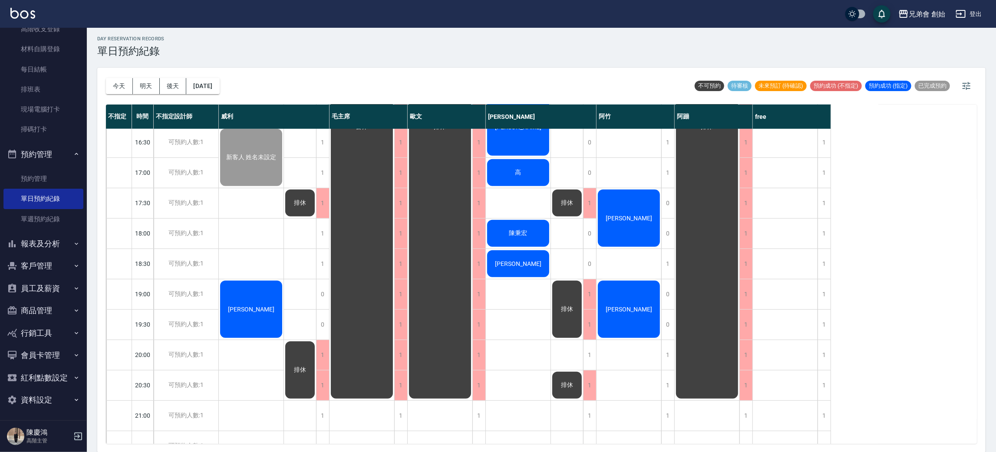
scroll to position [466, 0]
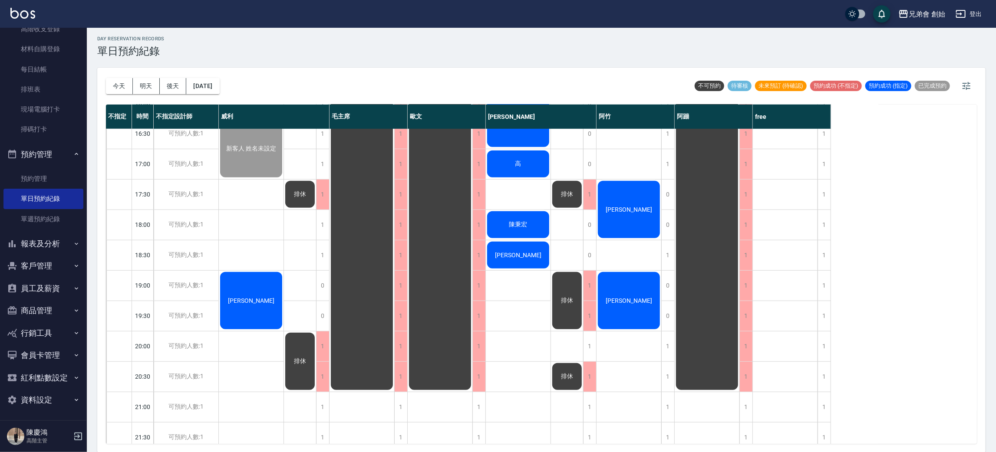
click at [150, 88] on button "明天" at bounding box center [146, 86] width 27 height 16
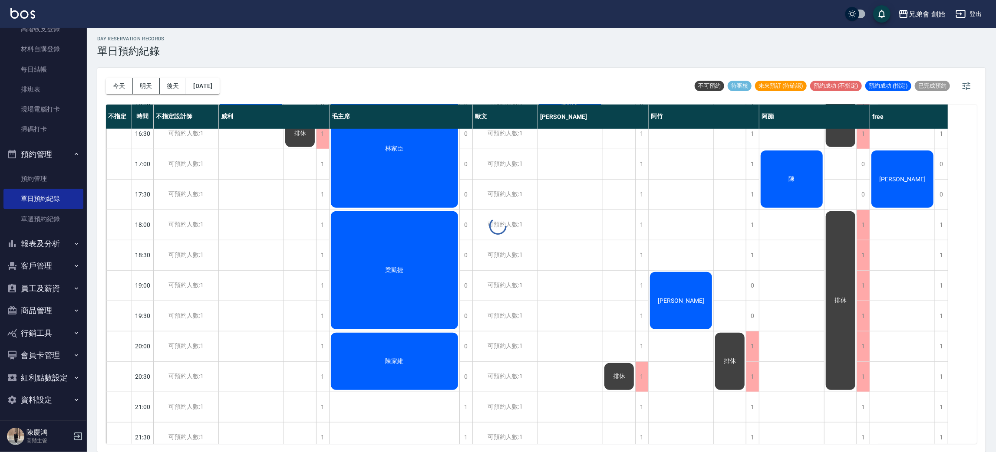
click at [360, 91] on div "今天 明天 後天 2025/09/10 不可預約 待審核 未來預訂 (待確認) 預約成功 (不指定) 預約成功 (指定) 已完成預約" at bounding box center [541, 86] width 871 height 37
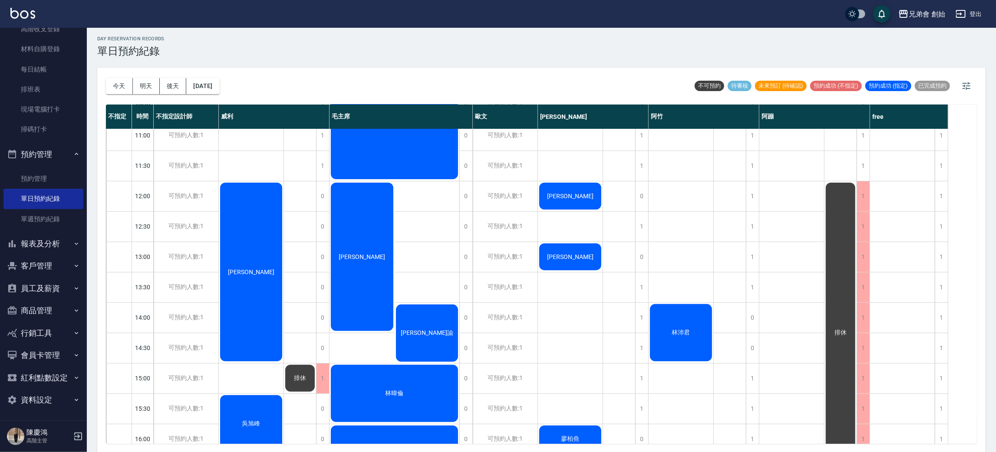
scroll to position [325, 0]
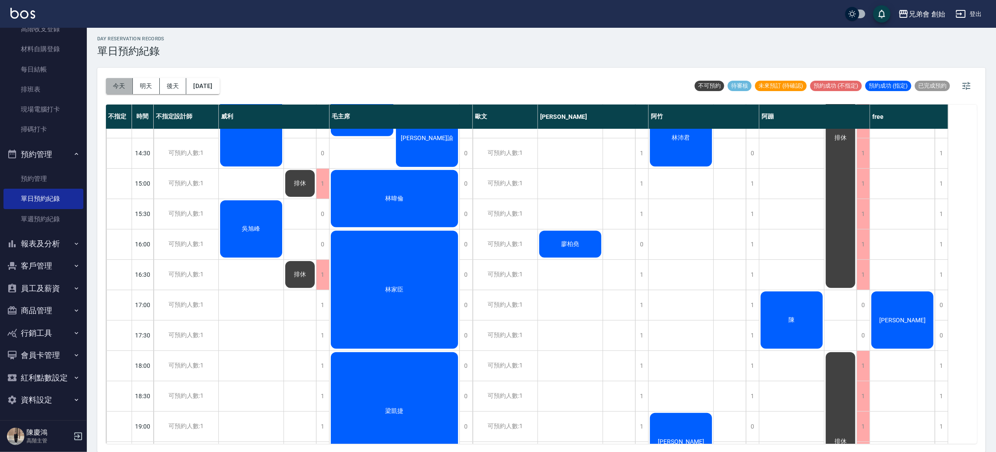
click at [125, 87] on button "今天" at bounding box center [119, 86] width 27 height 16
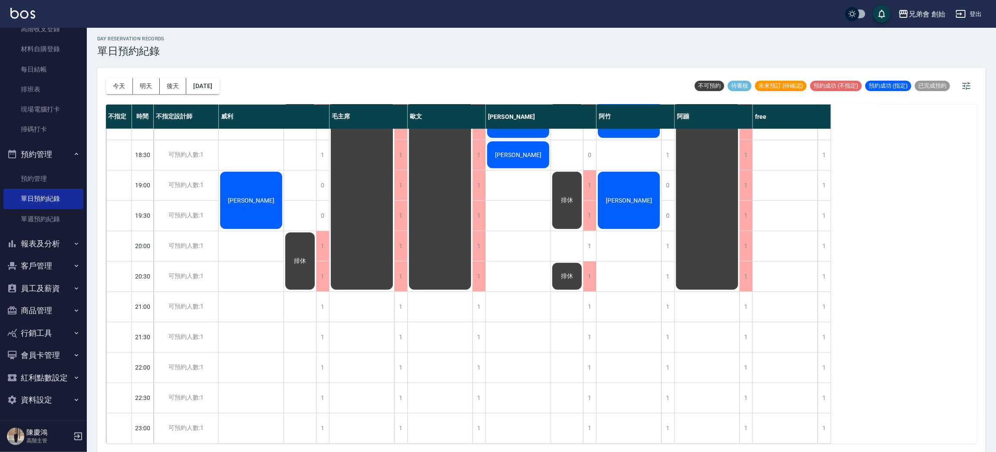
scroll to position [511, 0]
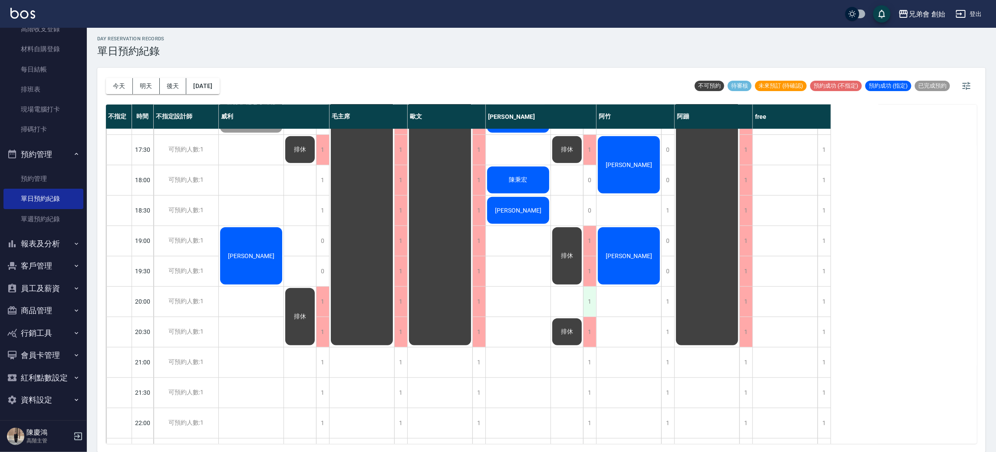
click at [588, 296] on div "1" at bounding box center [589, 302] width 13 height 30
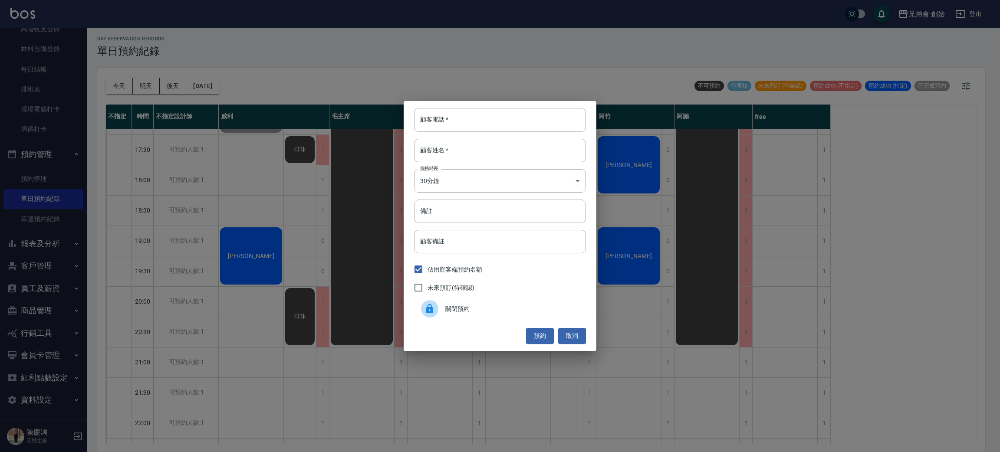
click at [517, 314] on span "關閉預約" at bounding box center [513, 309] width 134 height 9
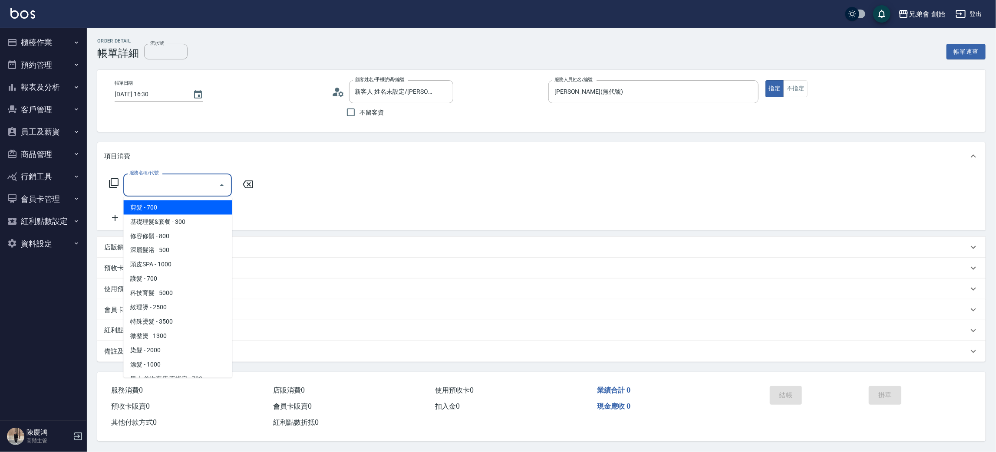
click at [186, 197] on ul "剪髮 - 700 基礎理髮&套餐 - 300 修容修鬍 - 800 深層髮浴 - 500 頭皮SPA - 1000 護髮 - 700 科技育髮 - 5000 …" at bounding box center [177, 287] width 109 height 181
click at [186, 209] on span "剪髮 - 700" at bounding box center [177, 208] width 109 height 14
type input "剪髮(A01)"
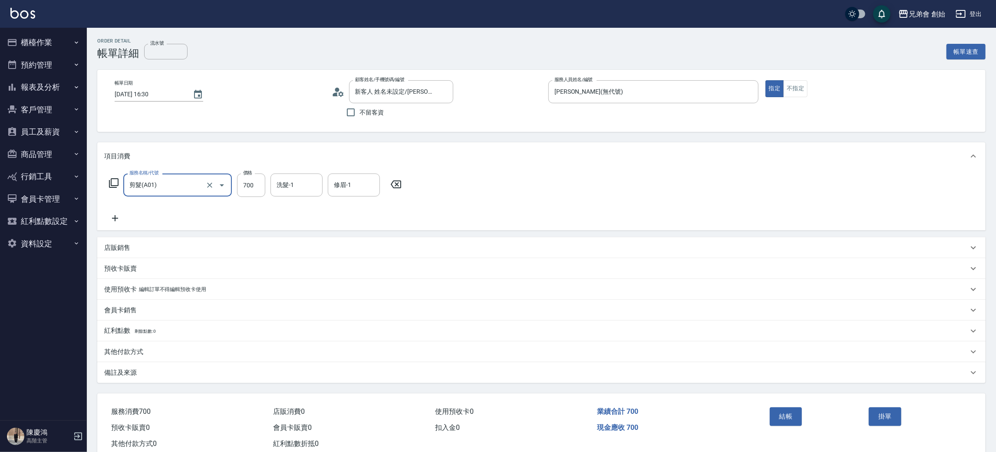
click at [501, 174] on div "服務名稱/代號 剪髮(A01) 服務名稱/代號 價格 700 價格 洗髮-1 洗髮-1 修眉-1 修眉-1" at bounding box center [541, 200] width 888 height 60
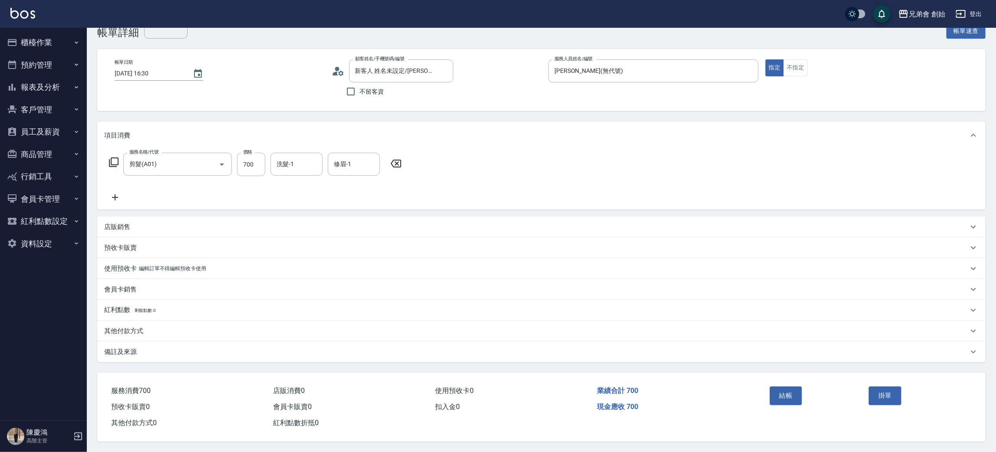
click at [617, 157] on div "服務名稱/代號 剪髮(A01) 服務名稱/代號 價格 700 價格 洗髮-1 洗髮-1 修眉-1 修眉-1" at bounding box center [541, 179] width 888 height 60
click at [734, 401] on div "現金應收 700" at bounding box center [675, 407] width 162 height 16
click at [786, 398] on button "結帳" at bounding box center [786, 396] width 33 height 18
